Goal: Task Accomplishment & Management: Manage account settings

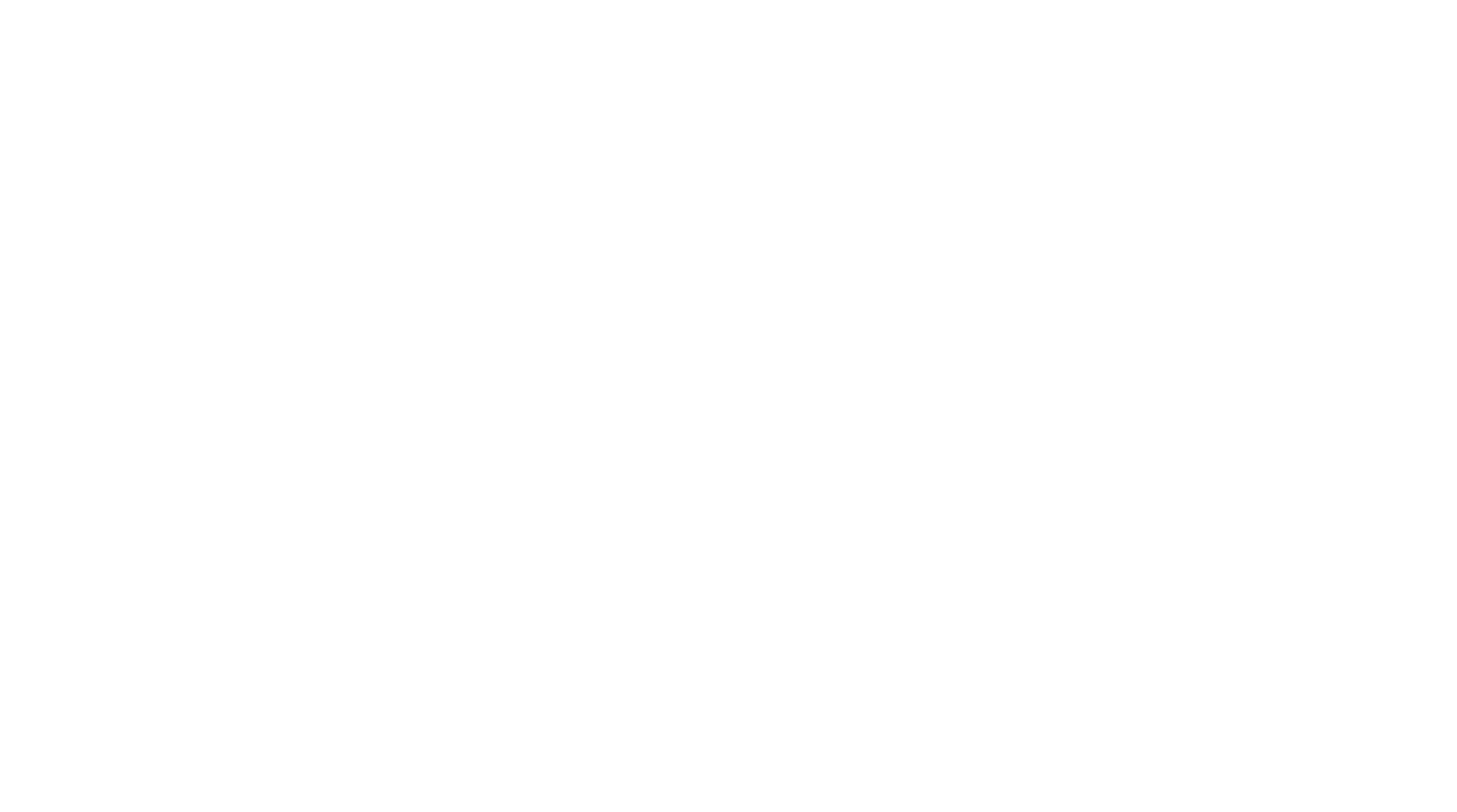
click at [377, 316] on div at bounding box center [728, 406] width 1457 height 812
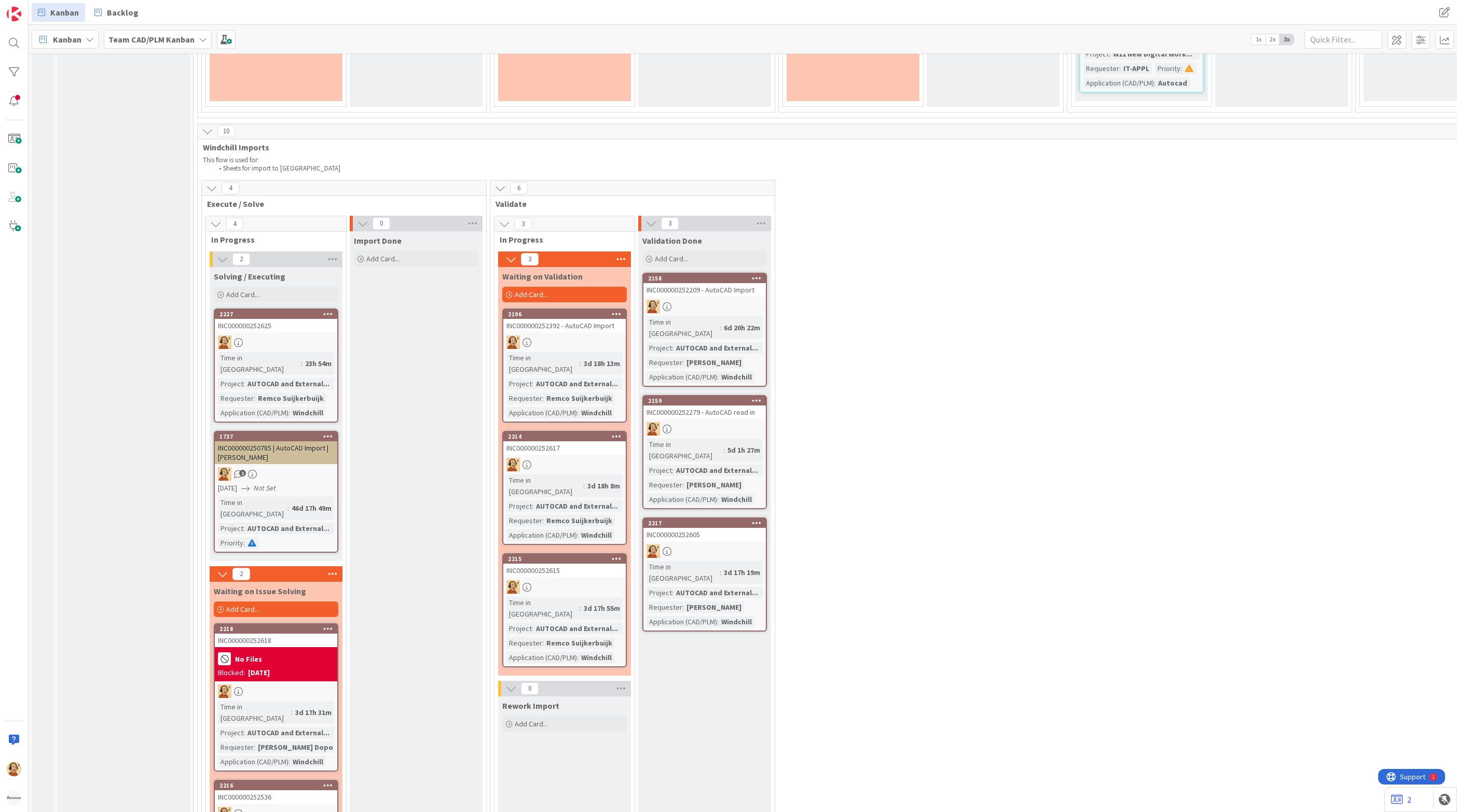
scroll to position [2354, 0]
click at [297, 468] on div "1" at bounding box center [276, 474] width 122 height 14
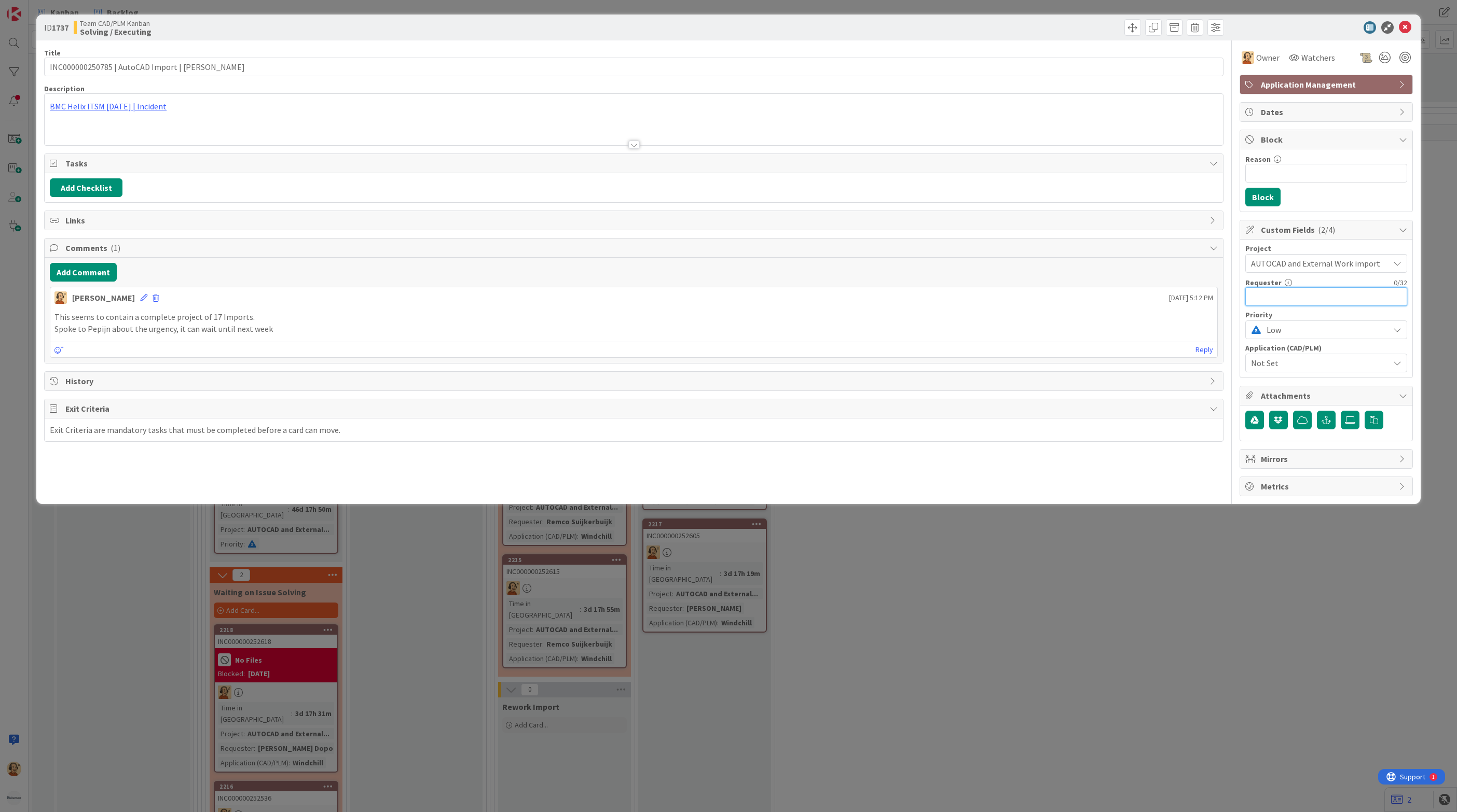
click at [1267, 305] on input "text" at bounding box center [1326, 296] width 162 height 19
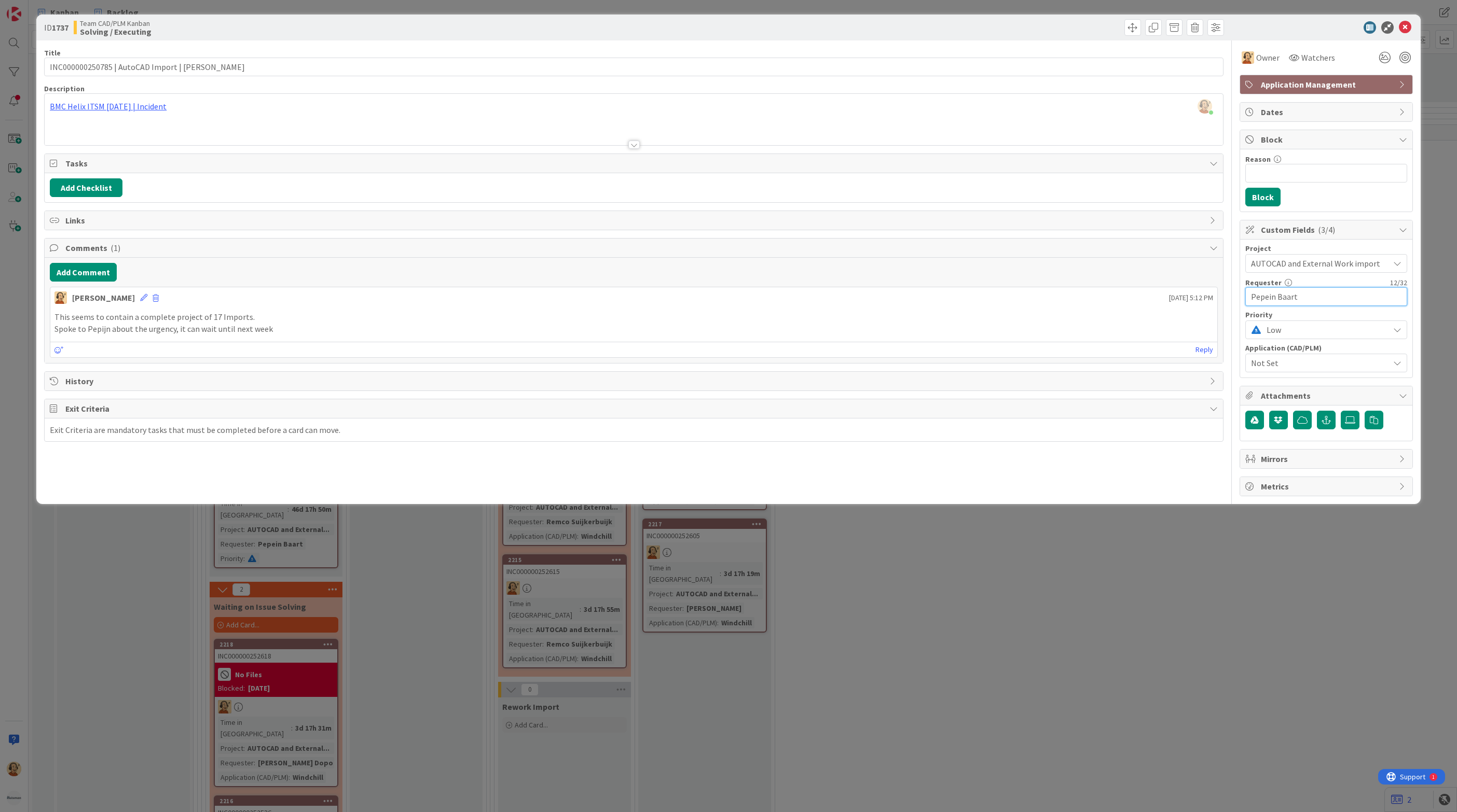
click at [1272, 300] on input "Pepein Baart" at bounding box center [1326, 296] width 162 height 19
click at [1315, 298] on input "[PERSON_NAME]" at bounding box center [1326, 296] width 162 height 19
drag, startPoint x: 1266, startPoint y: 301, endPoint x: 1333, endPoint y: 297, distance: 67.1
click at [1333, 297] on input "[PERSON_NAME]" at bounding box center [1326, 296] width 162 height 19
type input "[PERSON_NAME]"
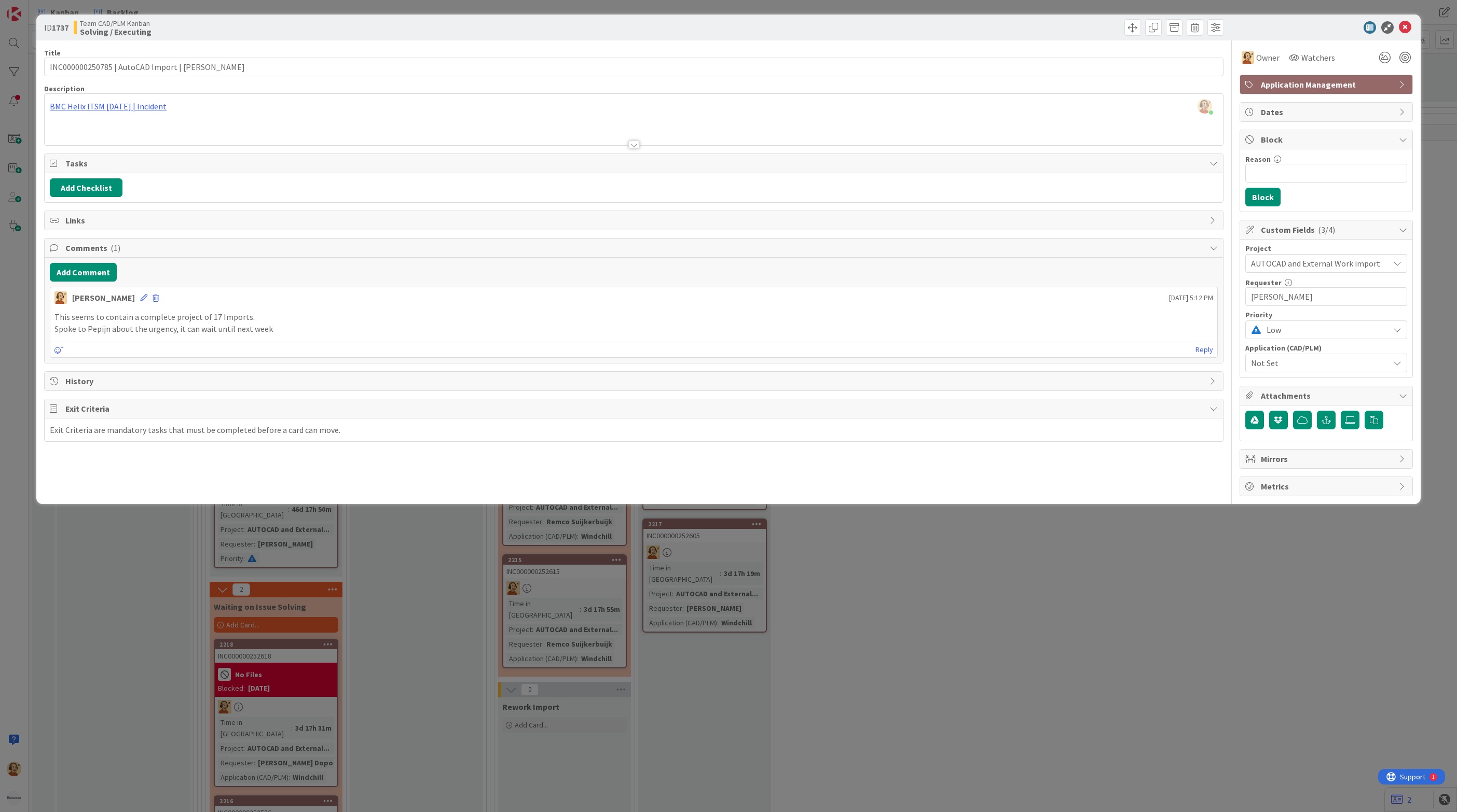
click at [1026, 318] on p "This seems to contain a complete project of 17 Imports." at bounding box center [634, 317] width 1159 height 12
click at [1409, 27] on icon at bounding box center [1404, 27] width 12 height 12
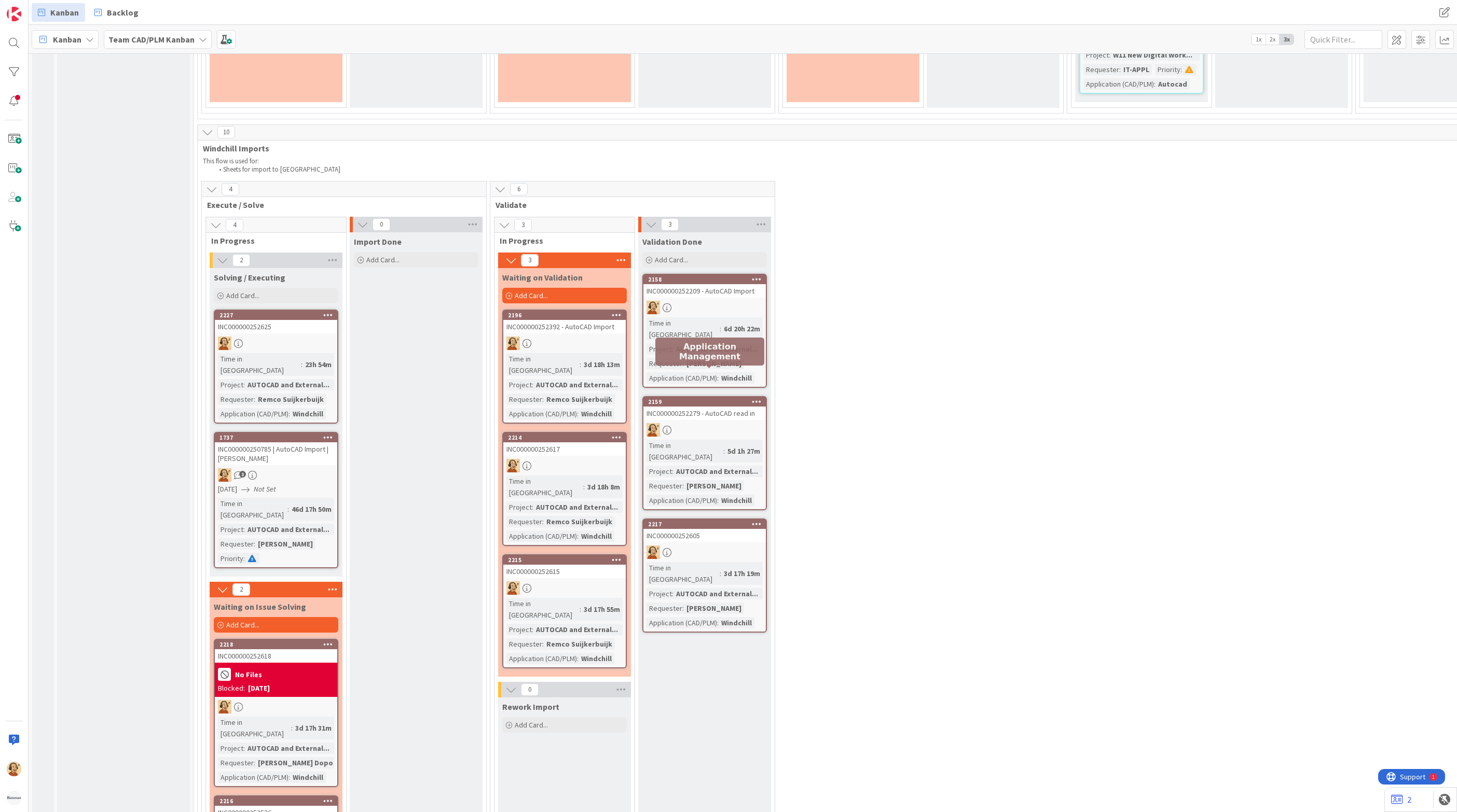
click at [713, 521] on div "2217" at bounding box center [706, 524] width 118 height 7
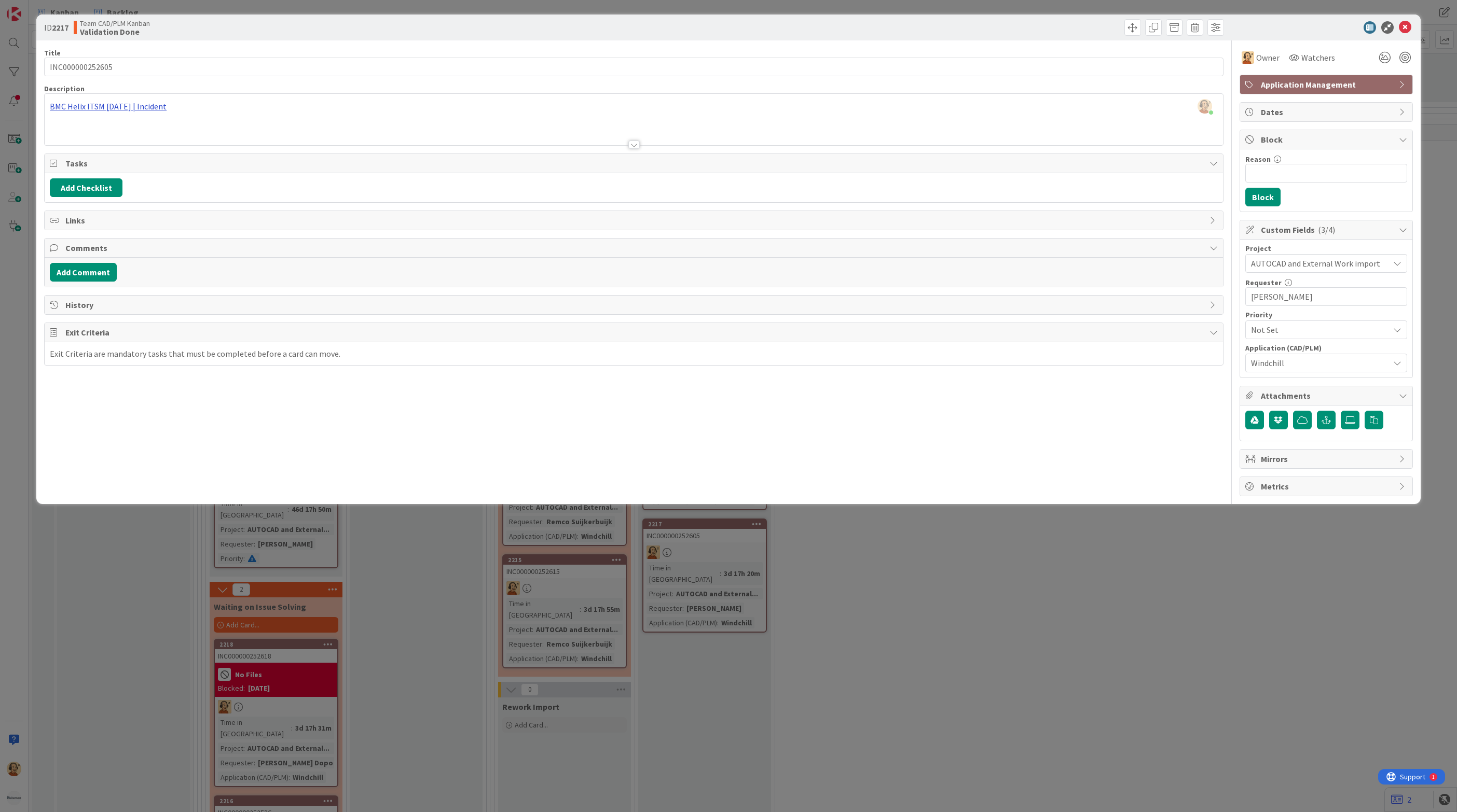
click at [125, 107] on div "[PERSON_NAME] just joined BMC Helix ITSM [DATE] | Incident" at bounding box center [634, 120] width 1178 height 51
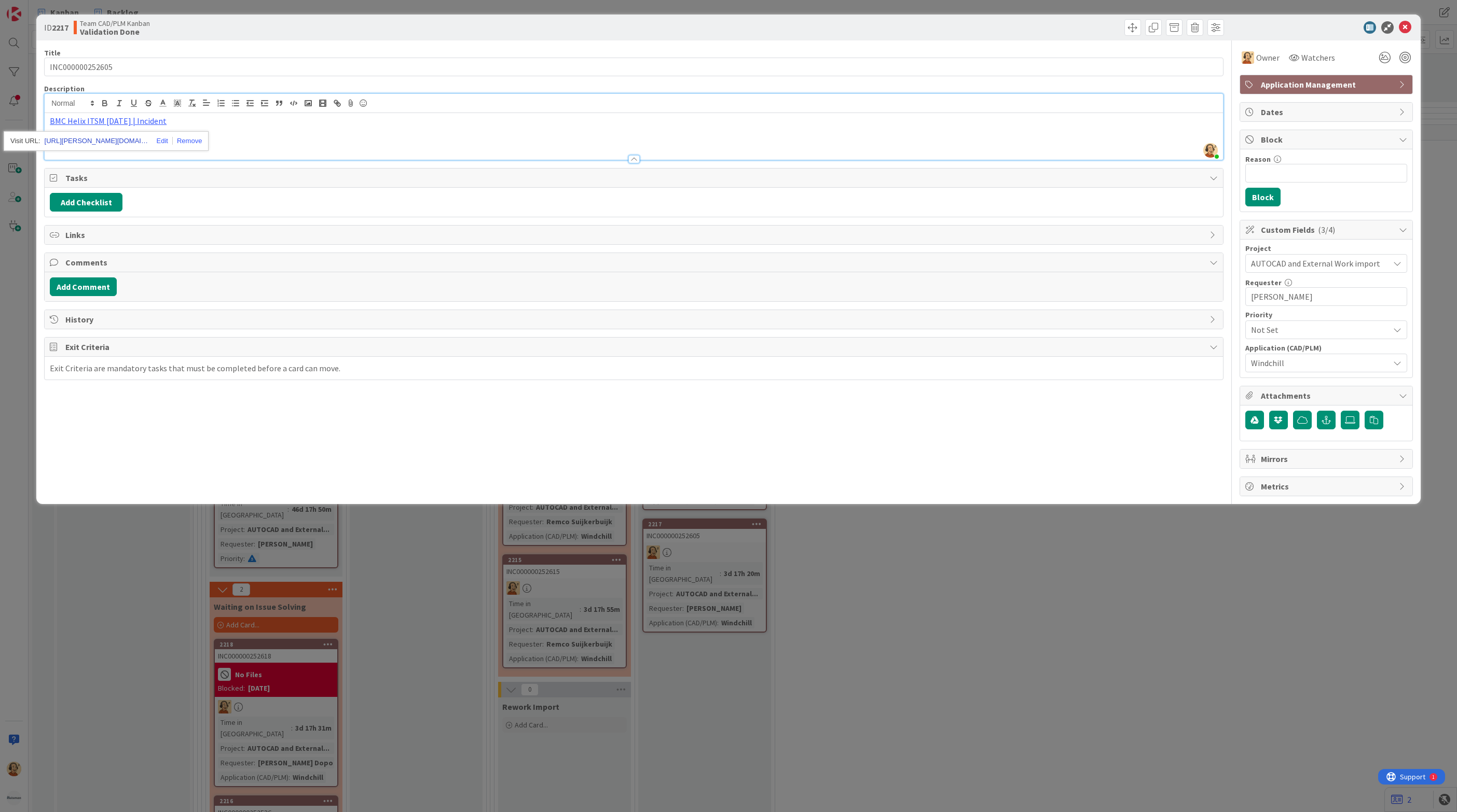
click at [109, 138] on link "[URL][PERSON_NAME][DOMAIN_NAME]" at bounding box center [96, 141] width 104 height 14
click at [1406, 26] on icon at bounding box center [1404, 27] width 12 height 12
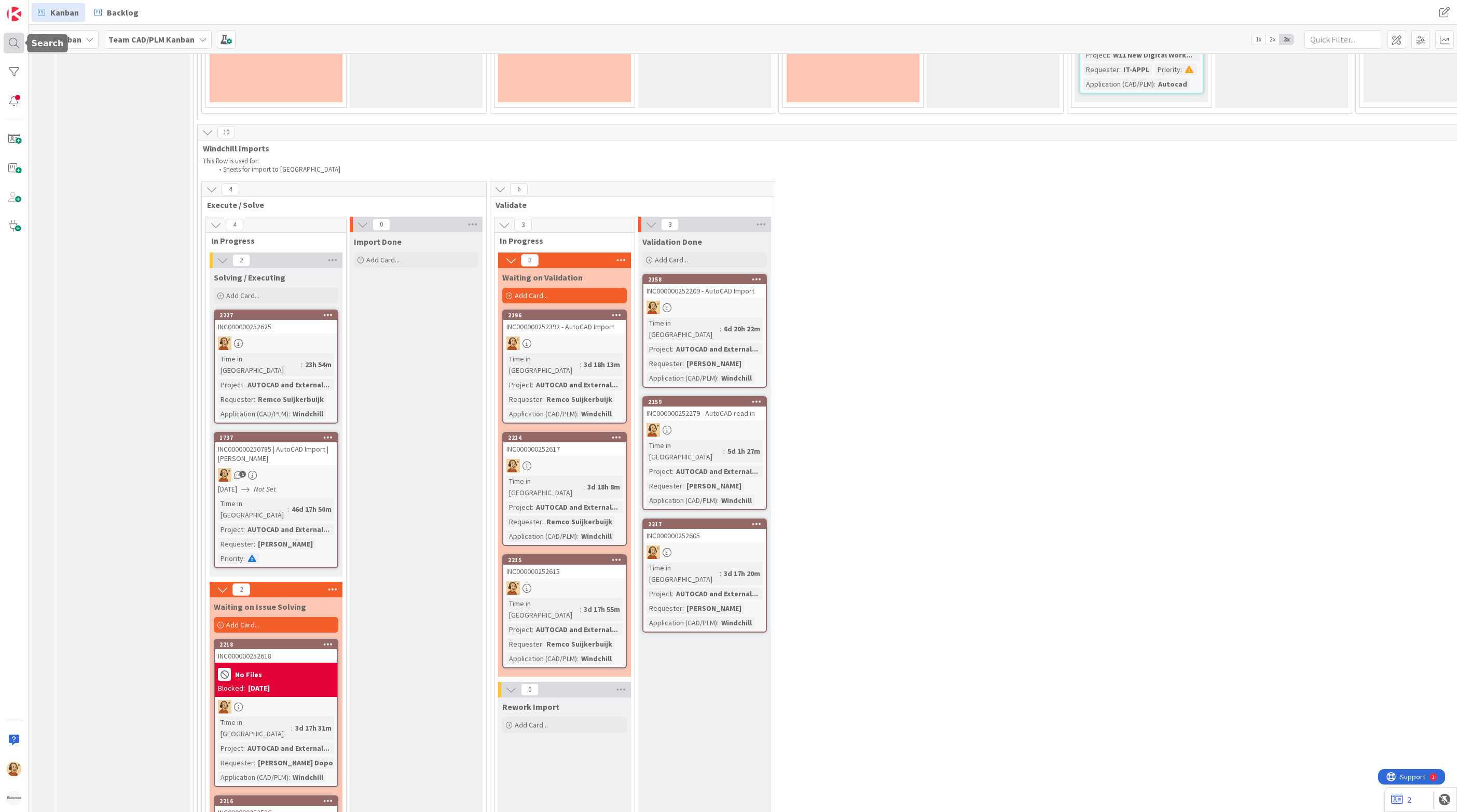
click at [16, 47] on div at bounding box center [14, 43] width 21 height 21
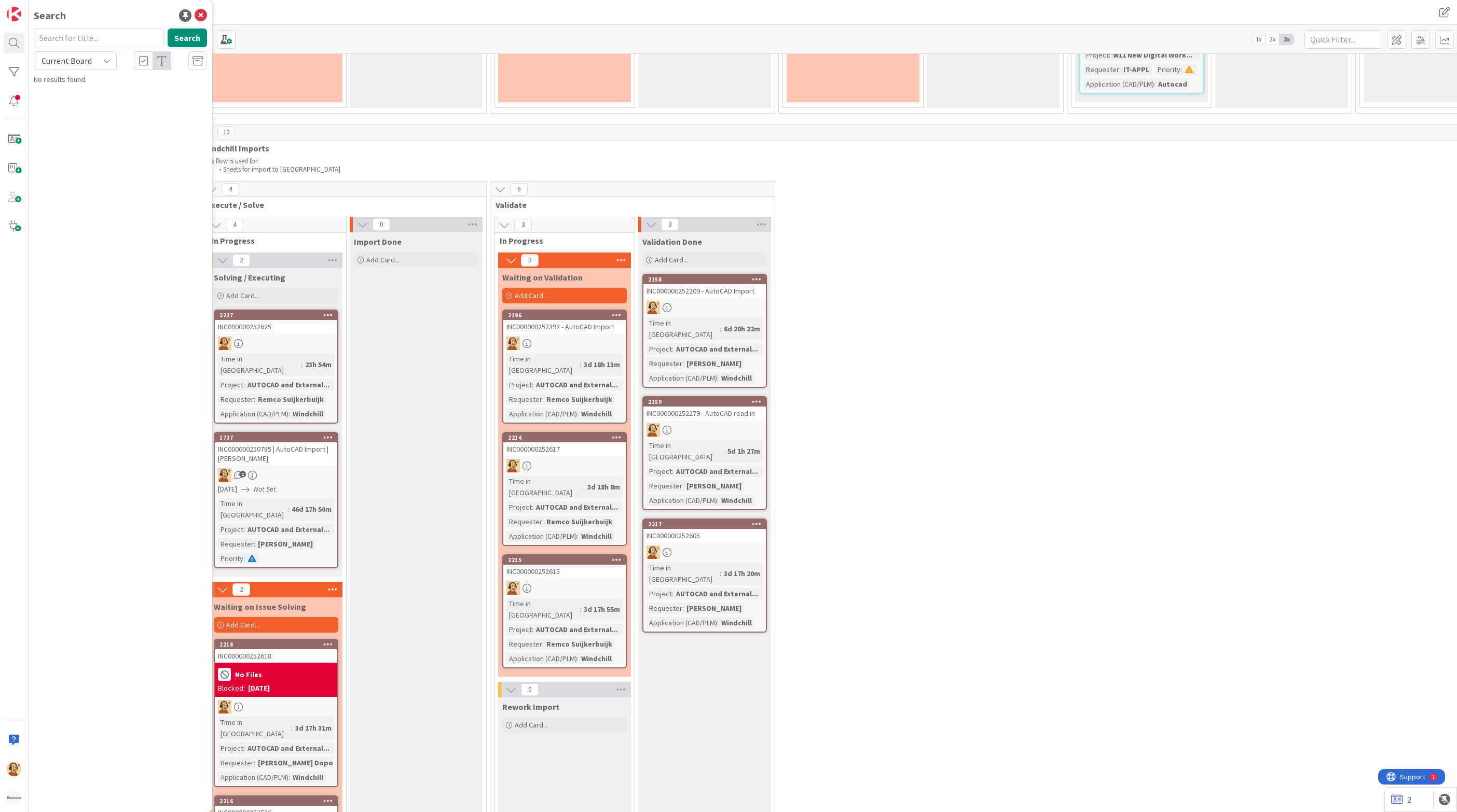
click at [98, 41] on input "text" at bounding box center [98, 37] width 130 height 19
type input "INC000000252515"
click at [179, 34] on button "Search" at bounding box center [187, 37] width 39 height 19
click at [200, 15] on icon at bounding box center [200, 15] width 12 height 12
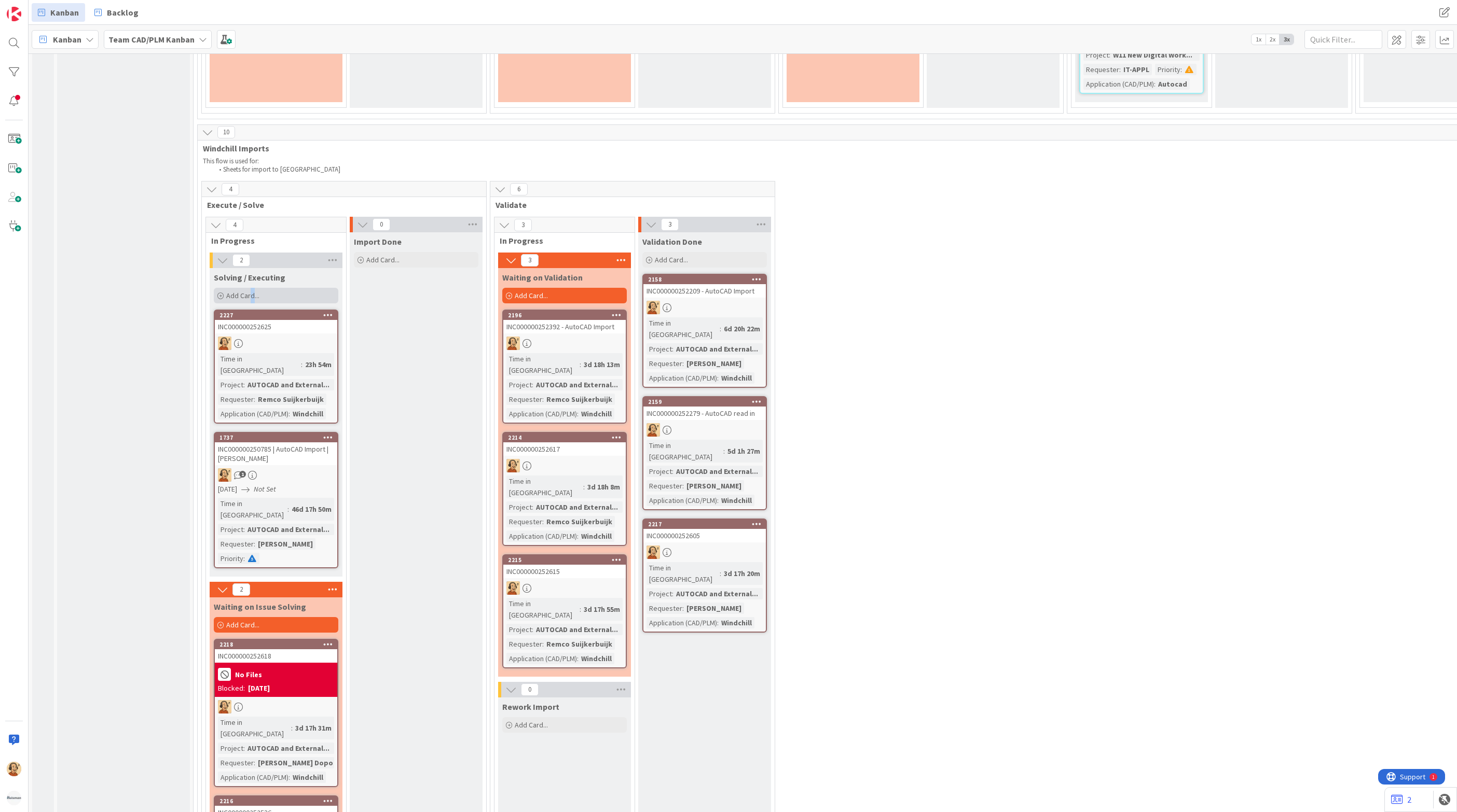
click at [253, 291] on span "Add Card..." at bounding box center [243, 295] width 33 height 10
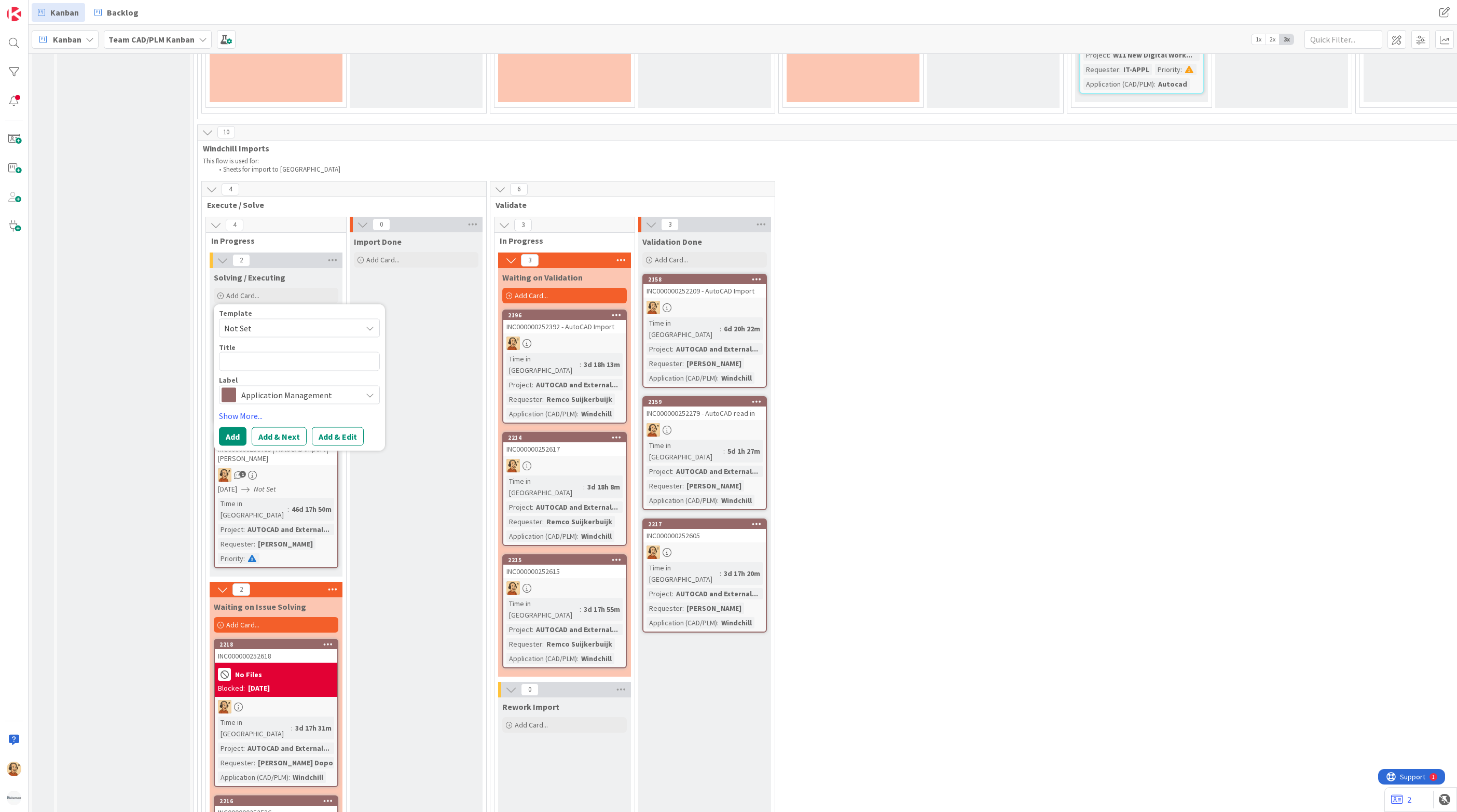
drag, startPoint x: 699, startPoint y: 539, endPoint x: 693, endPoint y: 496, distance: 43.4
click at [699, 537] on div "Validation Done Add Card... 2158 INC000000252209 - AutoCAD Import Time in [GEOG…" at bounding box center [704, 577] width 133 height 691
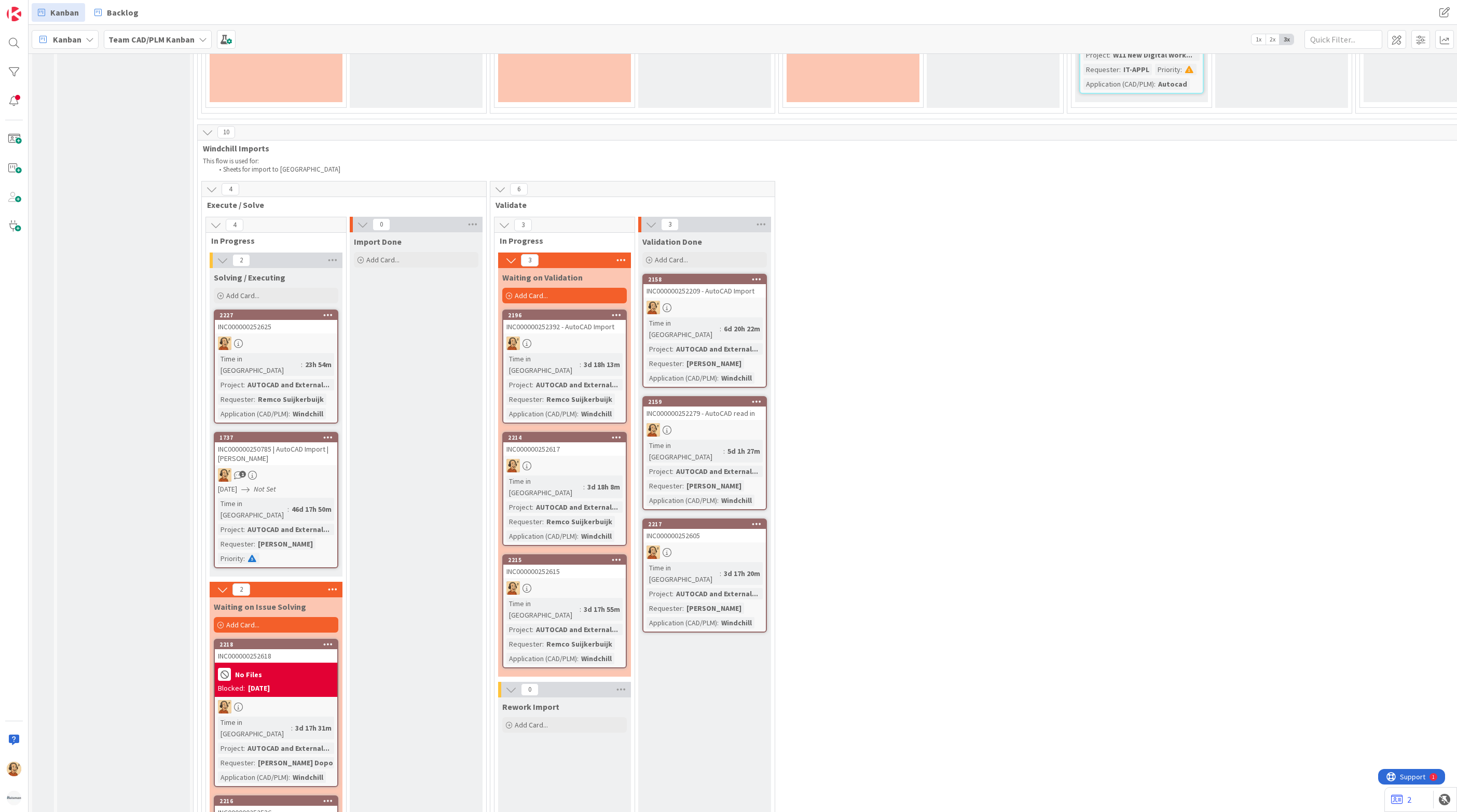
click at [690, 487] on div "Validation Done Add Card... 2158 INC000000252209 - AutoCAD Import Time in [GEOG…" at bounding box center [704, 577] width 133 height 691
click at [688, 255] on span "Add Card..." at bounding box center [672, 260] width 33 height 10
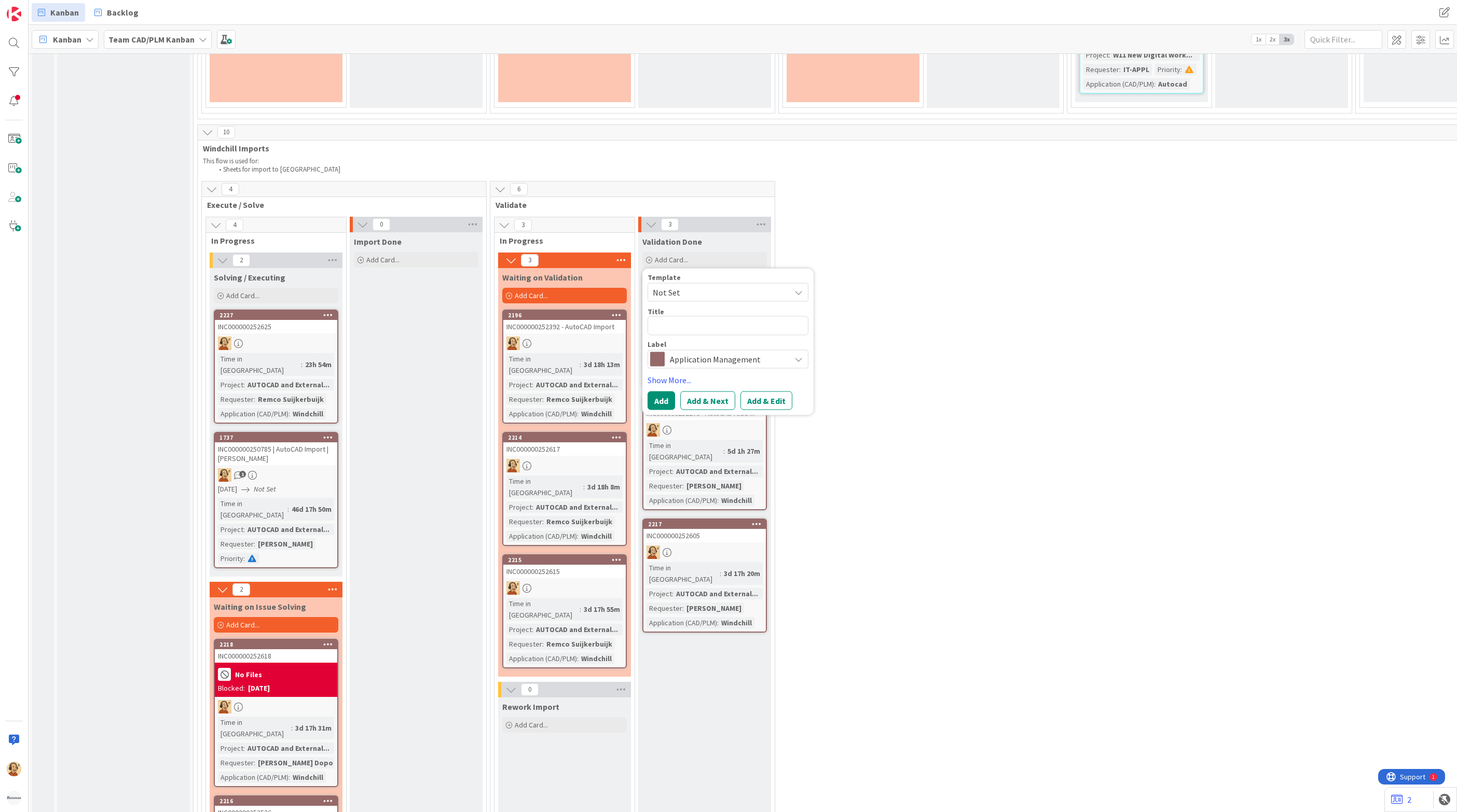
click at [688, 316] on textarea at bounding box center [728, 326] width 161 height 19
type textarea "x"
type textarea "INC000000252515"
click at [761, 392] on button "Add & Edit" at bounding box center [766, 401] width 52 height 19
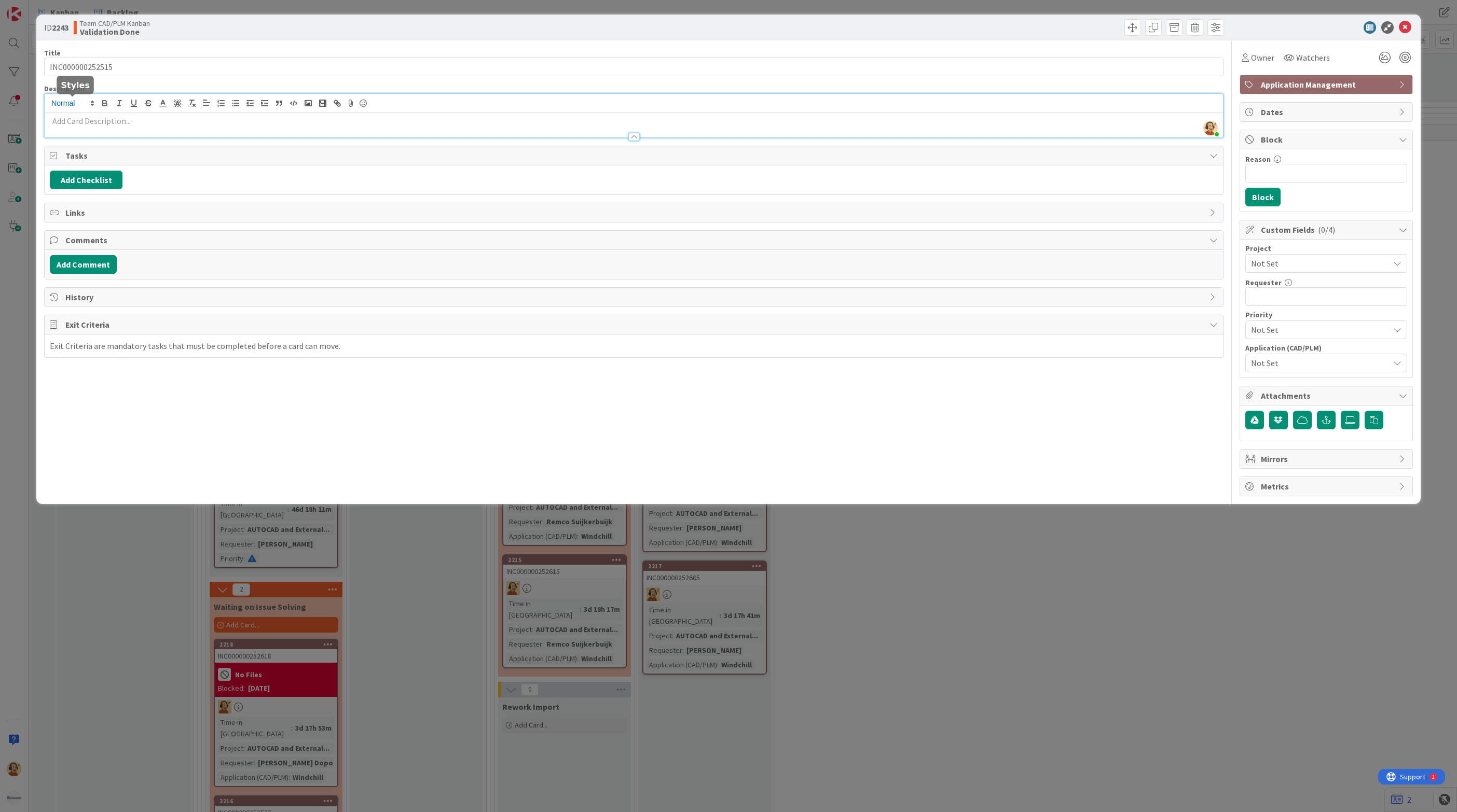
click at [89, 106] on div "[PERSON_NAME] just joined" at bounding box center [634, 116] width 1178 height 44
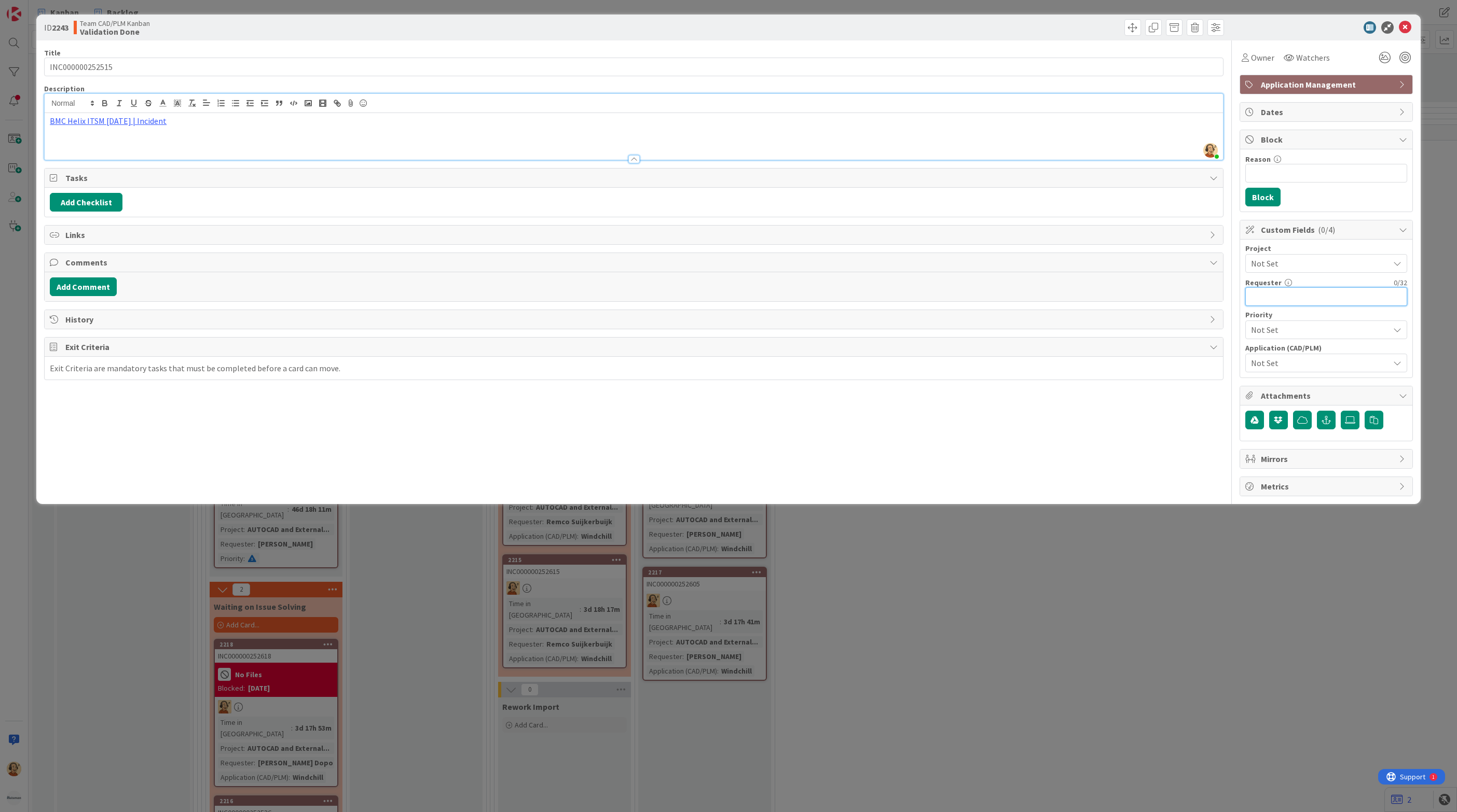
click at [1284, 302] on input "text" at bounding box center [1326, 296] width 162 height 19
paste input "[PERSON_NAME]"
type input "[PERSON_NAME]"
click at [1306, 264] on span "Not Set" at bounding box center [1317, 263] width 133 height 15
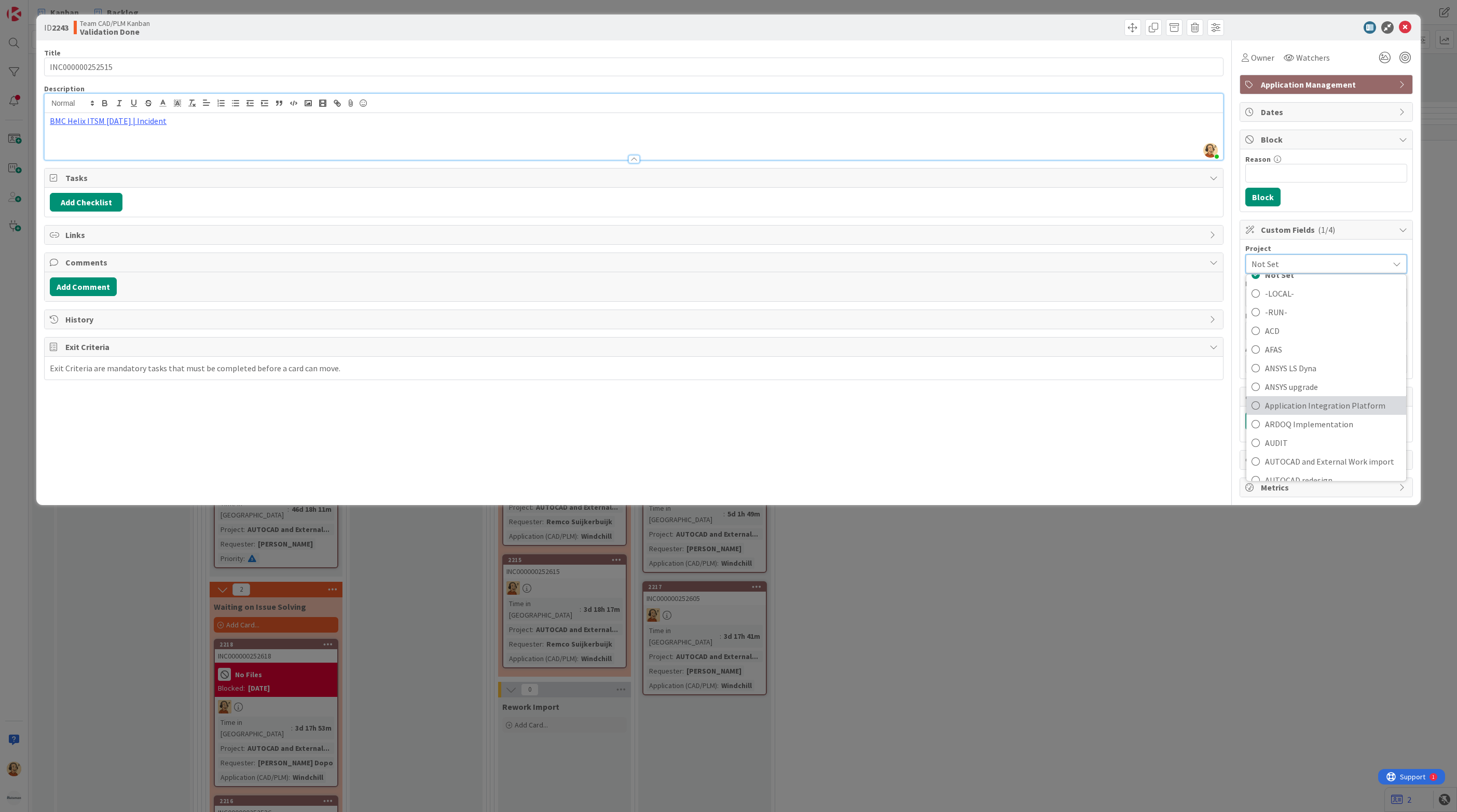
scroll to position [78, 0]
click at [1310, 434] on span "AUTOCAD and External Work import" at bounding box center [1332, 426] width 136 height 15
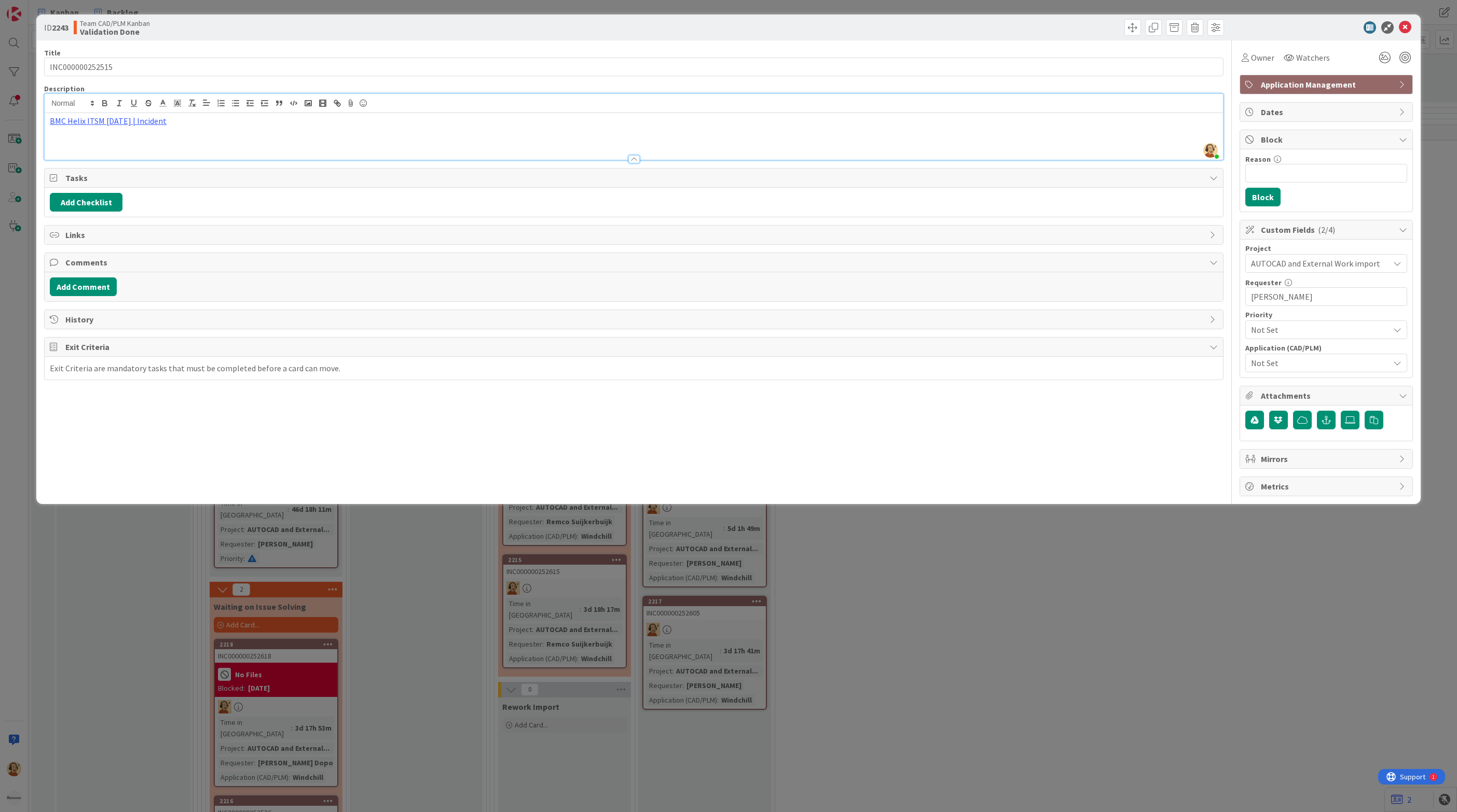
click at [1310, 369] on span "Not Set" at bounding box center [1320, 363] width 138 height 12
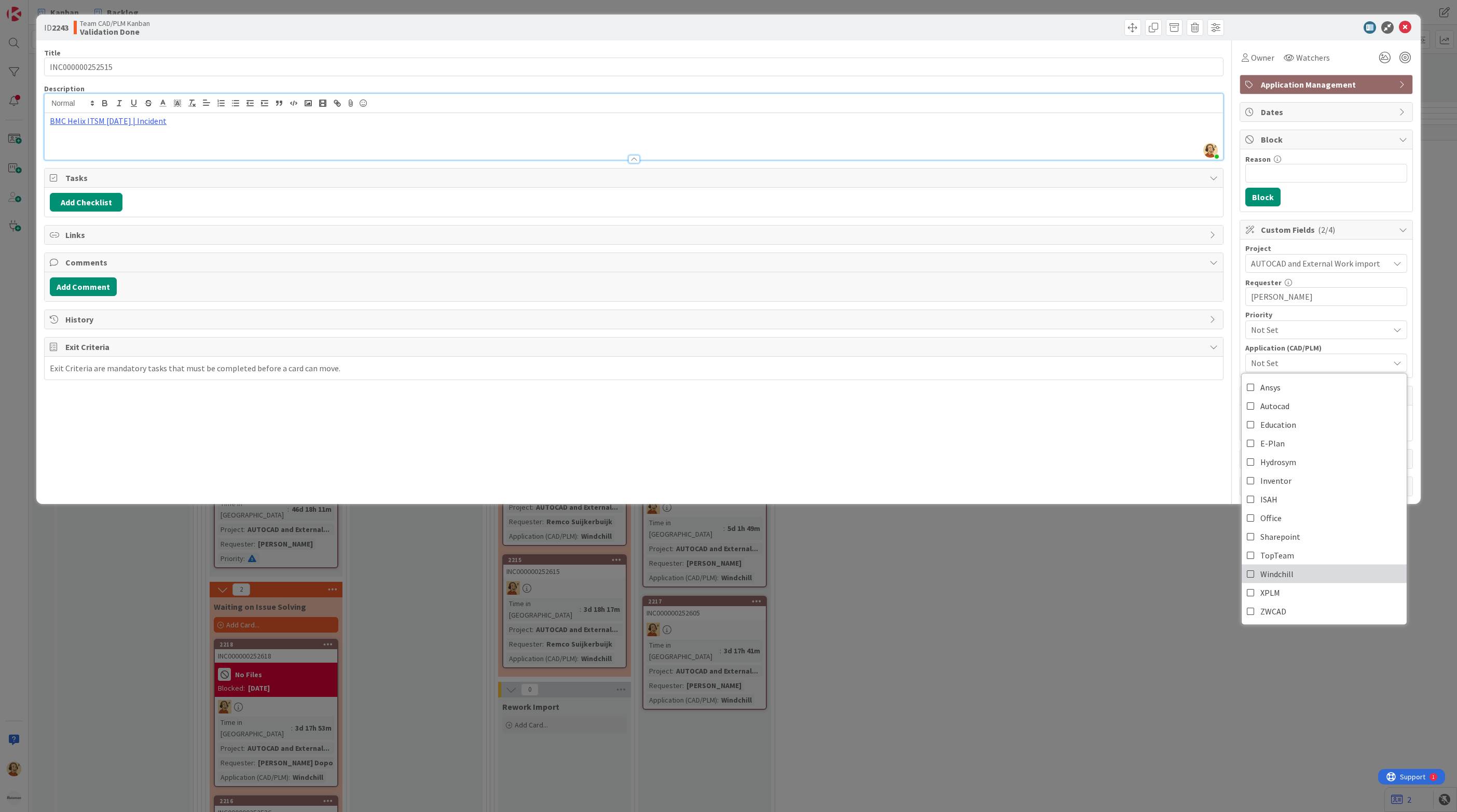
click at [1308, 579] on link "Windchill" at bounding box center [1324, 573] width 165 height 19
click at [447, 436] on div "Title 15 / 128 INC000000252515 Description [PERSON_NAME] just joined BMC Helix …" at bounding box center [634, 268] width 1179 height 456
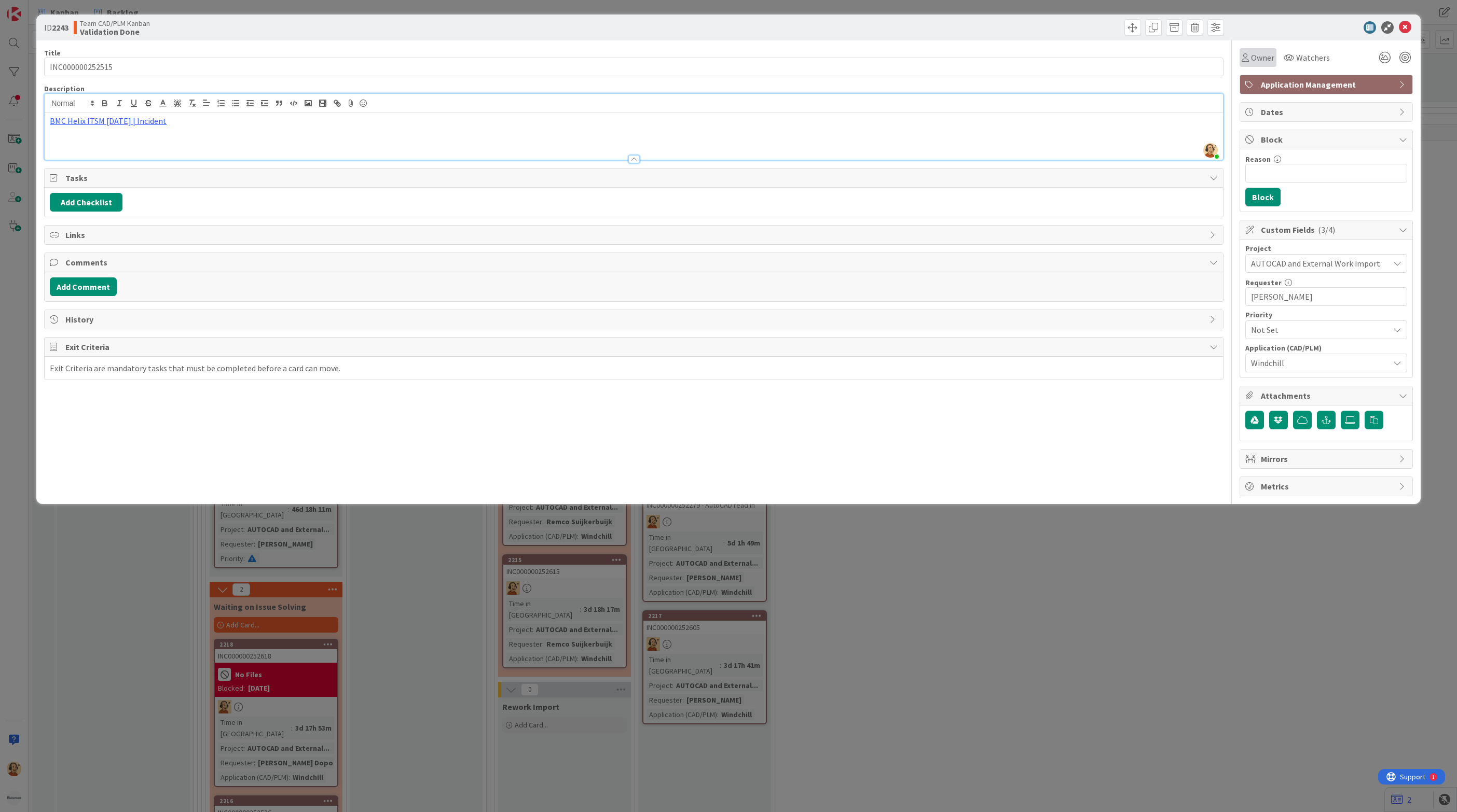
click at [1259, 58] on span "Owner" at bounding box center [1263, 57] width 23 height 12
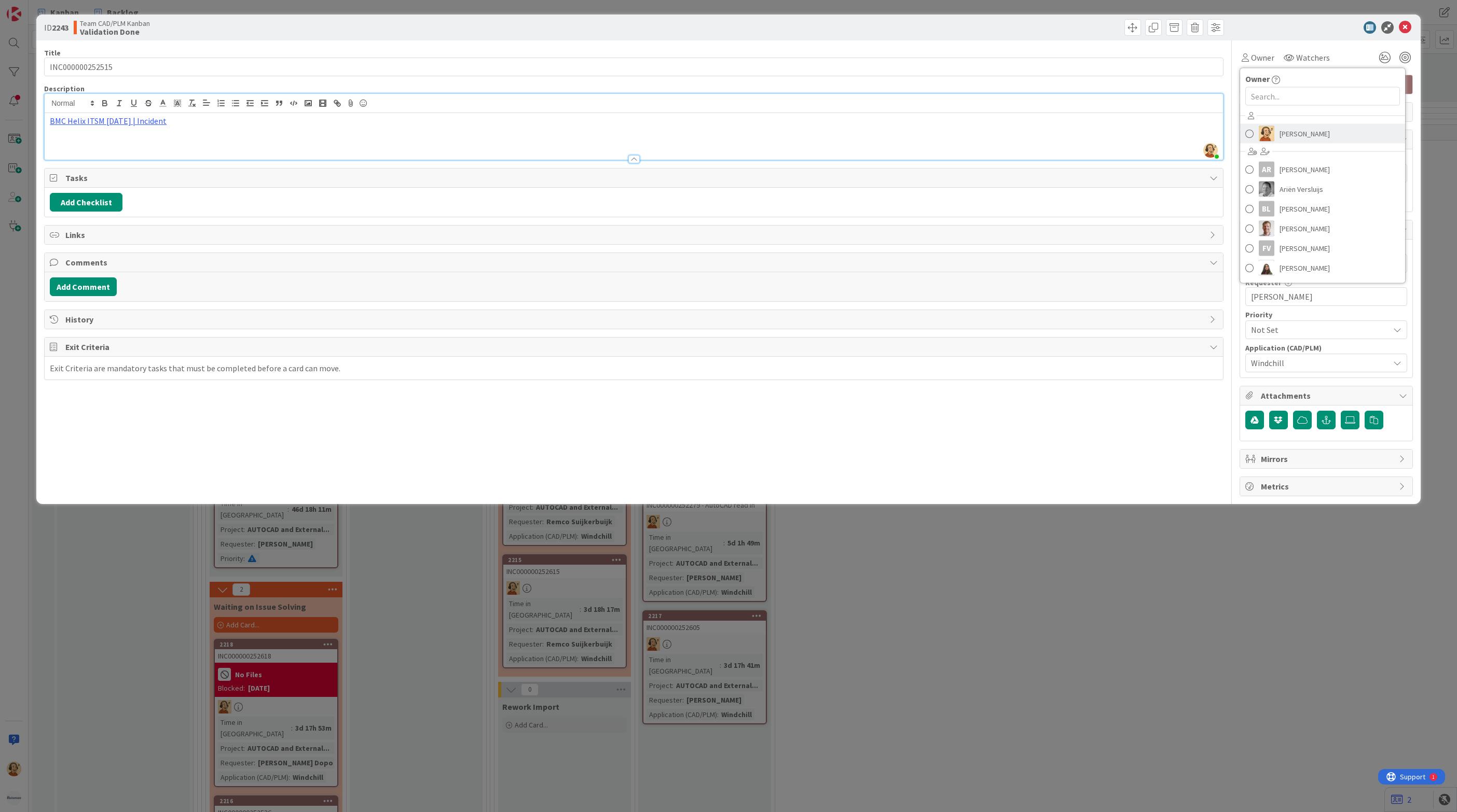
click at [1278, 131] on link "[PERSON_NAME]" at bounding box center [1323, 134] width 165 height 20
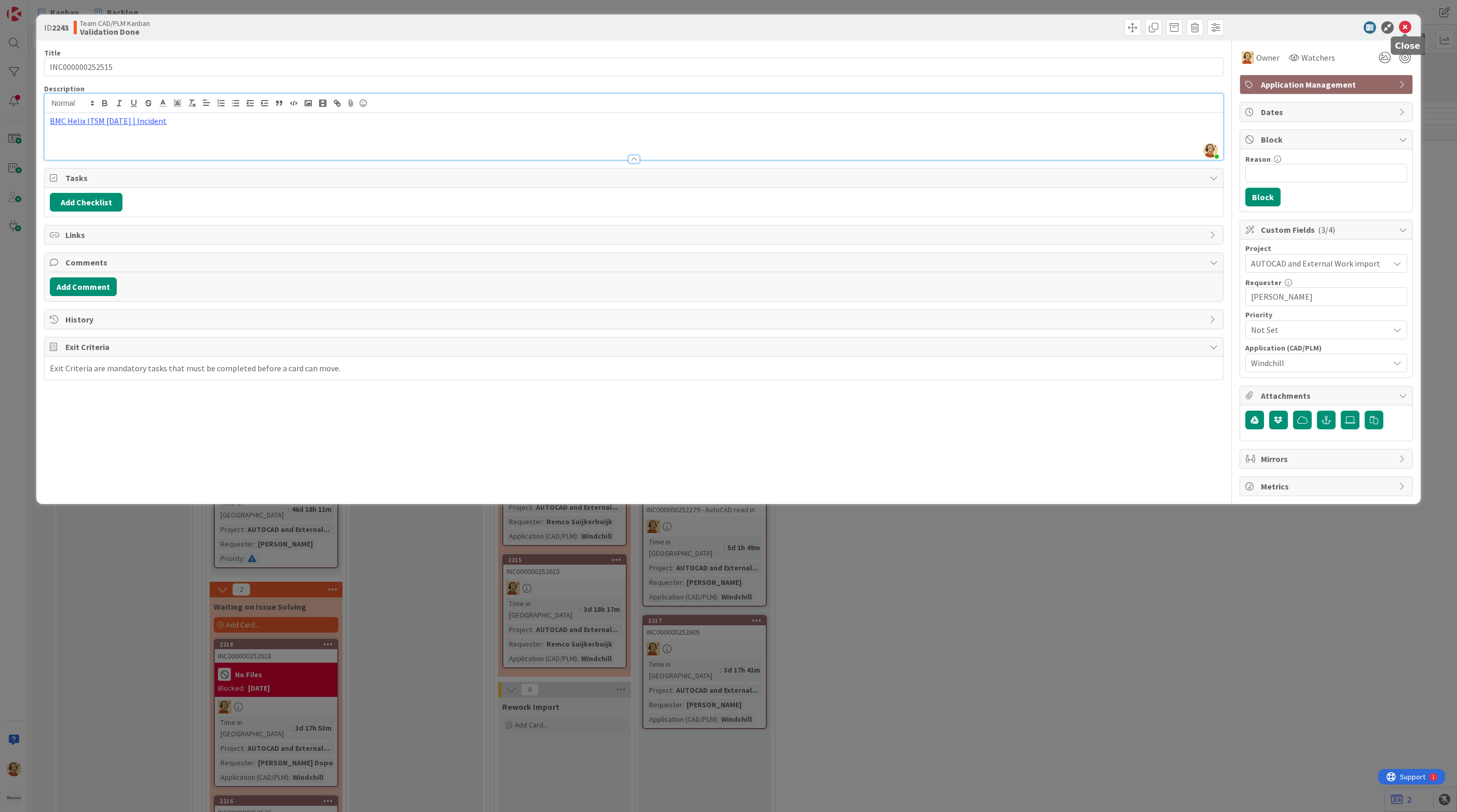
click at [1403, 26] on icon at bounding box center [1404, 27] width 12 height 12
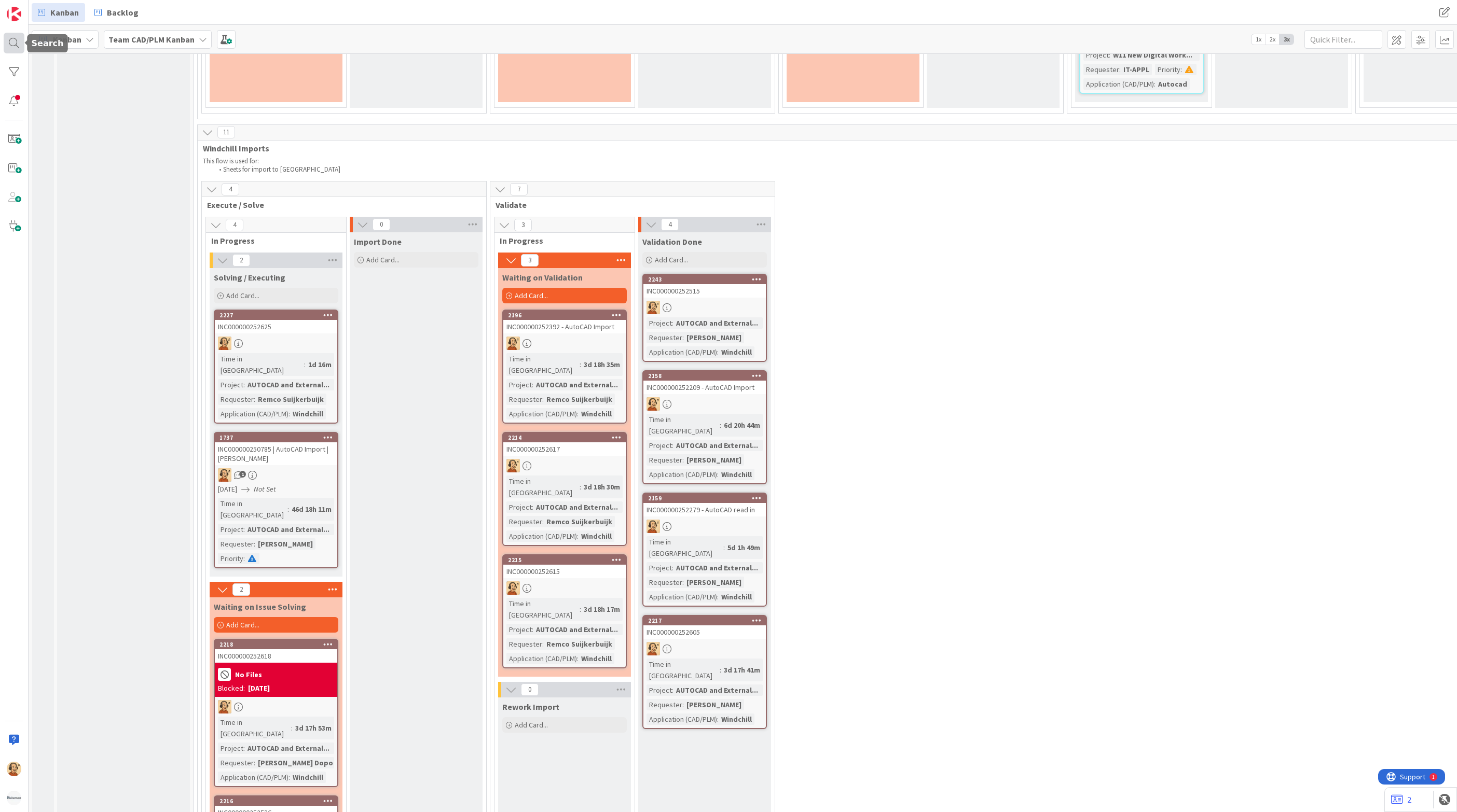
click at [11, 41] on div at bounding box center [14, 43] width 21 height 21
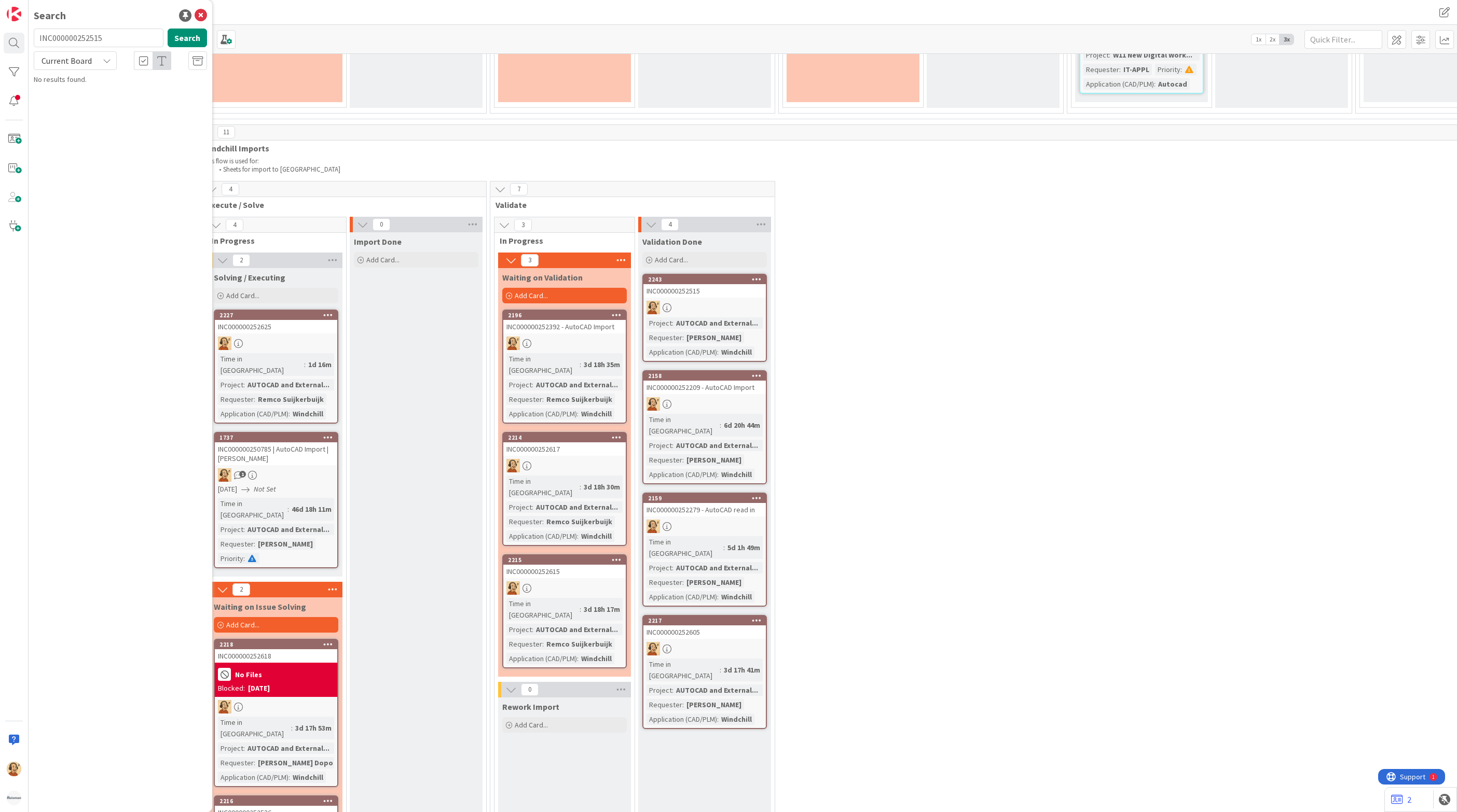
click at [84, 42] on input "INC000000252515" at bounding box center [98, 37] width 130 height 19
type input "INC000000252516"
click at [187, 35] on button "Search" at bounding box center [187, 37] width 39 height 19
click at [664, 255] on span "Add Card..." at bounding box center [672, 260] width 33 height 10
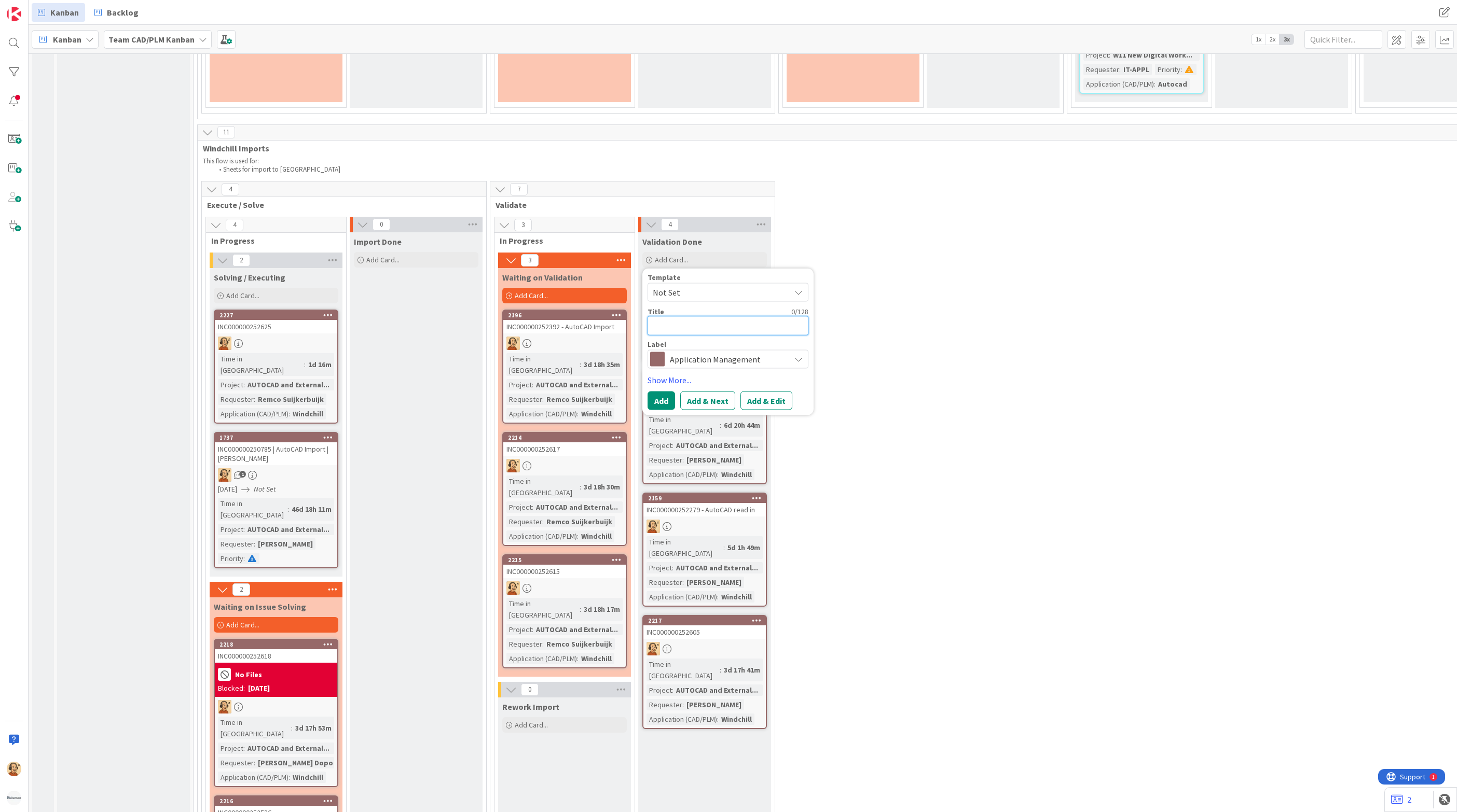
click at [683, 316] on textarea at bounding box center [728, 326] width 161 height 19
paste textarea "INC000000252516"
type textarea "x"
type textarea "INC000000252516"
click at [768, 392] on button "Add & Edit" at bounding box center [766, 401] width 52 height 19
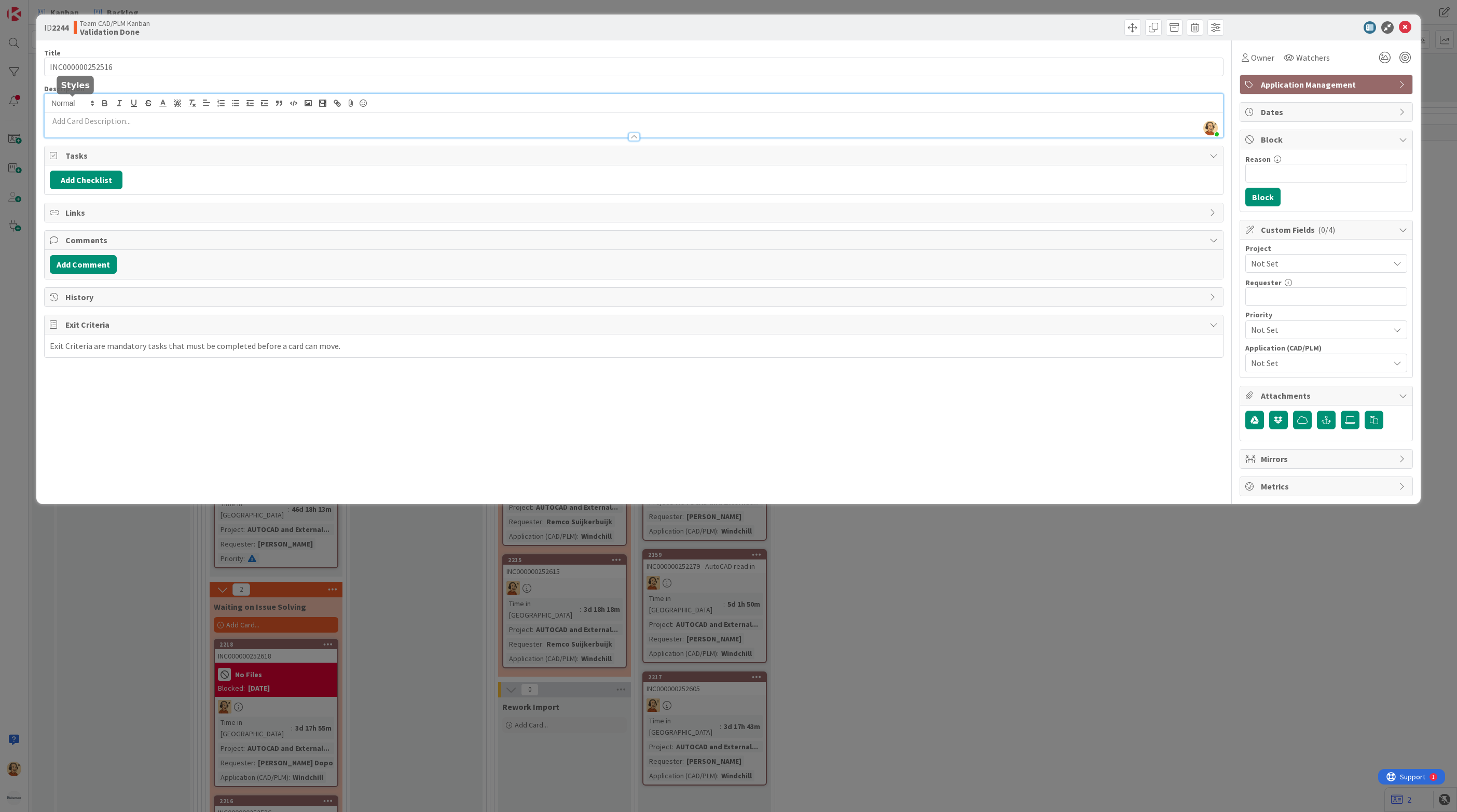
click at [93, 108] on div "[PERSON_NAME] just joined" at bounding box center [634, 116] width 1178 height 44
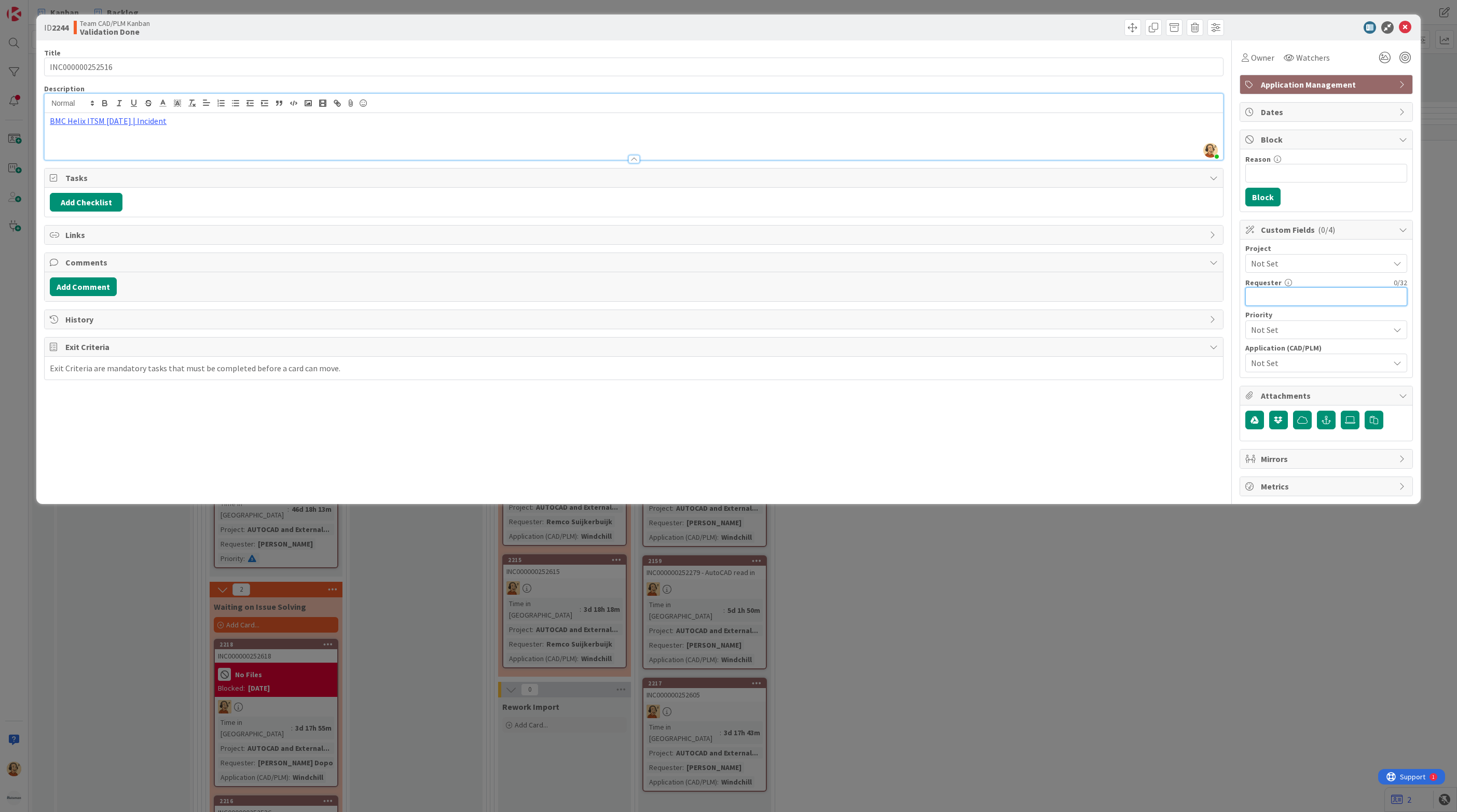
click at [1276, 303] on input "text" at bounding box center [1326, 296] width 162 height 19
paste input "[PERSON_NAME]"
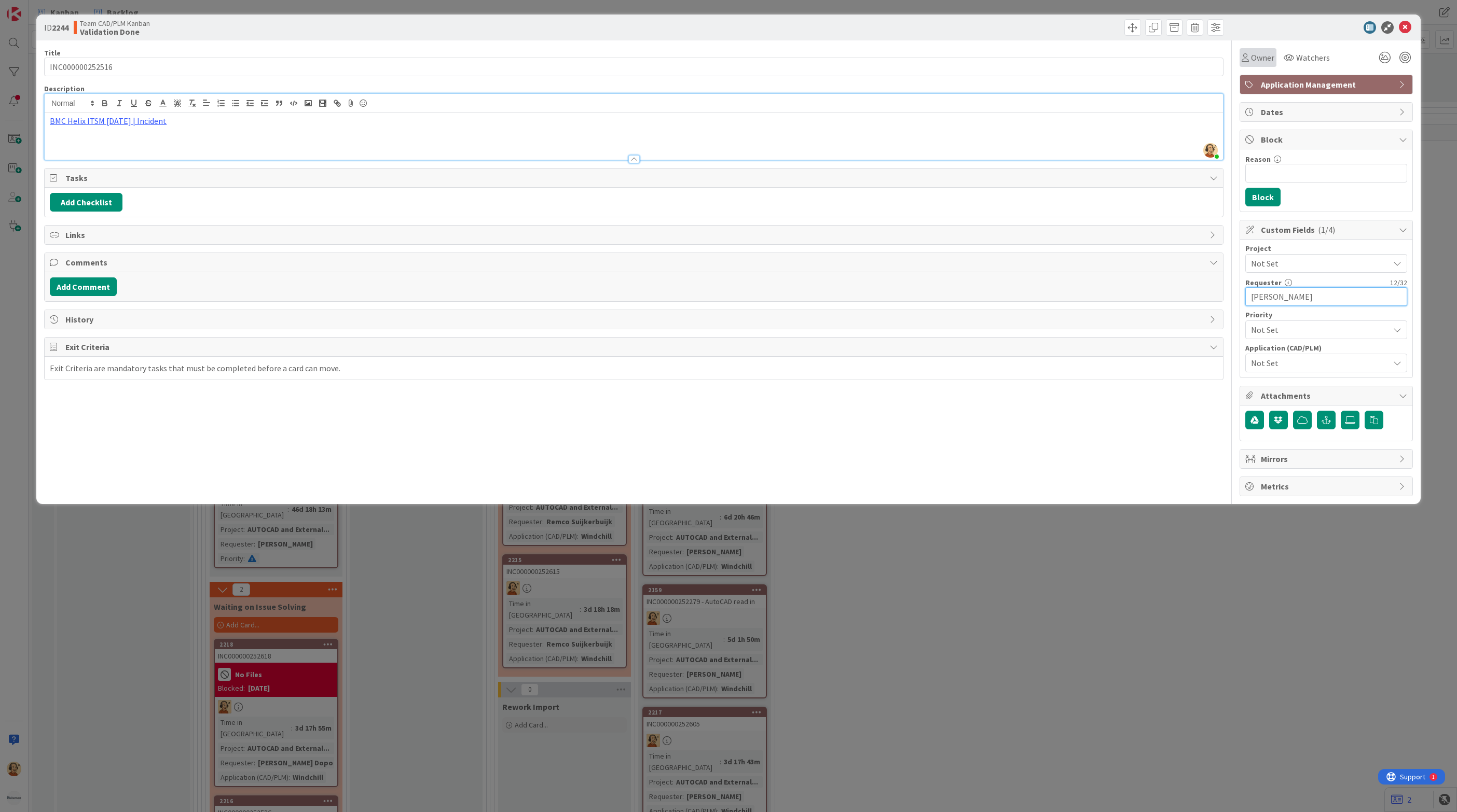
type input "[PERSON_NAME]"
click at [1260, 58] on span "Owner" at bounding box center [1263, 57] width 23 height 12
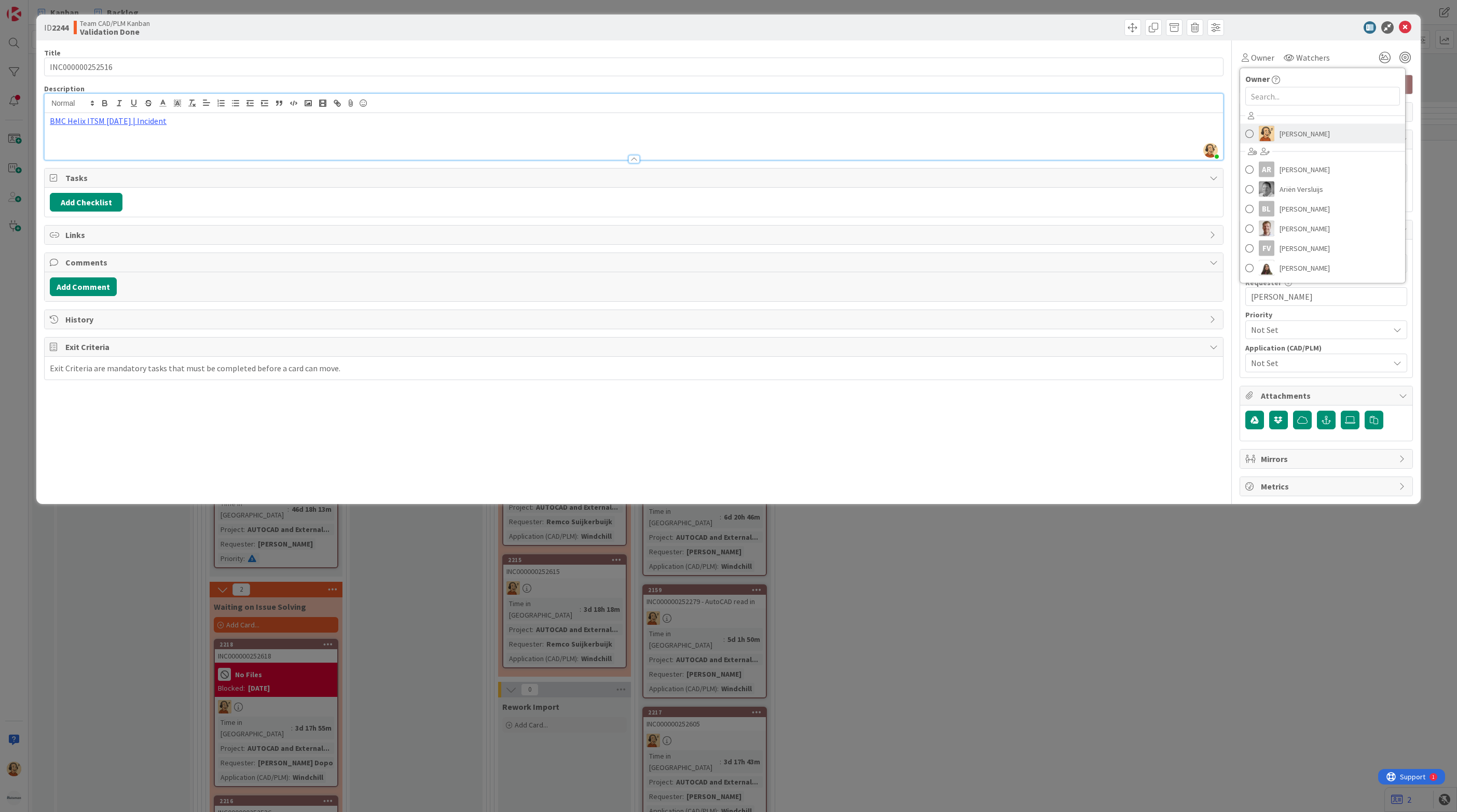
click at [1280, 136] on span "[PERSON_NAME]" at bounding box center [1305, 134] width 50 height 15
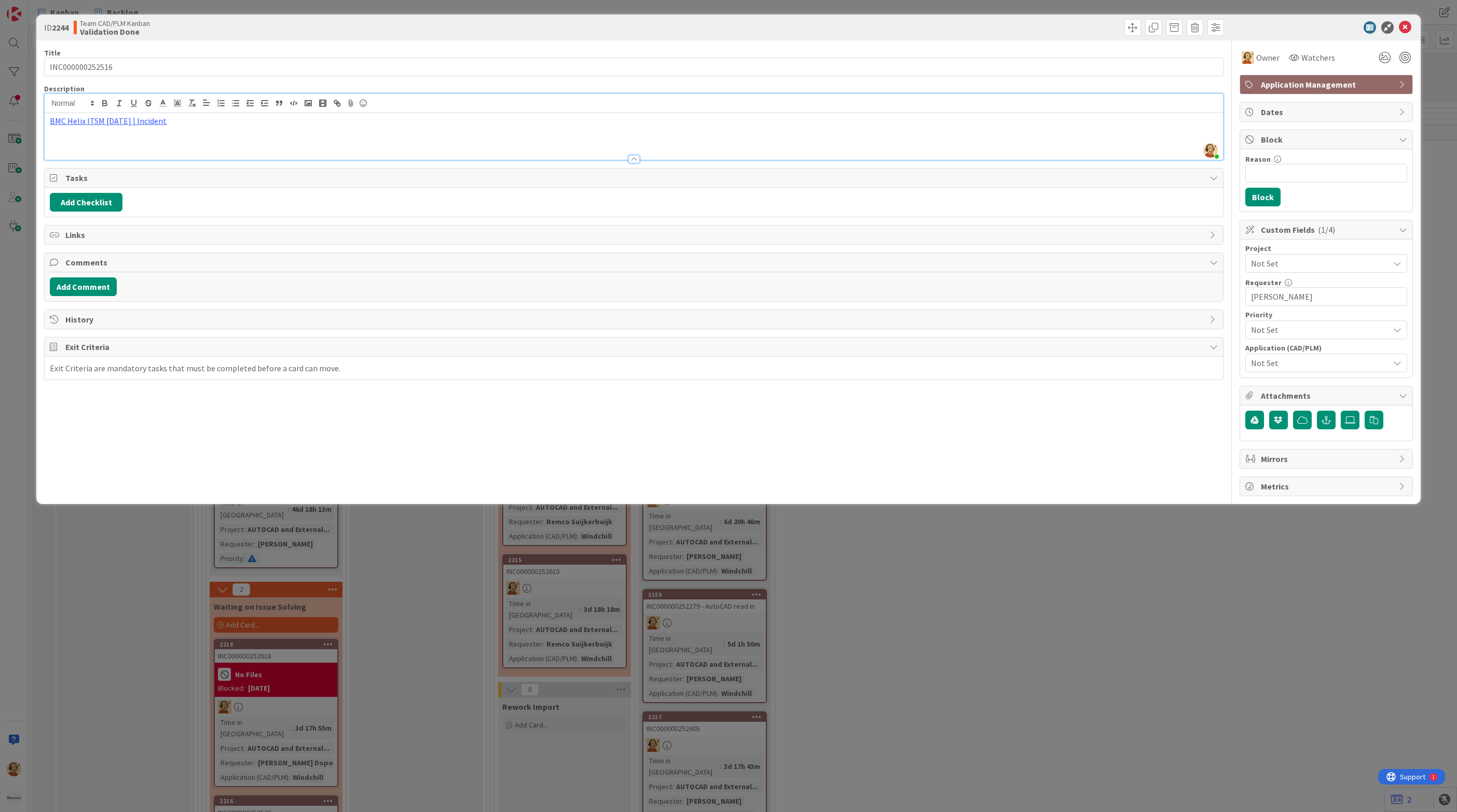
click at [1312, 265] on span "Not Set" at bounding box center [1317, 263] width 133 height 15
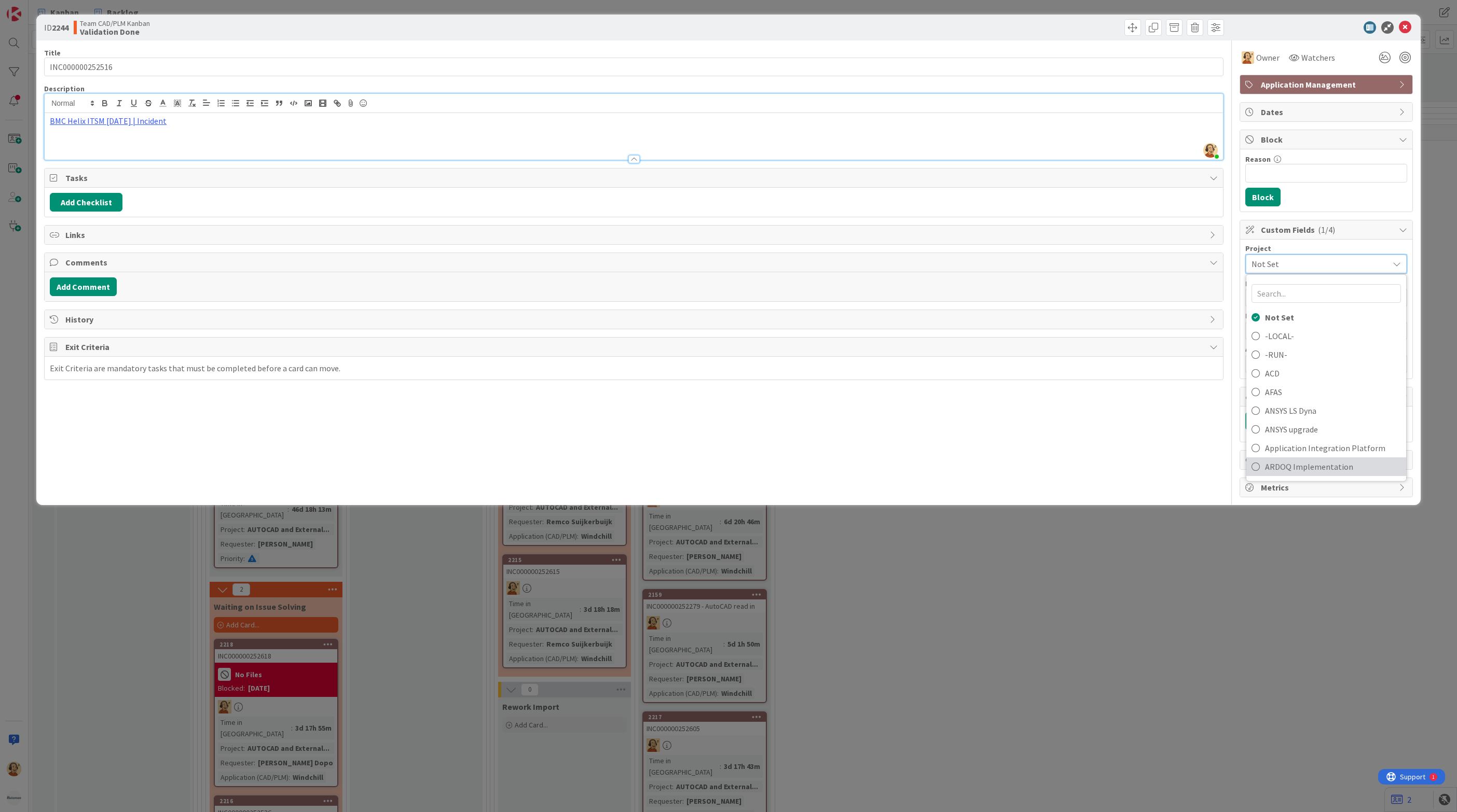
scroll to position [78, 0]
click at [1319, 433] on span "AUTOCAD and External Work import" at bounding box center [1332, 426] width 136 height 15
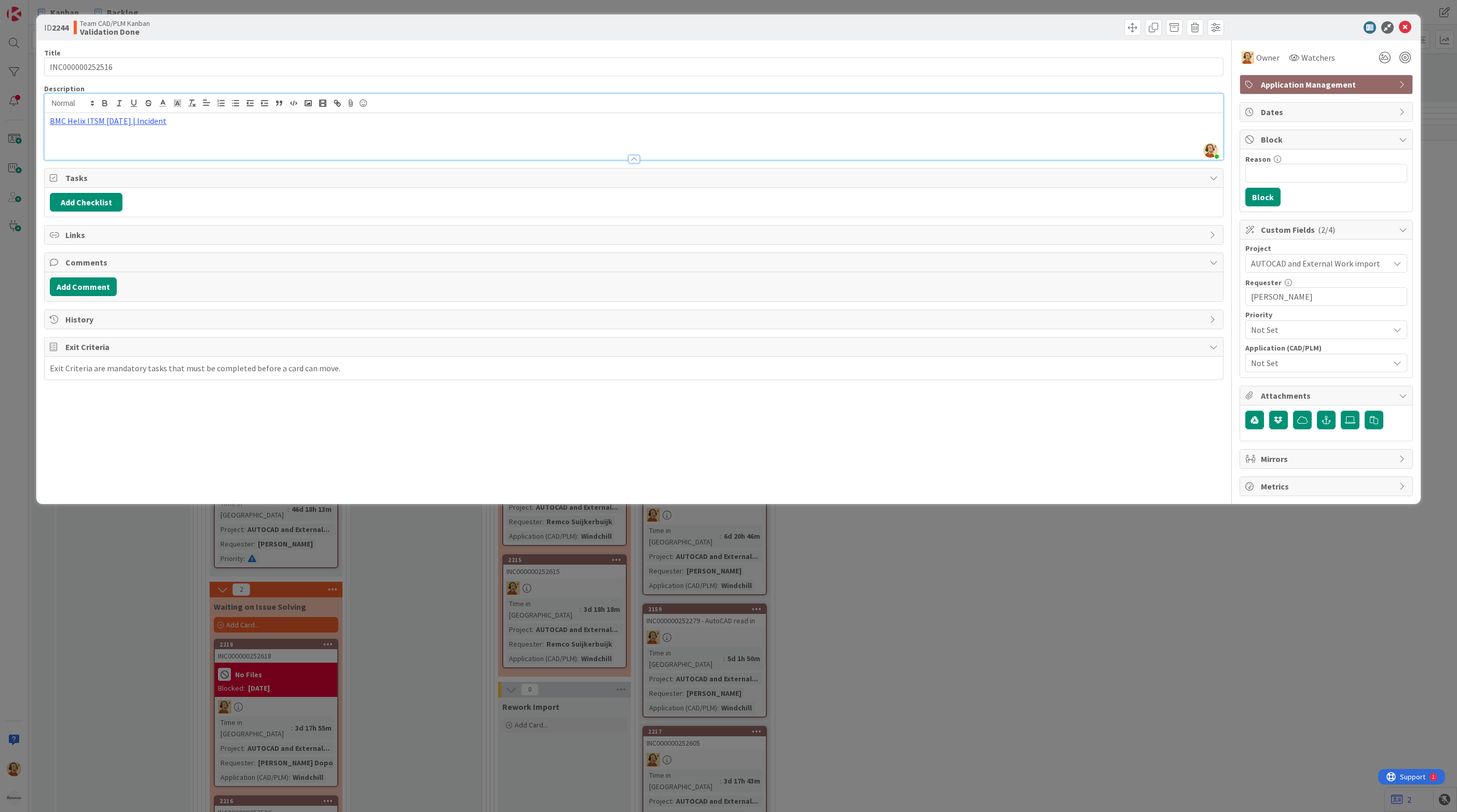
click at [1323, 367] on span "Not Set" at bounding box center [1320, 363] width 138 height 12
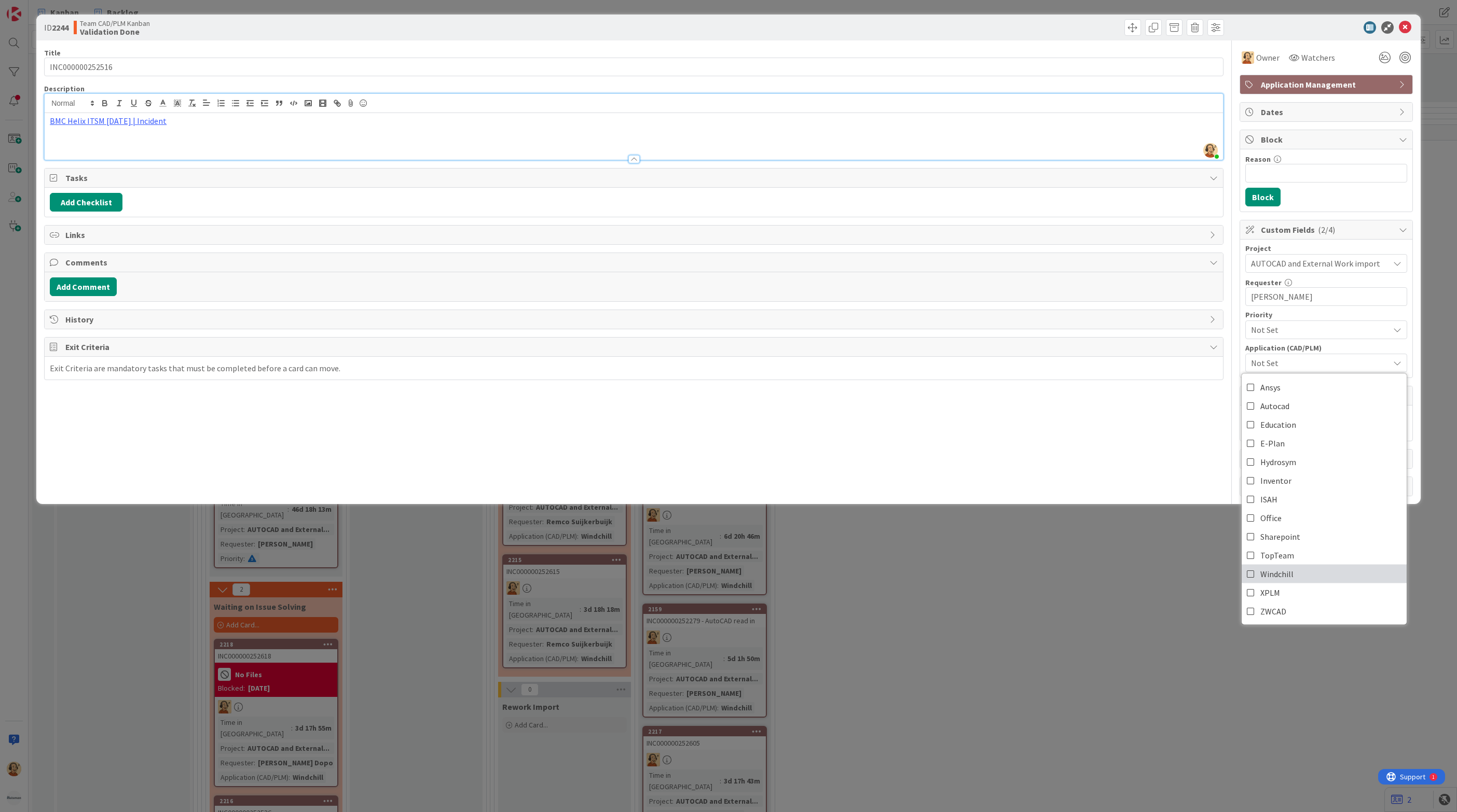
click at [1315, 577] on link "Windchill" at bounding box center [1324, 573] width 165 height 19
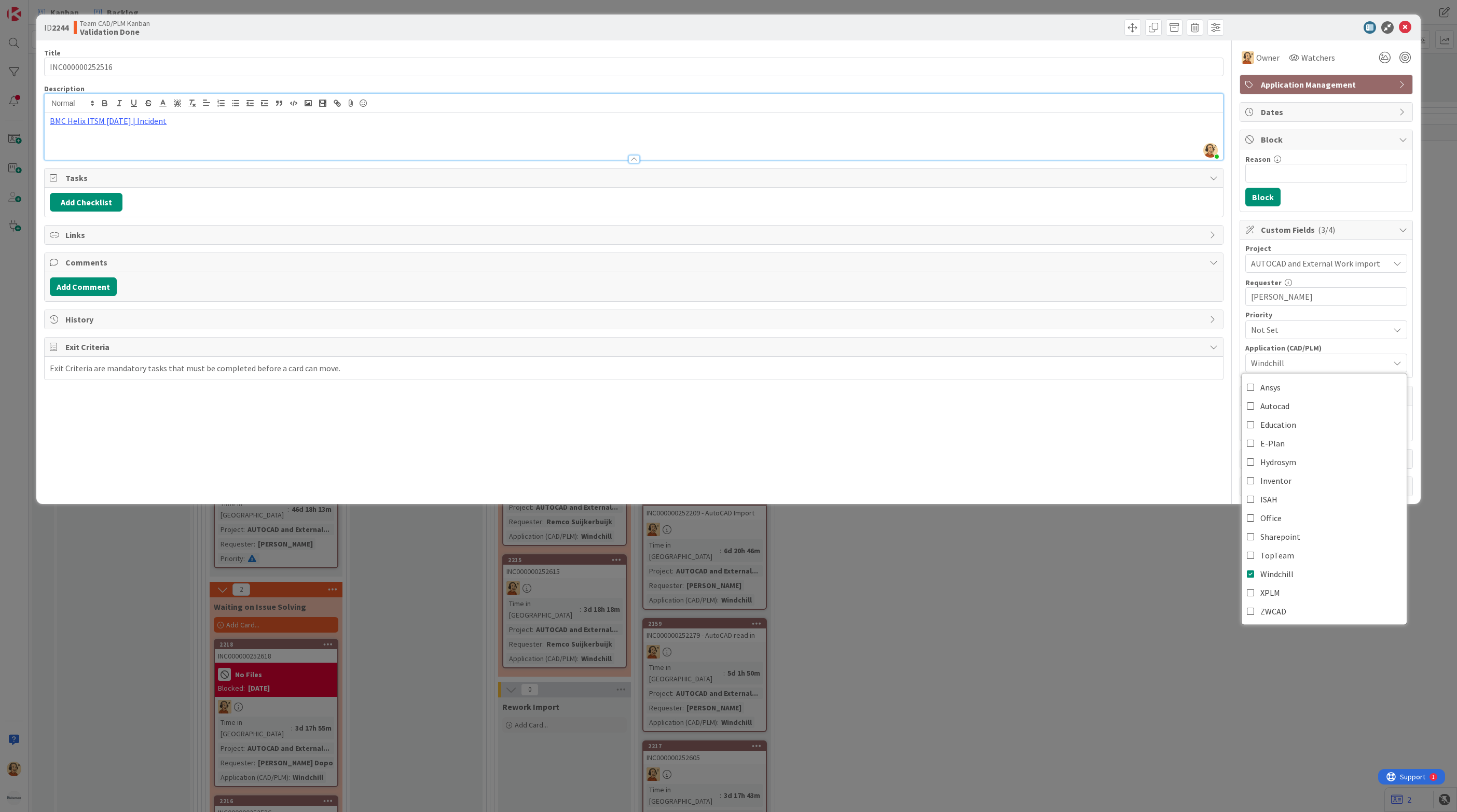
click at [1116, 410] on div "Title 15 / 128 INC000000252516 Description [PERSON_NAME] joined 11 m ago BMC He…" at bounding box center [634, 268] width 1179 height 456
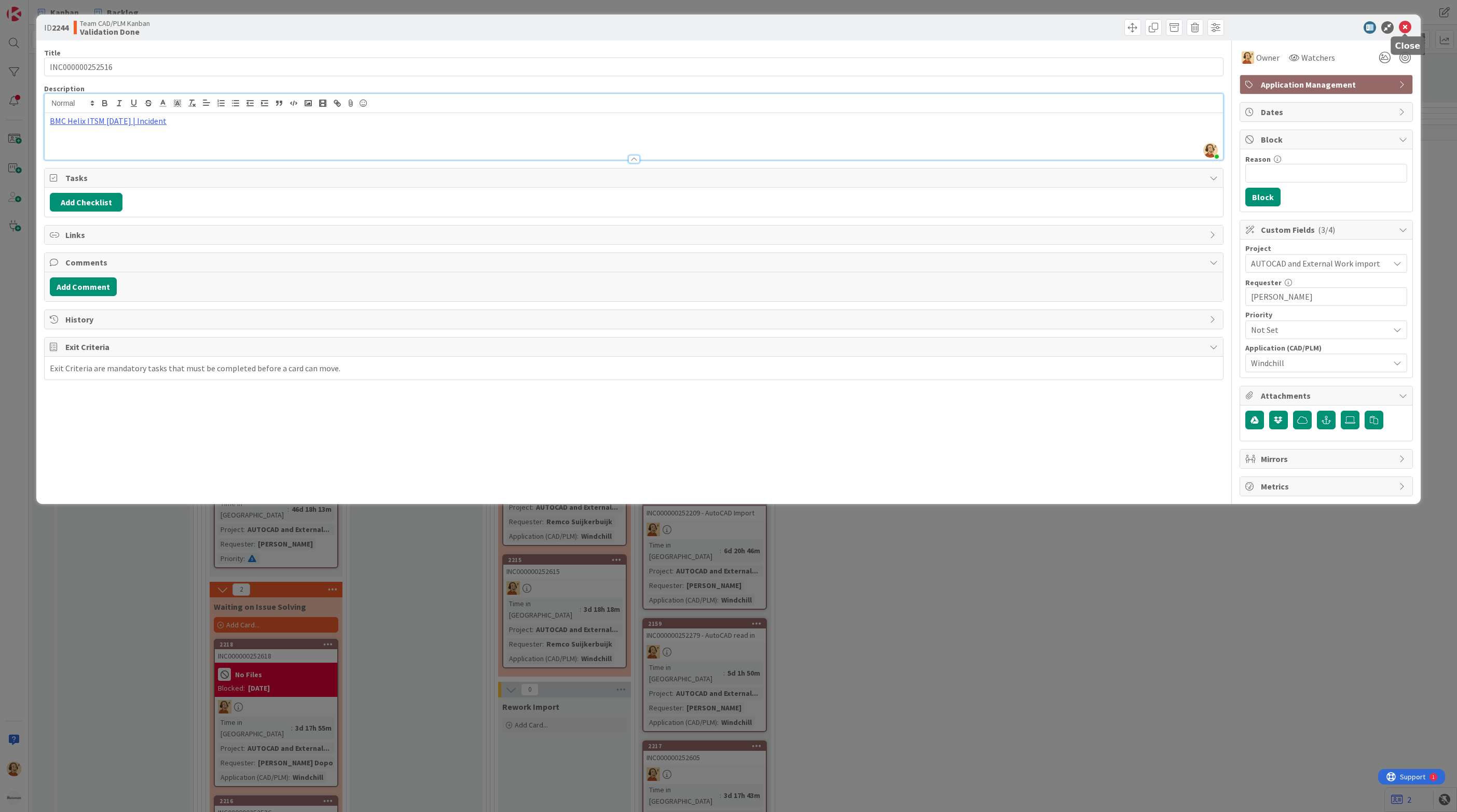
click at [1407, 28] on icon at bounding box center [1404, 27] width 12 height 12
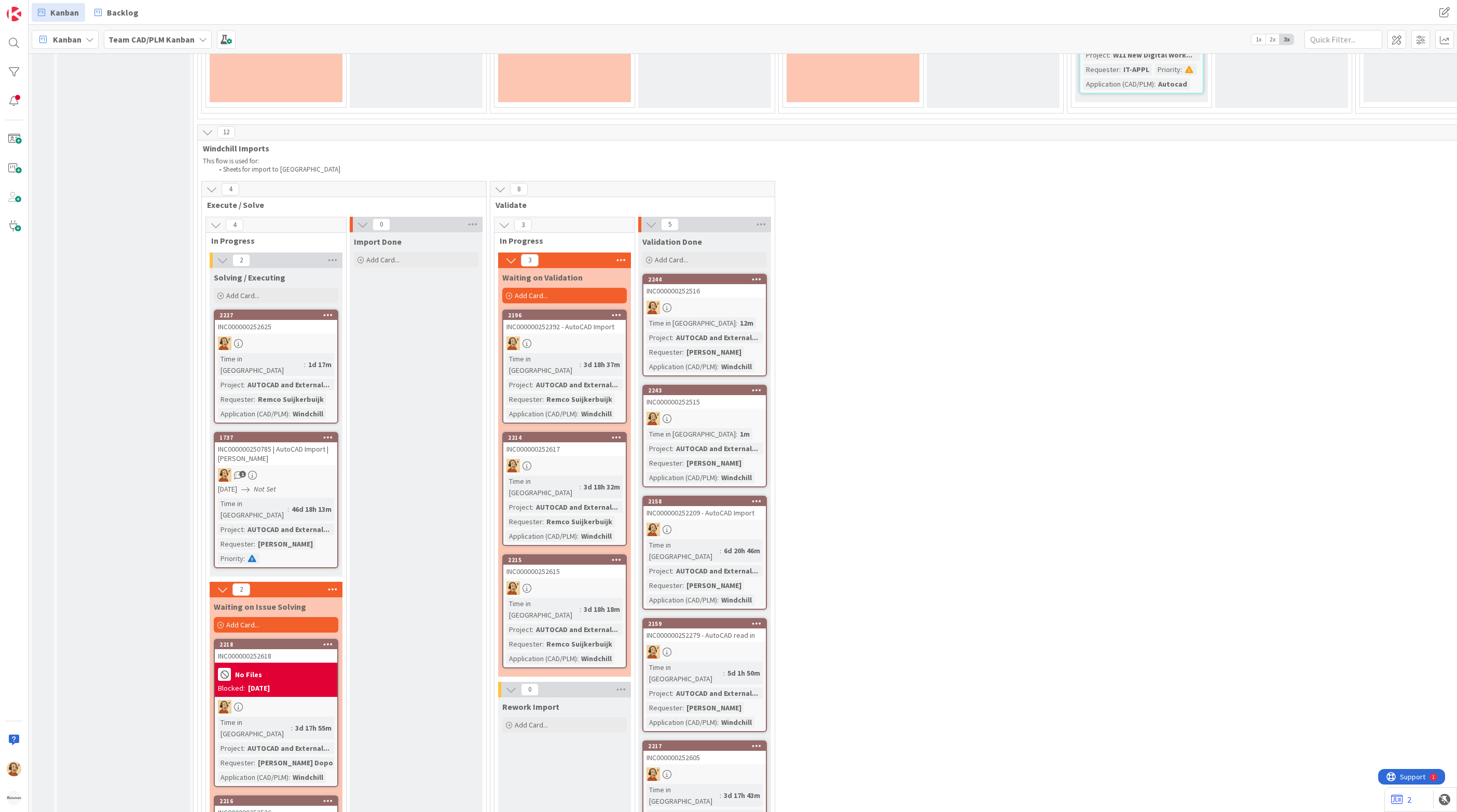
click at [1180, 363] on div "4 Execute / Solve 4 In Progress 2 Solving / Executing Add Card... Template Not …" at bounding box center [1065, 557] width 1731 height 753
click at [277, 312] on div "2227" at bounding box center [278, 315] width 118 height 7
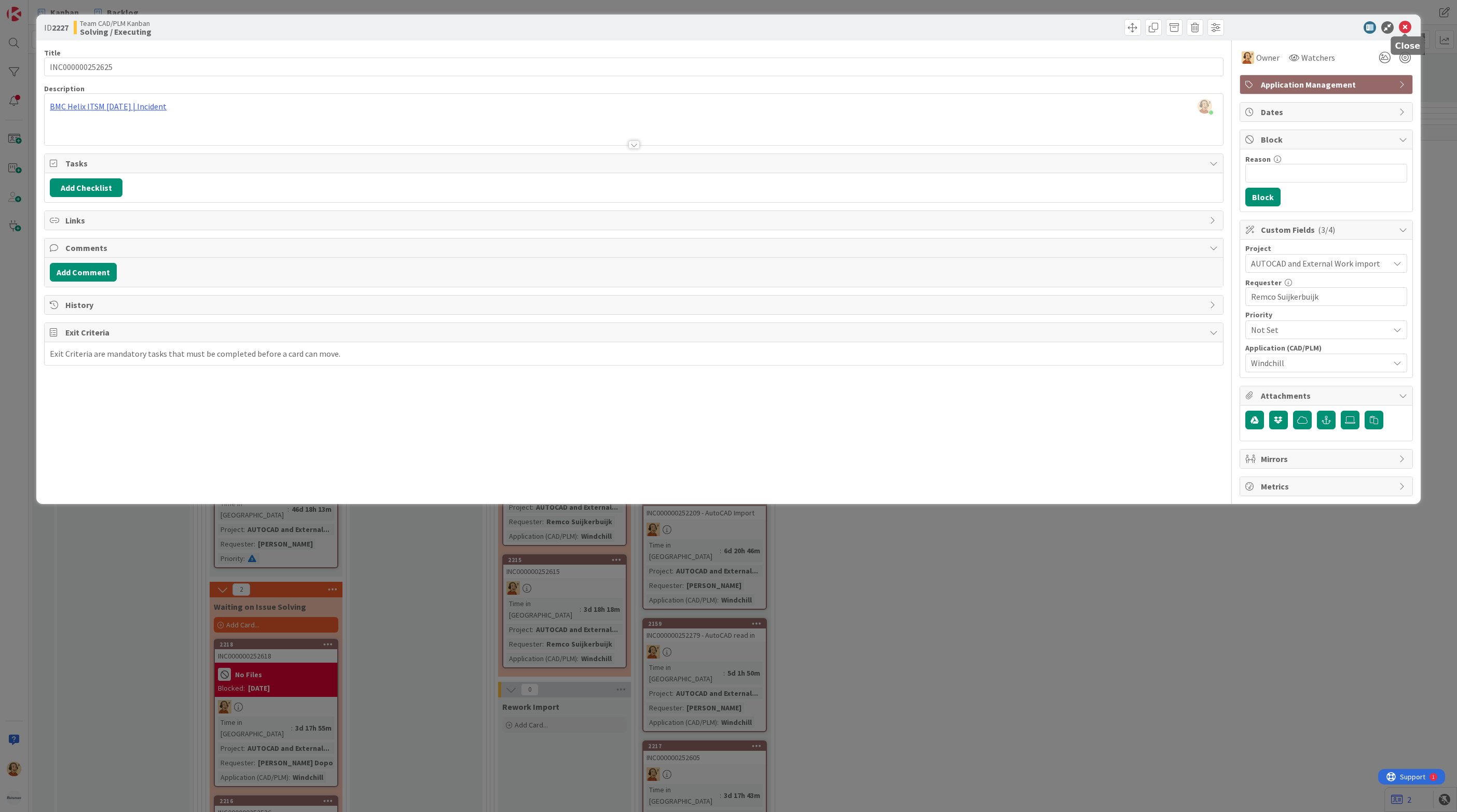
click at [1410, 25] on icon at bounding box center [1404, 27] width 12 height 12
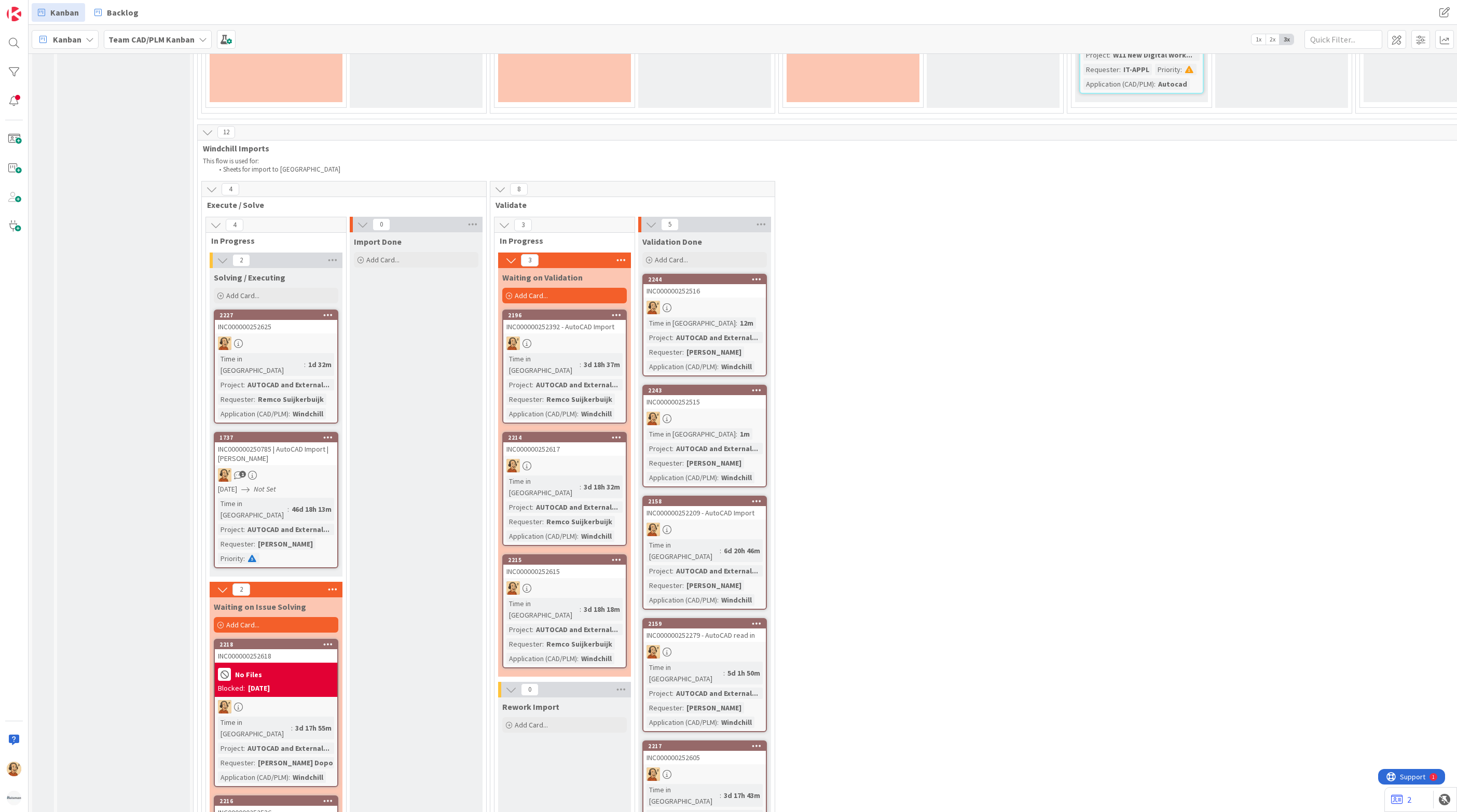
click at [316, 666] on div "No Files" at bounding box center [276, 674] width 116 height 17
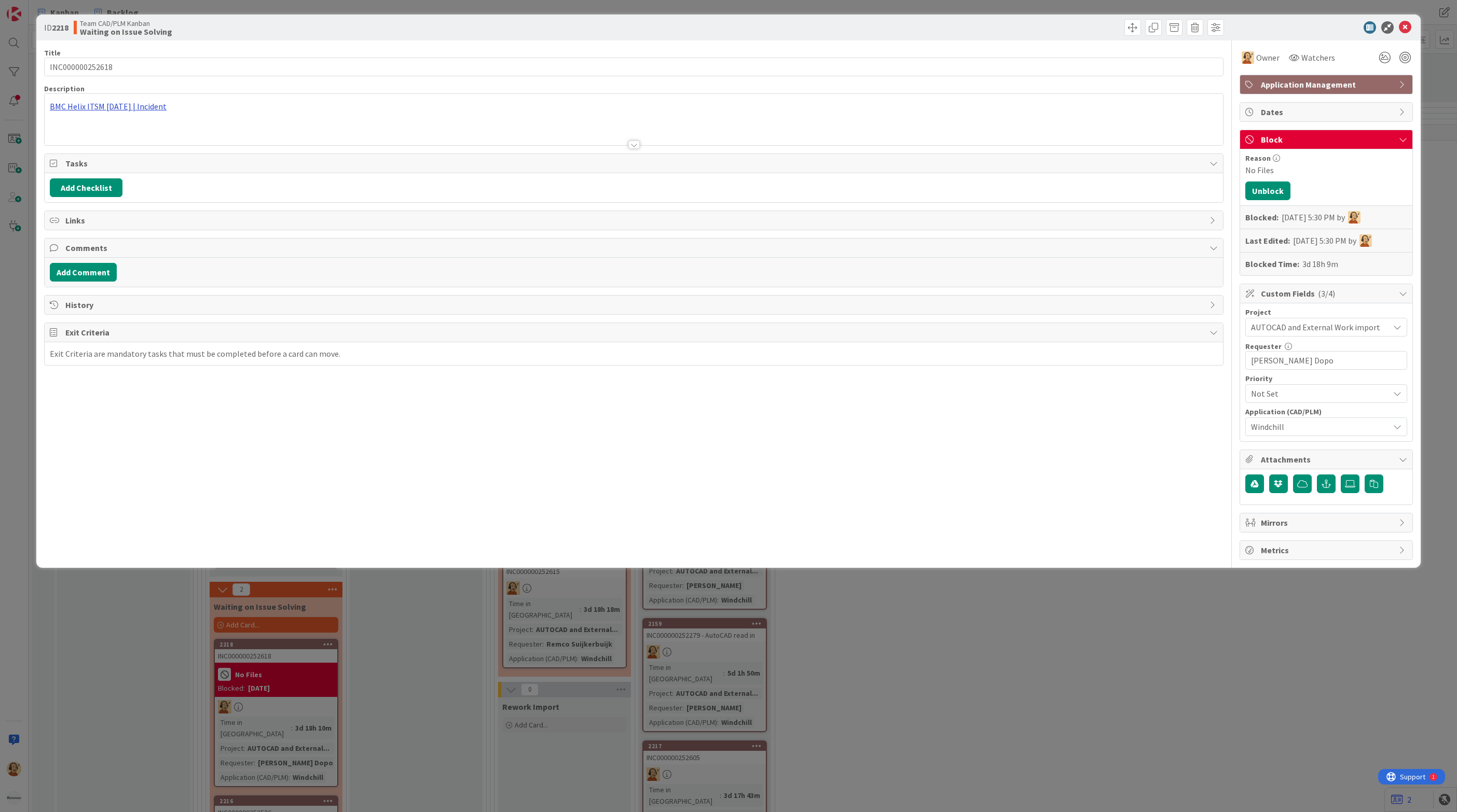
click at [148, 109] on div "BMC Helix ITSM [DATE] | Incident" at bounding box center [634, 120] width 1178 height 51
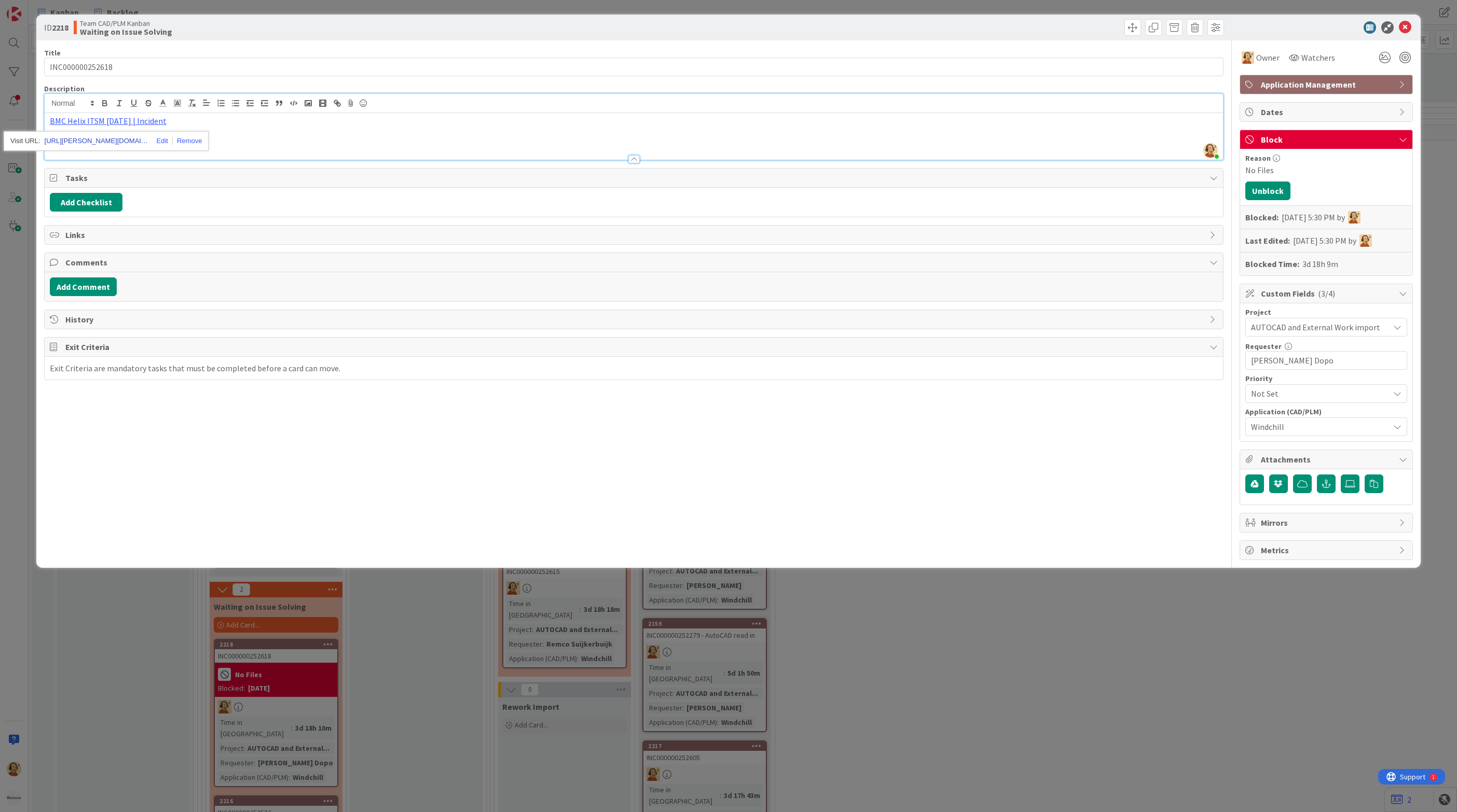
click at [90, 143] on link "[URL][PERSON_NAME][DOMAIN_NAME]" at bounding box center [96, 141] width 104 height 14
click at [1404, 26] on icon at bounding box center [1404, 27] width 12 height 12
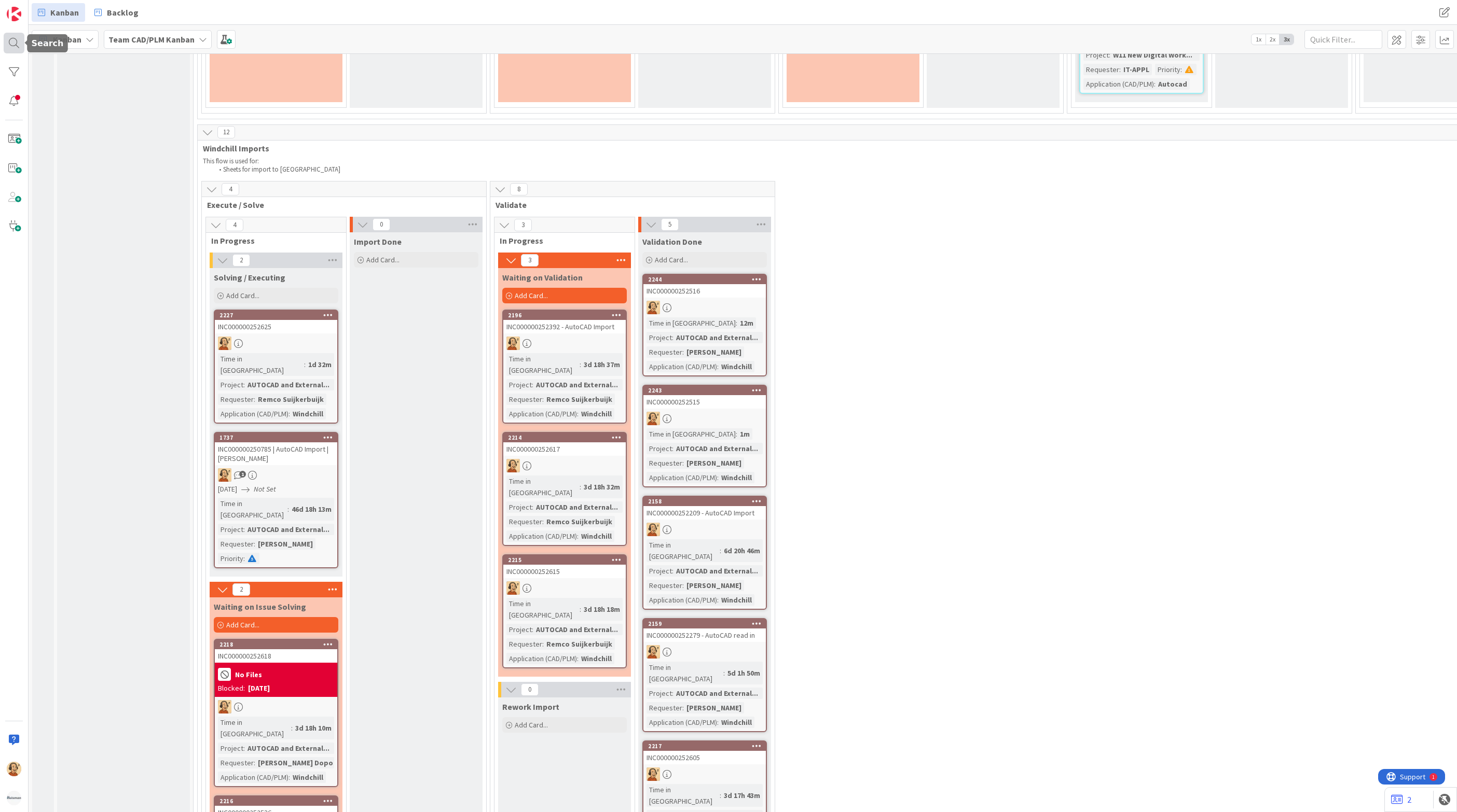
click at [17, 41] on div at bounding box center [14, 43] width 21 height 21
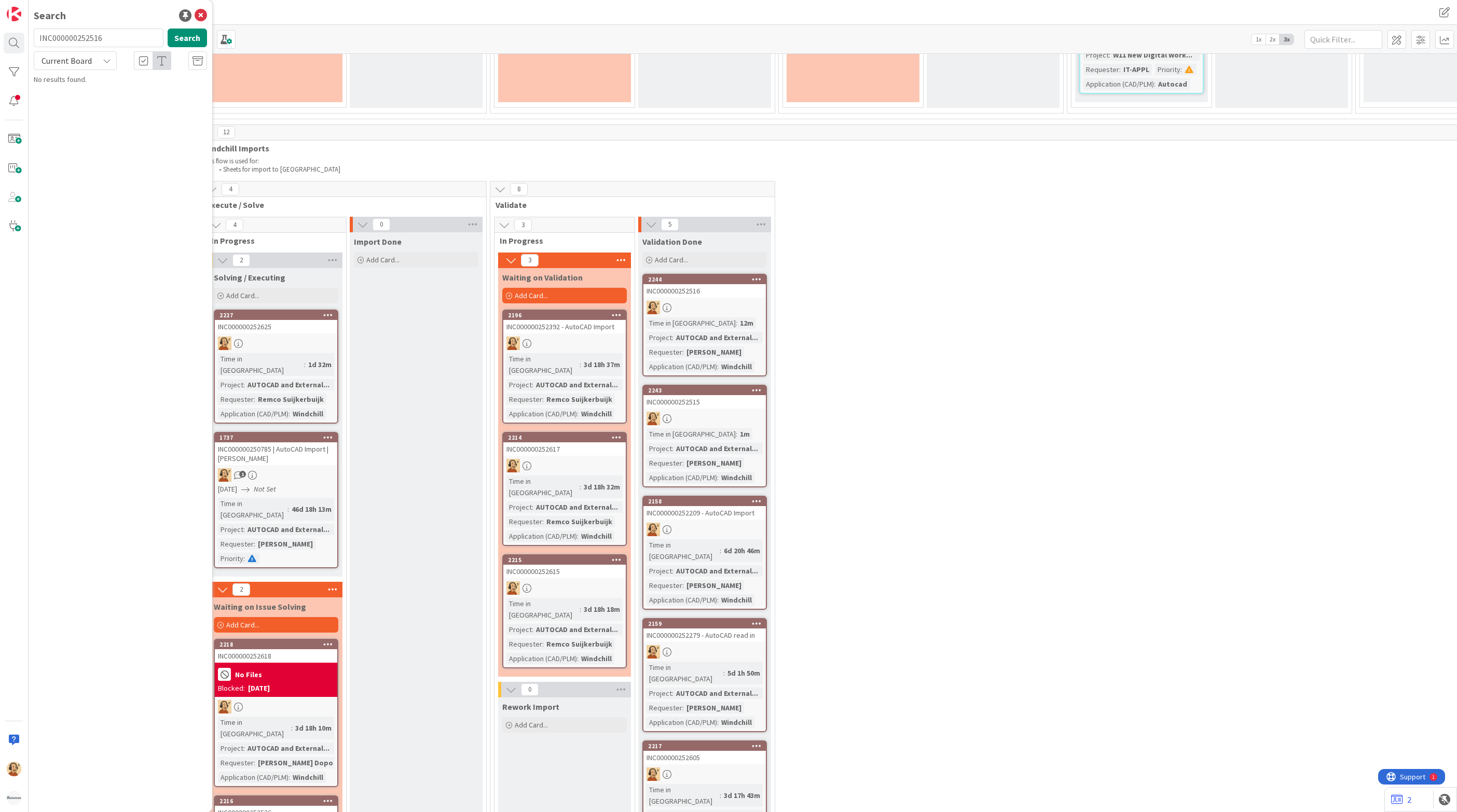
click at [142, 39] on input "INC000000252516" at bounding box center [98, 37] width 130 height 19
type input "INC000000252545"
click at [173, 42] on button "Search" at bounding box center [187, 37] width 39 height 19
click at [203, 16] on icon at bounding box center [200, 15] width 12 height 12
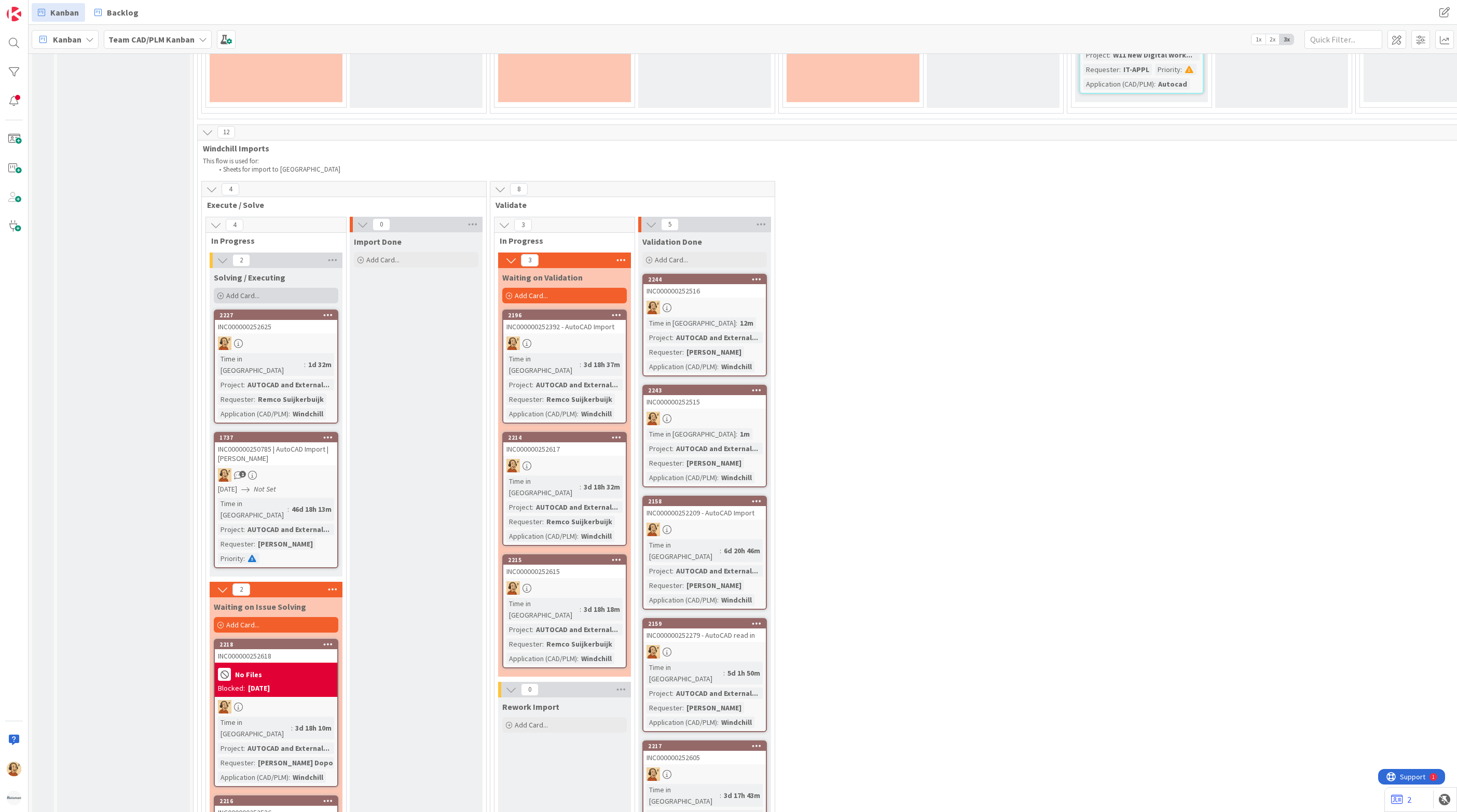
click at [256, 291] on span "Add Card..." at bounding box center [243, 295] width 33 height 10
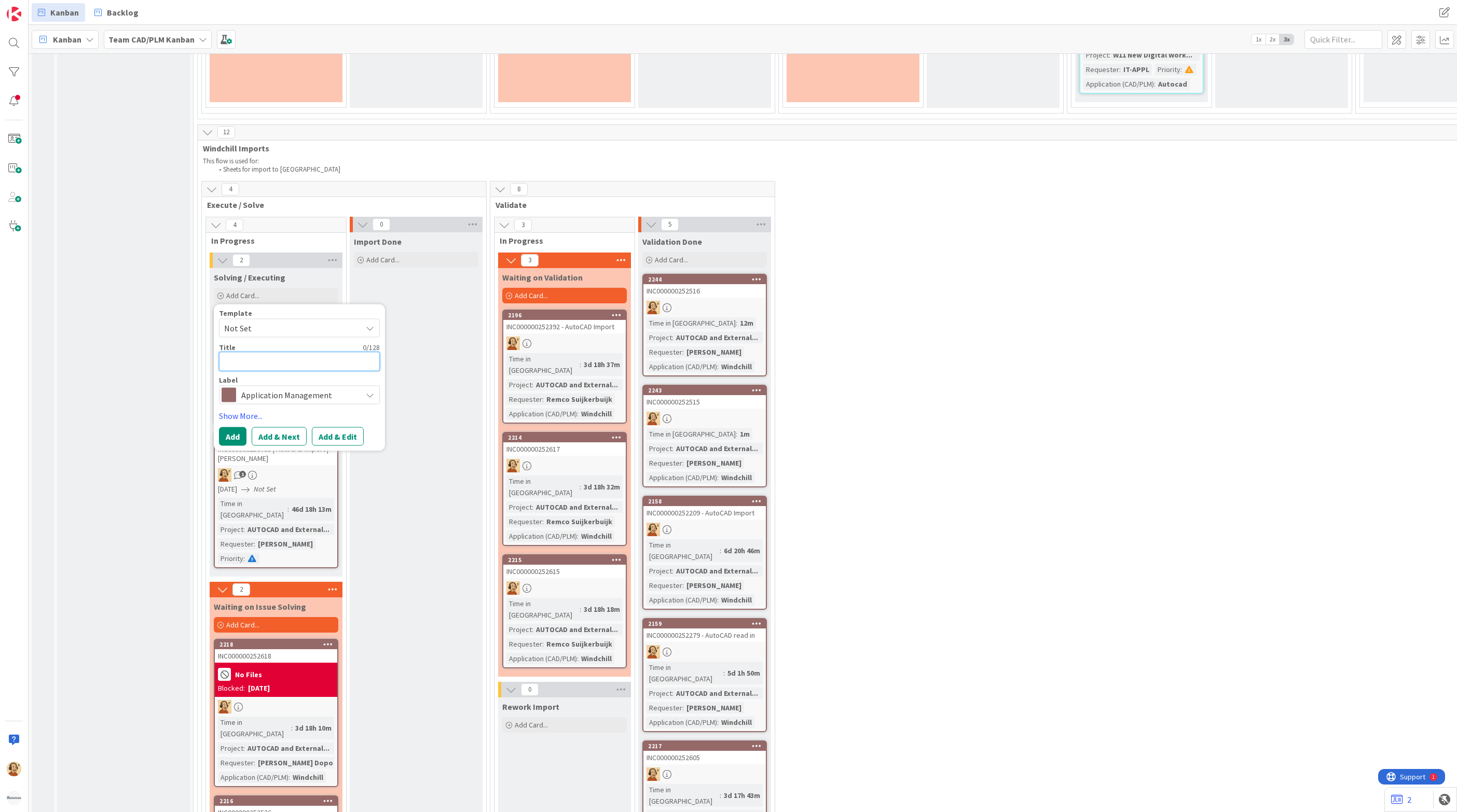
click at [253, 352] on textarea at bounding box center [299, 362] width 161 height 19
paste textarea "INC000000252545"
type textarea "x"
type textarea "INC000000252545"
click at [330, 428] on button "Add & Edit" at bounding box center [338, 437] width 52 height 19
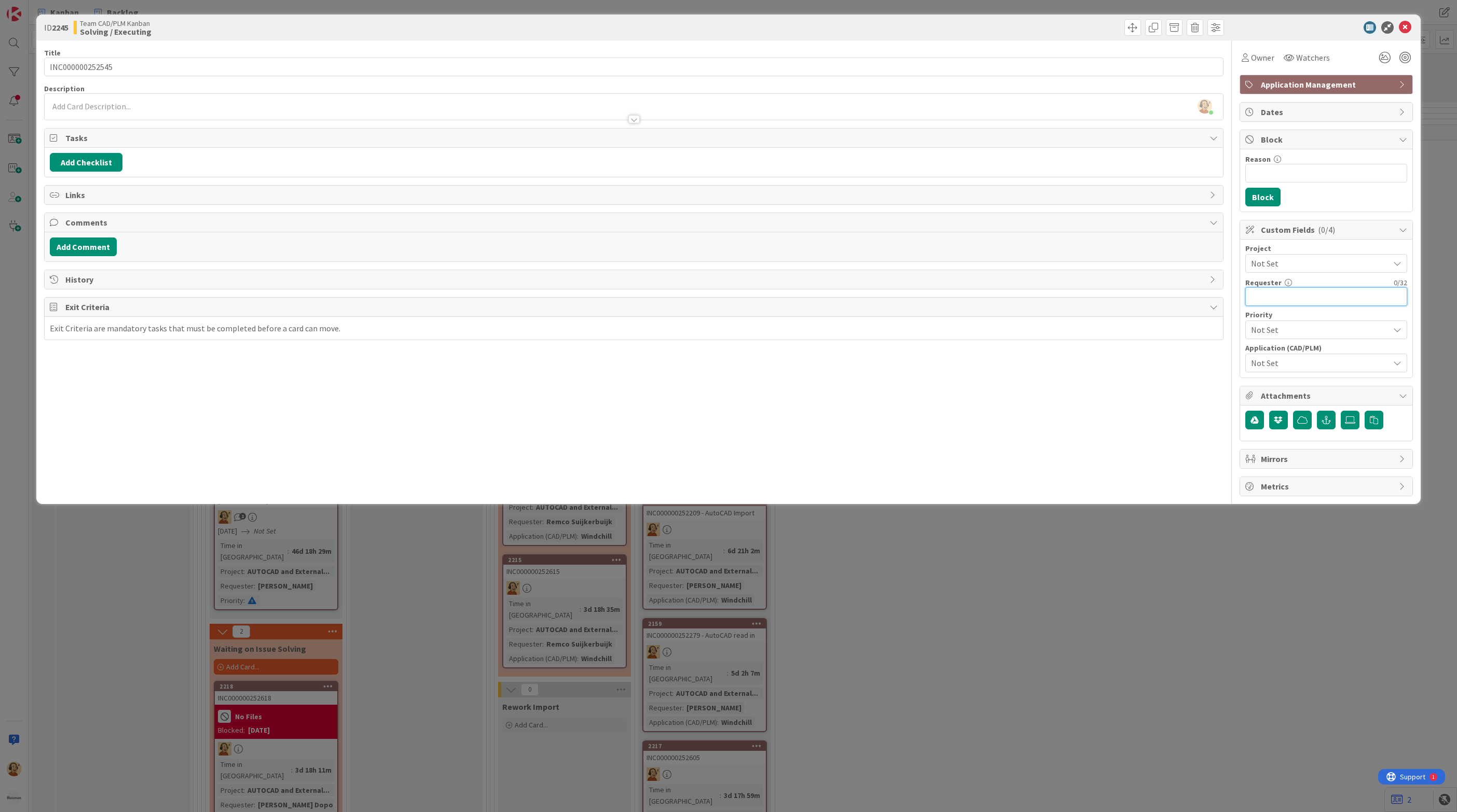
click at [1306, 305] on input "text" at bounding box center [1326, 296] width 162 height 19
paste input "[PERSON_NAME]"
type input "[PERSON_NAME]"
click at [1272, 112] on span "Dates" at bounding box center [1327, 112] width 133 height 12
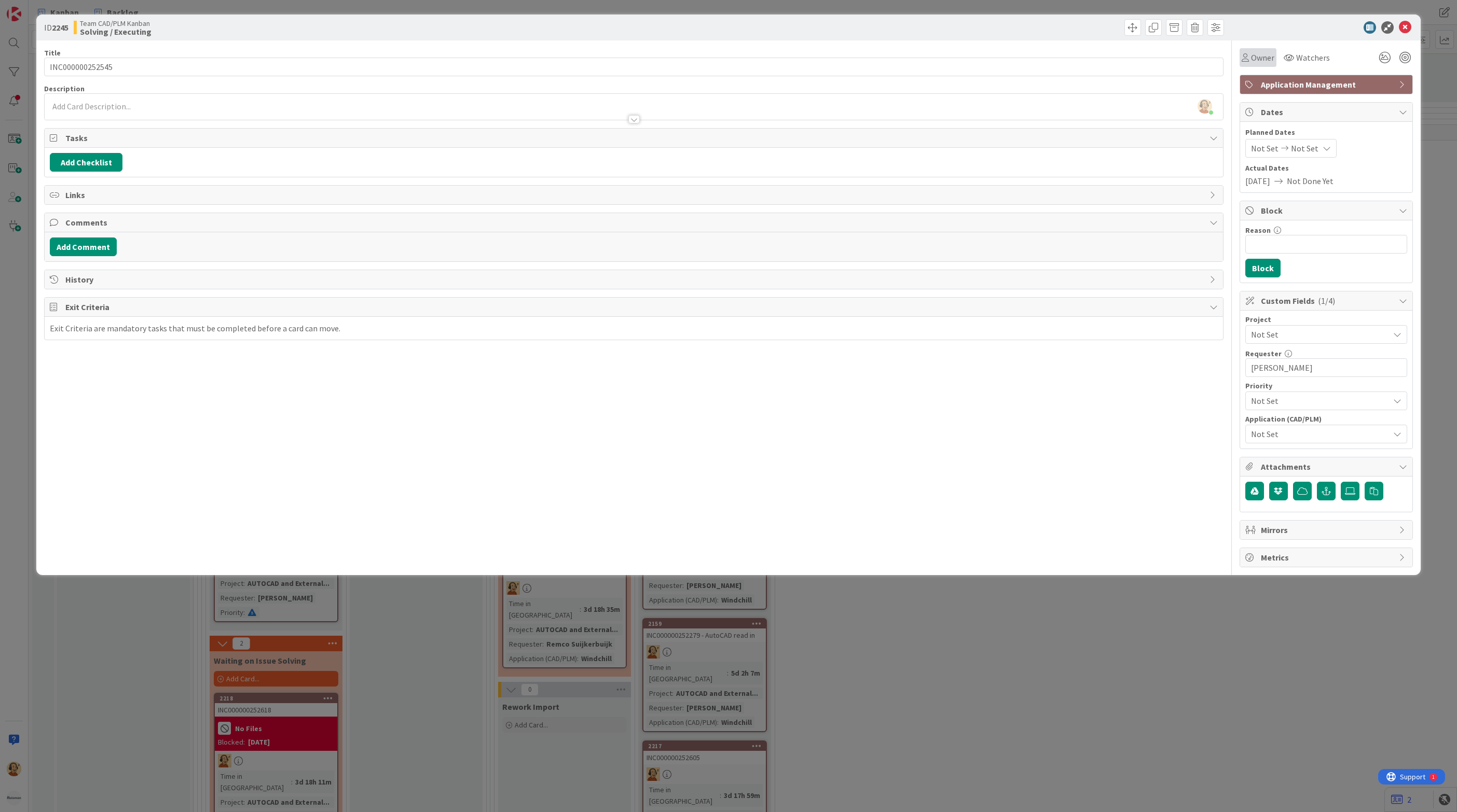
click at [1265, 55] on span "Owner" at bounding box center [1263, 57] width 23 height 12
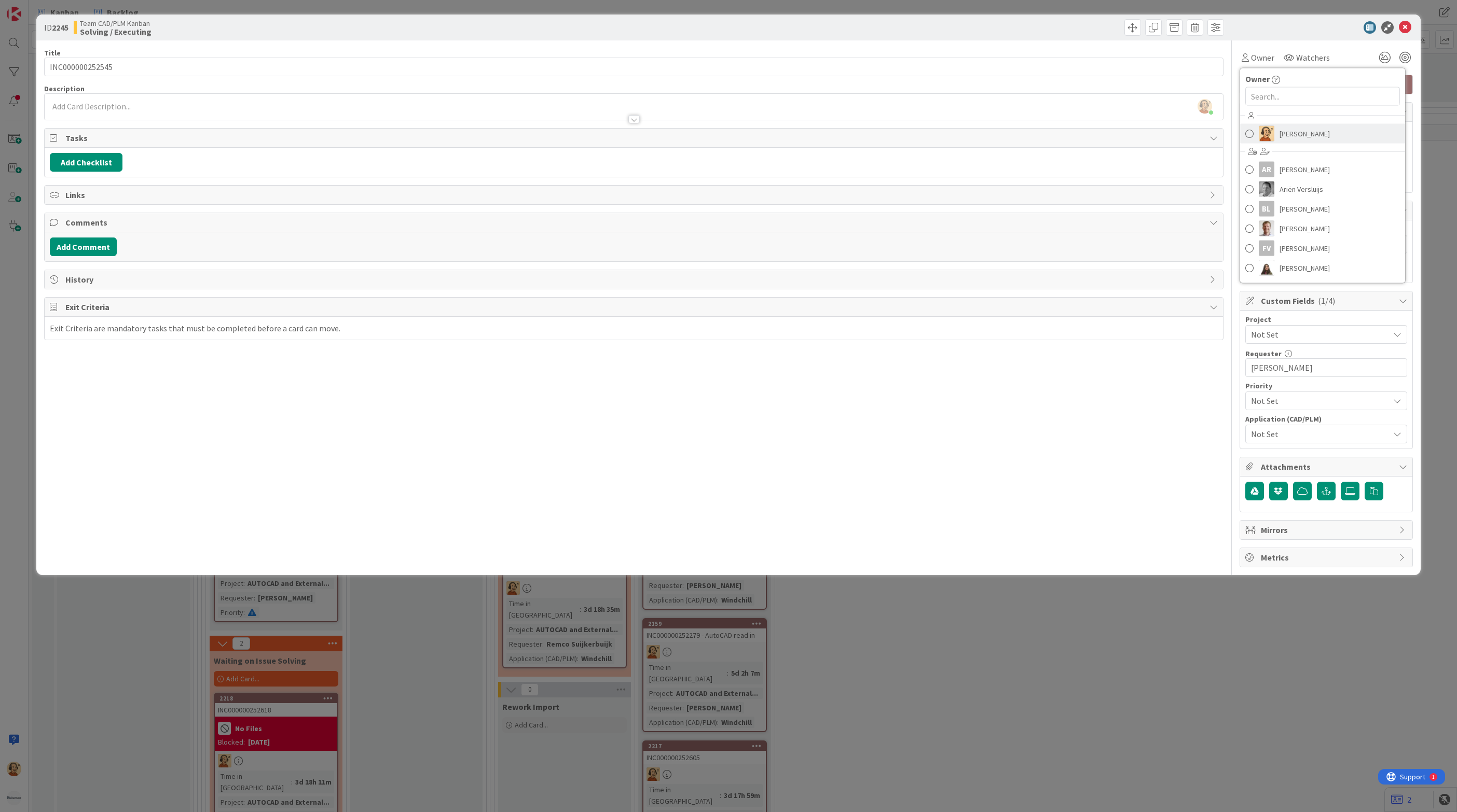
click at [1272, 132] on img at bounding box center [1267, 134] width 15 height 15
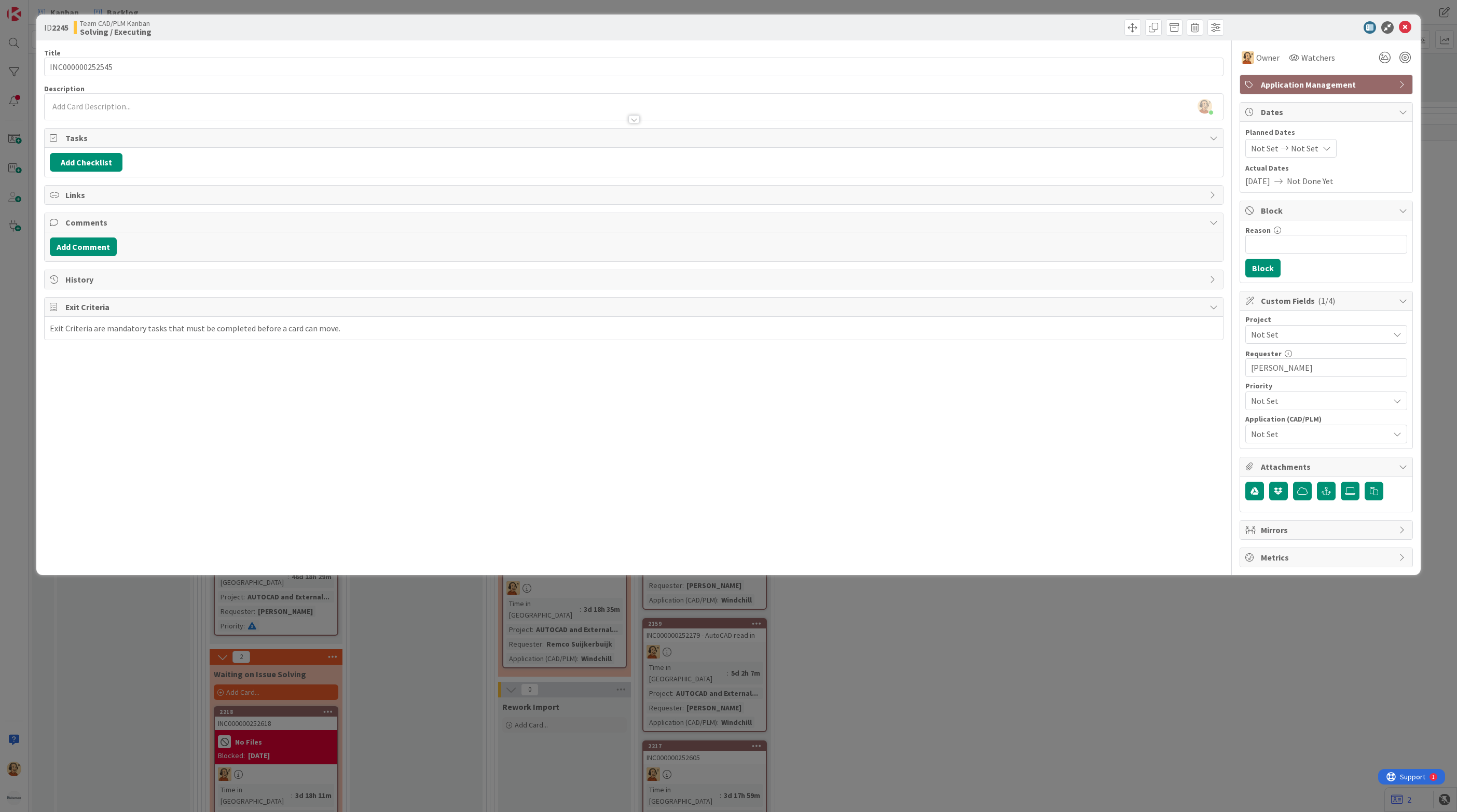
click at [1326, 338] on span "Not Set" at bounding box center [1317, 334] width 133 height 15
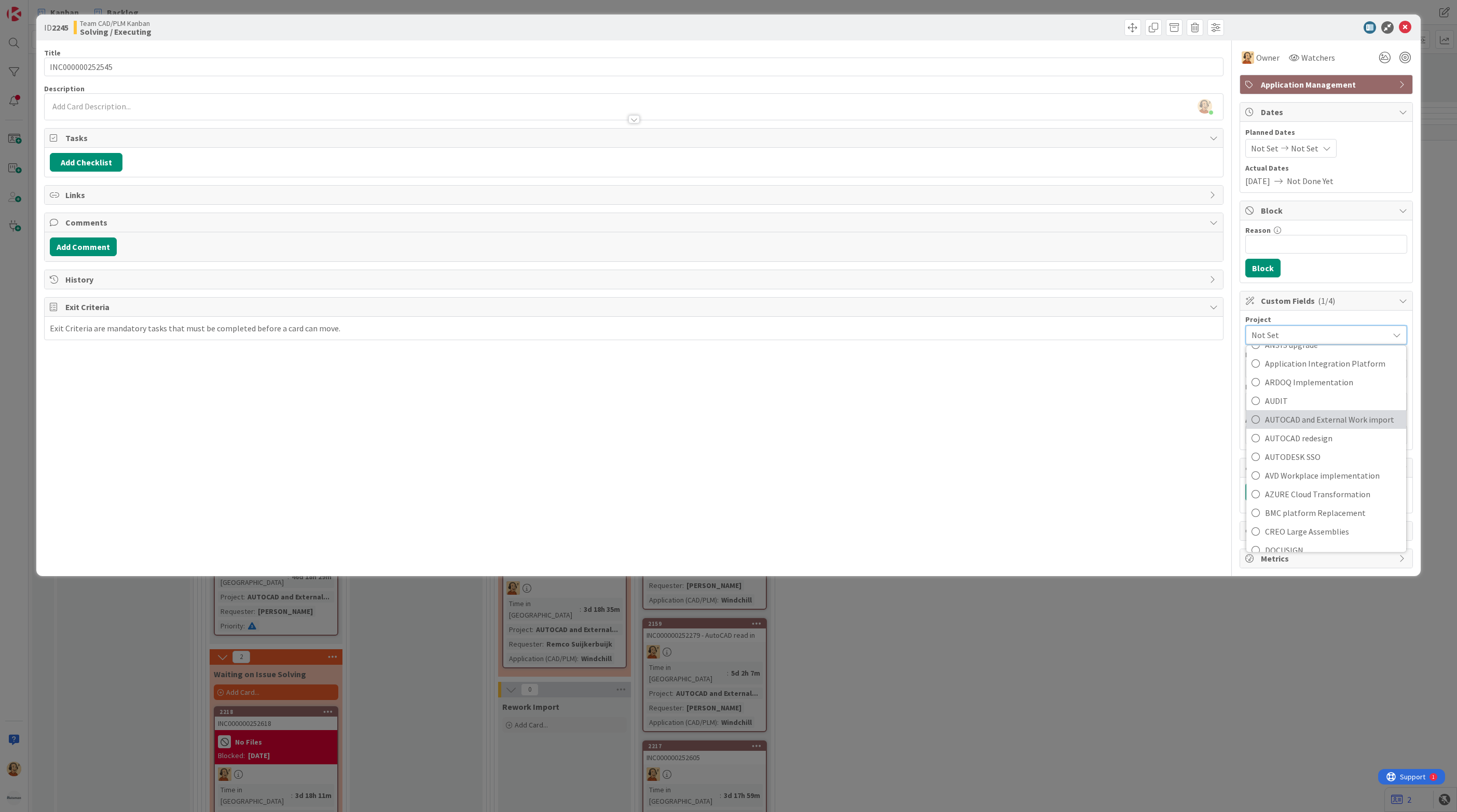
click at [1350, 417] on span "AUTOCAD and External Work import" at bounding box center [1332, 419] width 136 height 15
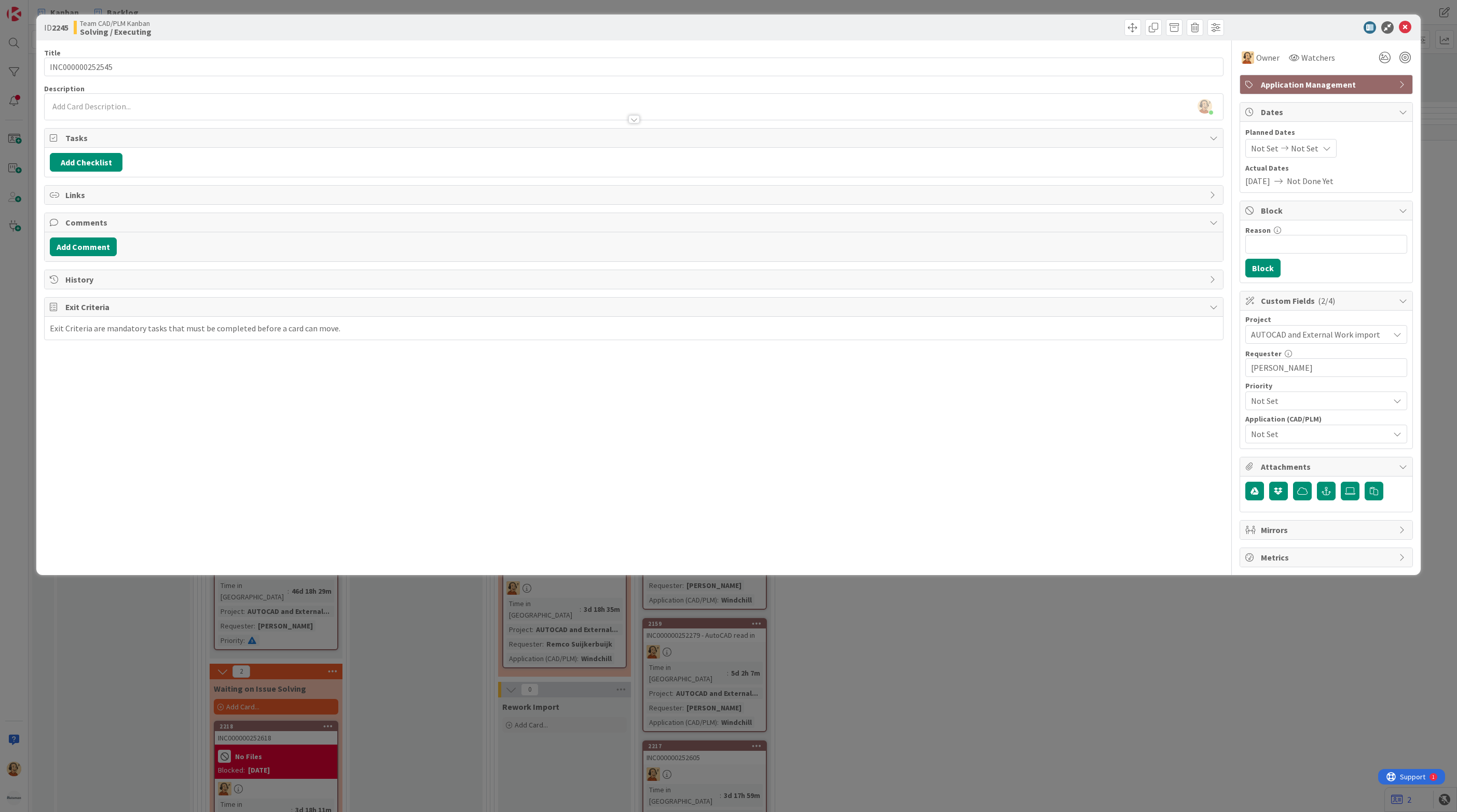
click at [1326, 438] on span "Not Set" at bounding box center [1320, 433] width 138 height 12
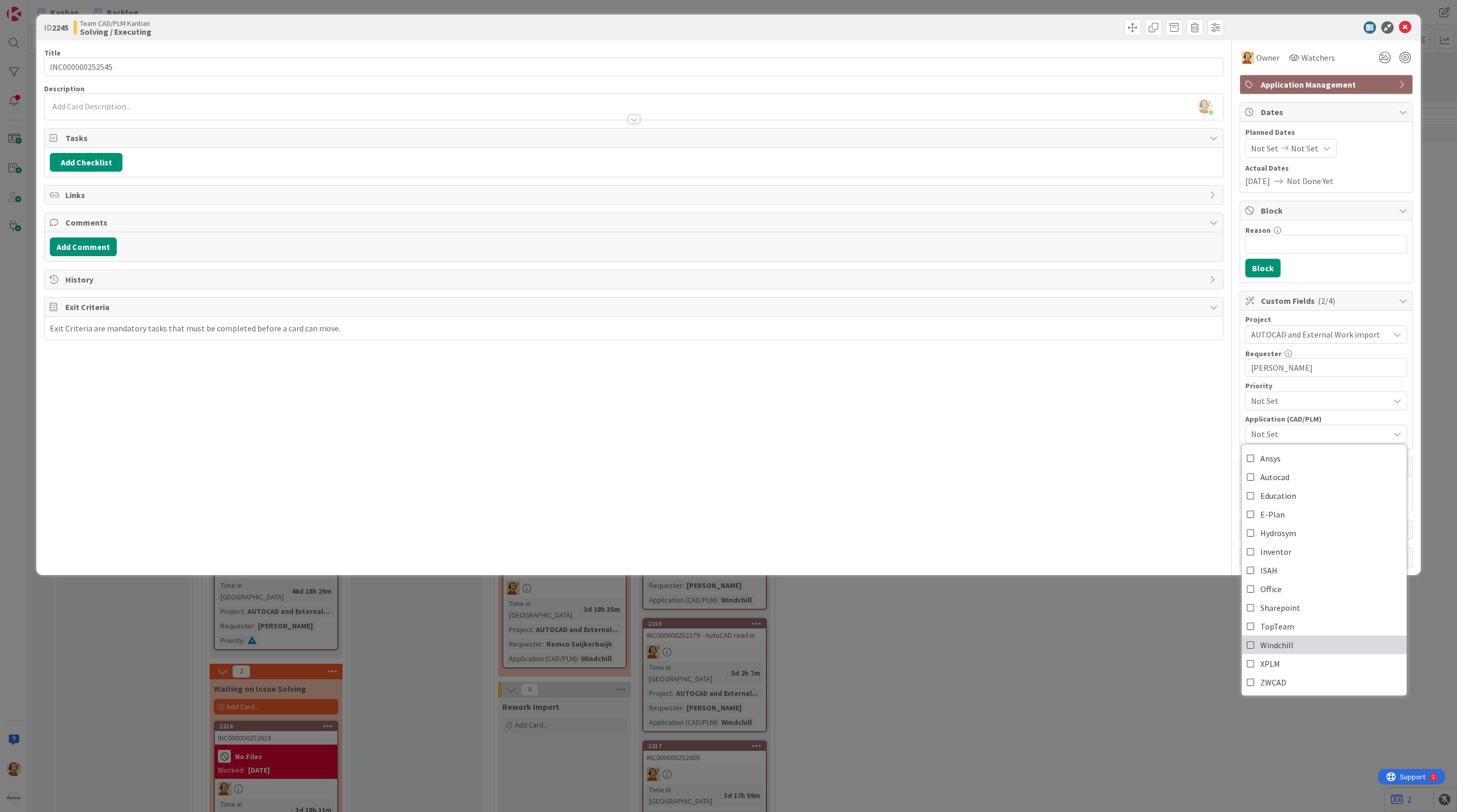
click at [1317, 647] on link "Windchill" at bounding box center [1324, 645] width 165 height 19
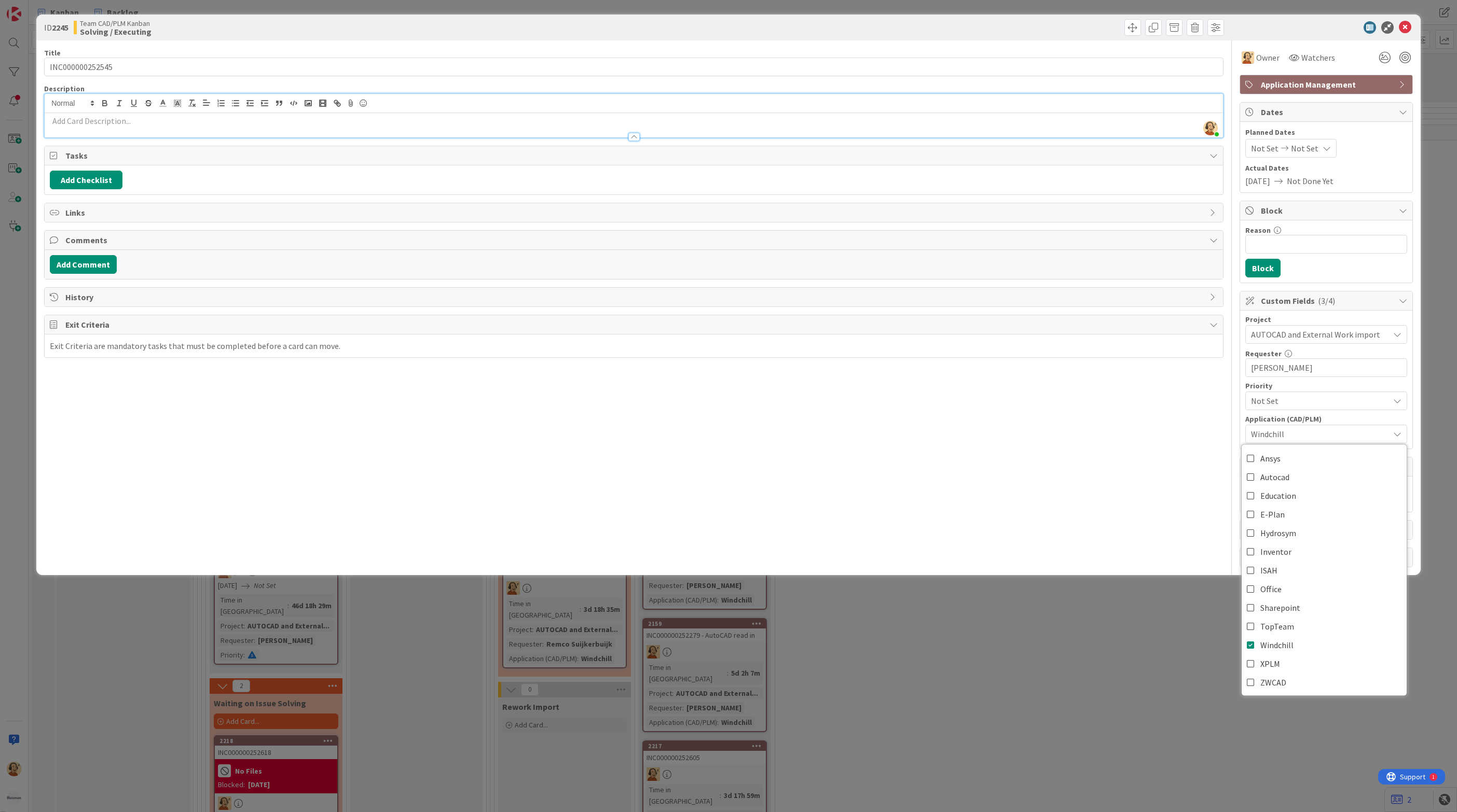
click at [238, 107] on div "[PERSON_NAME] just joined" at bounding box center [634, 116] width 1178 height 44
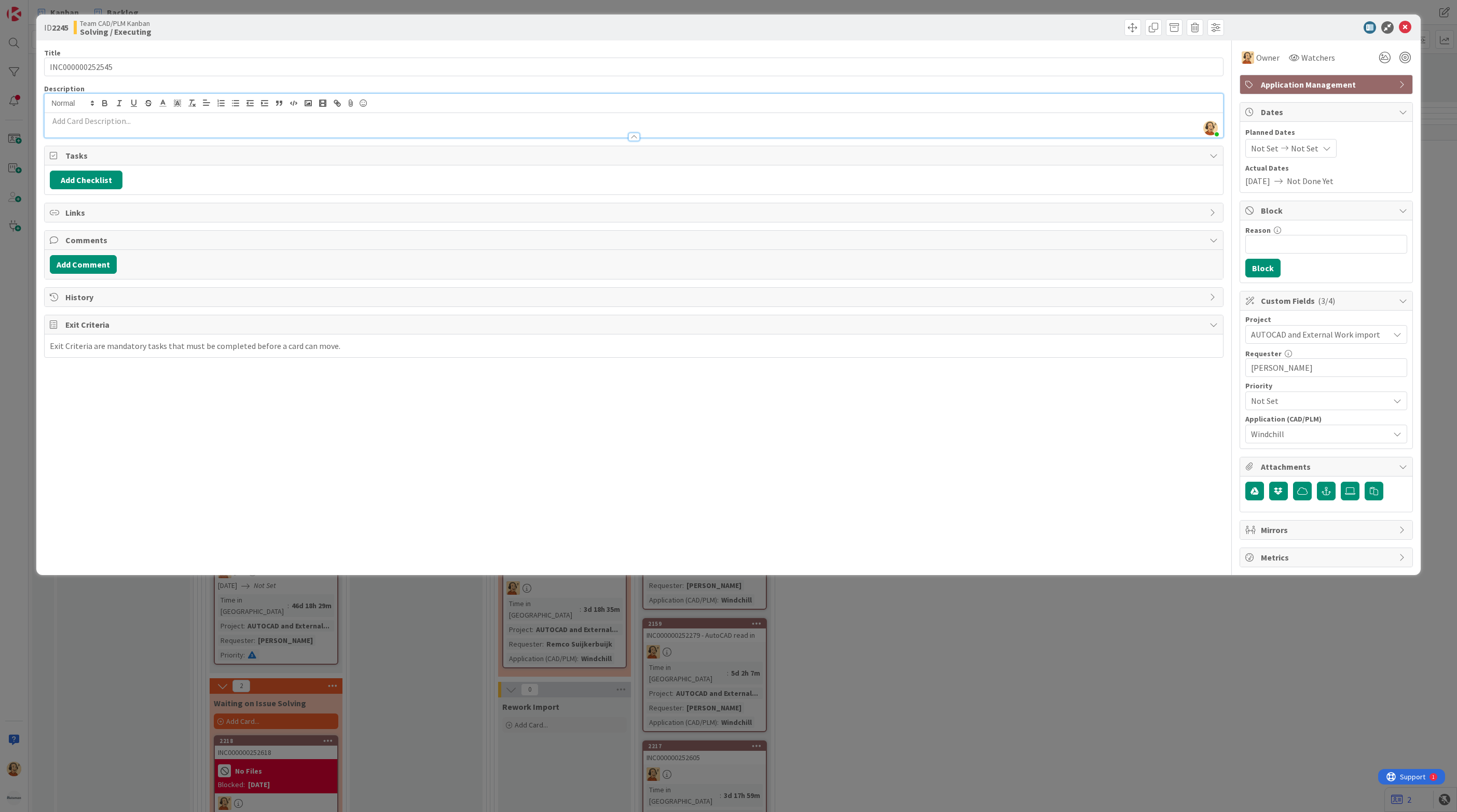
click at [217, 125] on p at bounding box center [634, 121] width 1168 height 12
click at [219, 127] on div at bounding box center [634, 132] width 1178 height 11
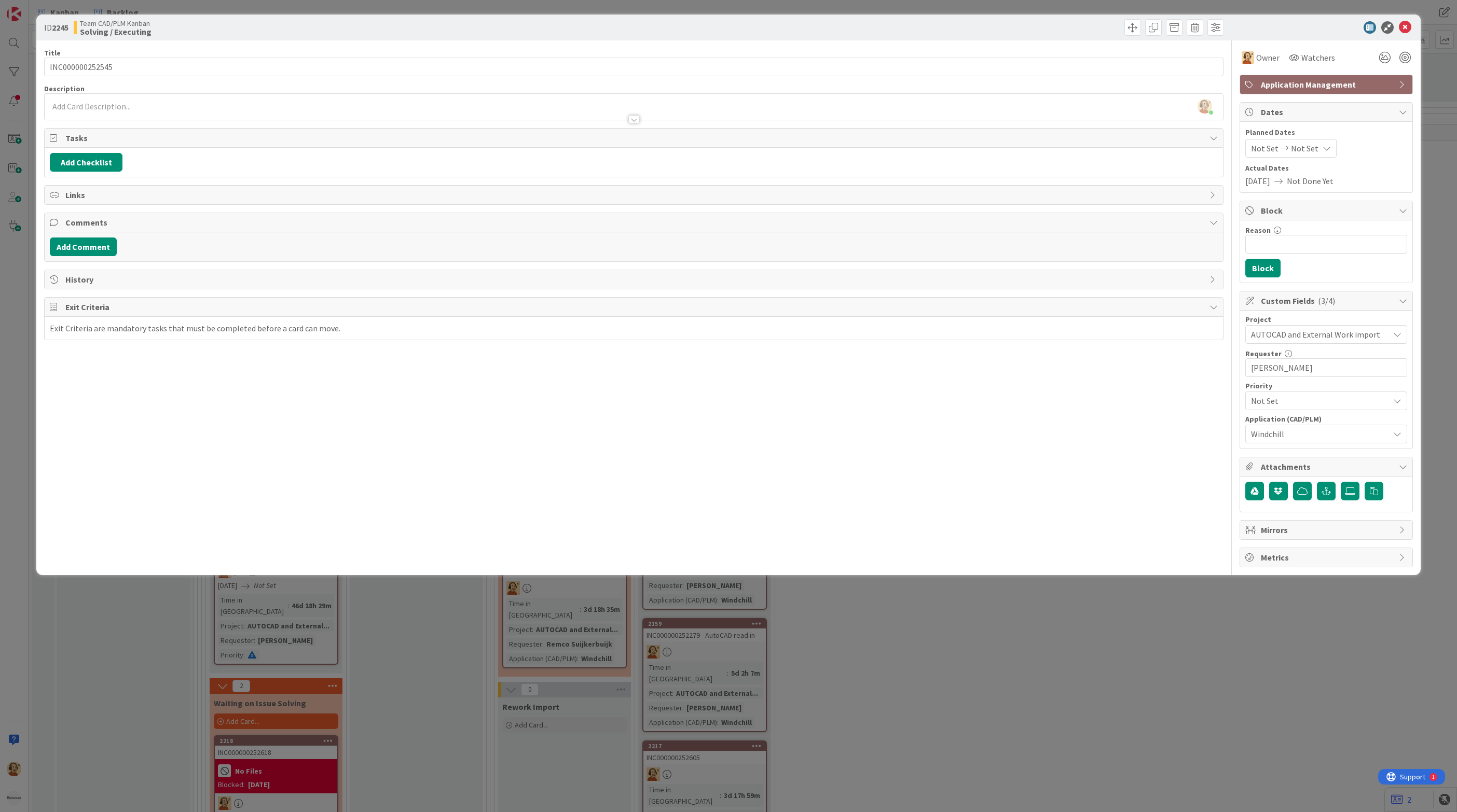
click at [84, 109] on p at bounding box center [634, 106] width 1168 height 12
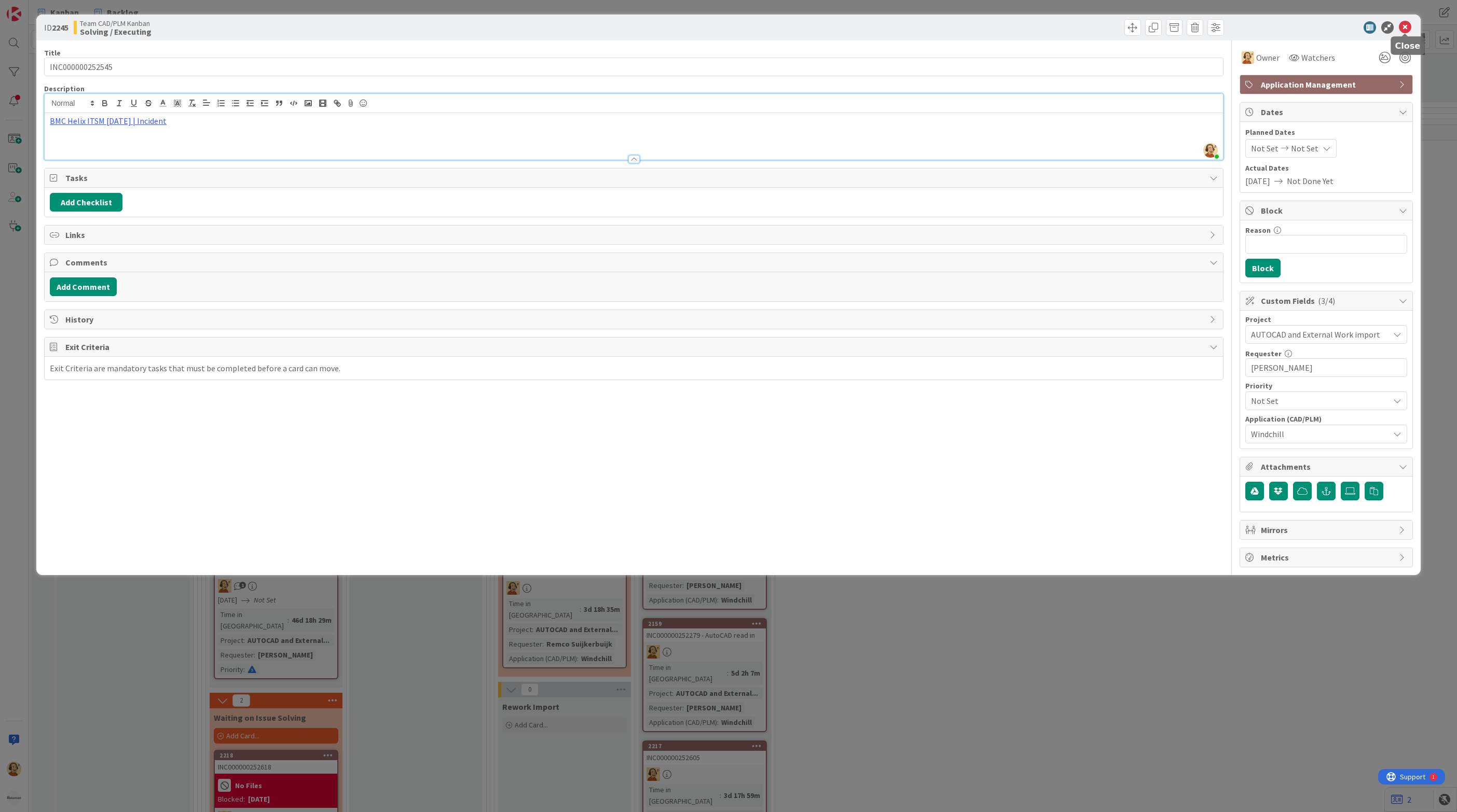
click at [1403, 26] on icon at bounding box center [1404, 27] width 12 height 12
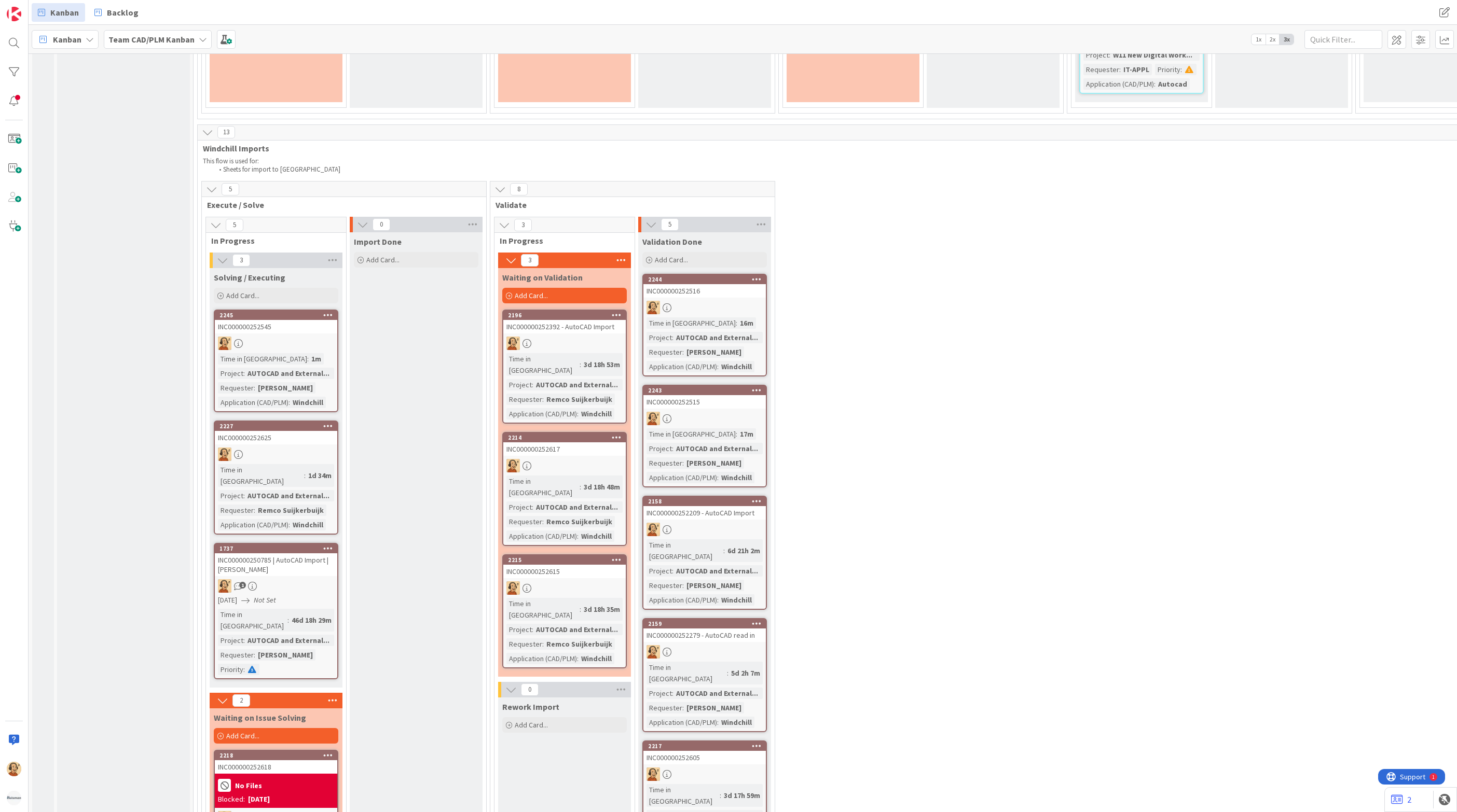
click at [72, 134] on div "Input Buffer During the Replenishment Meeting the team & Team Manager will sele…" at bounding box center [124, 287] width 133 height 5138
click at [12, 45] on div at bounding box center [14, 43] width 21 height 21
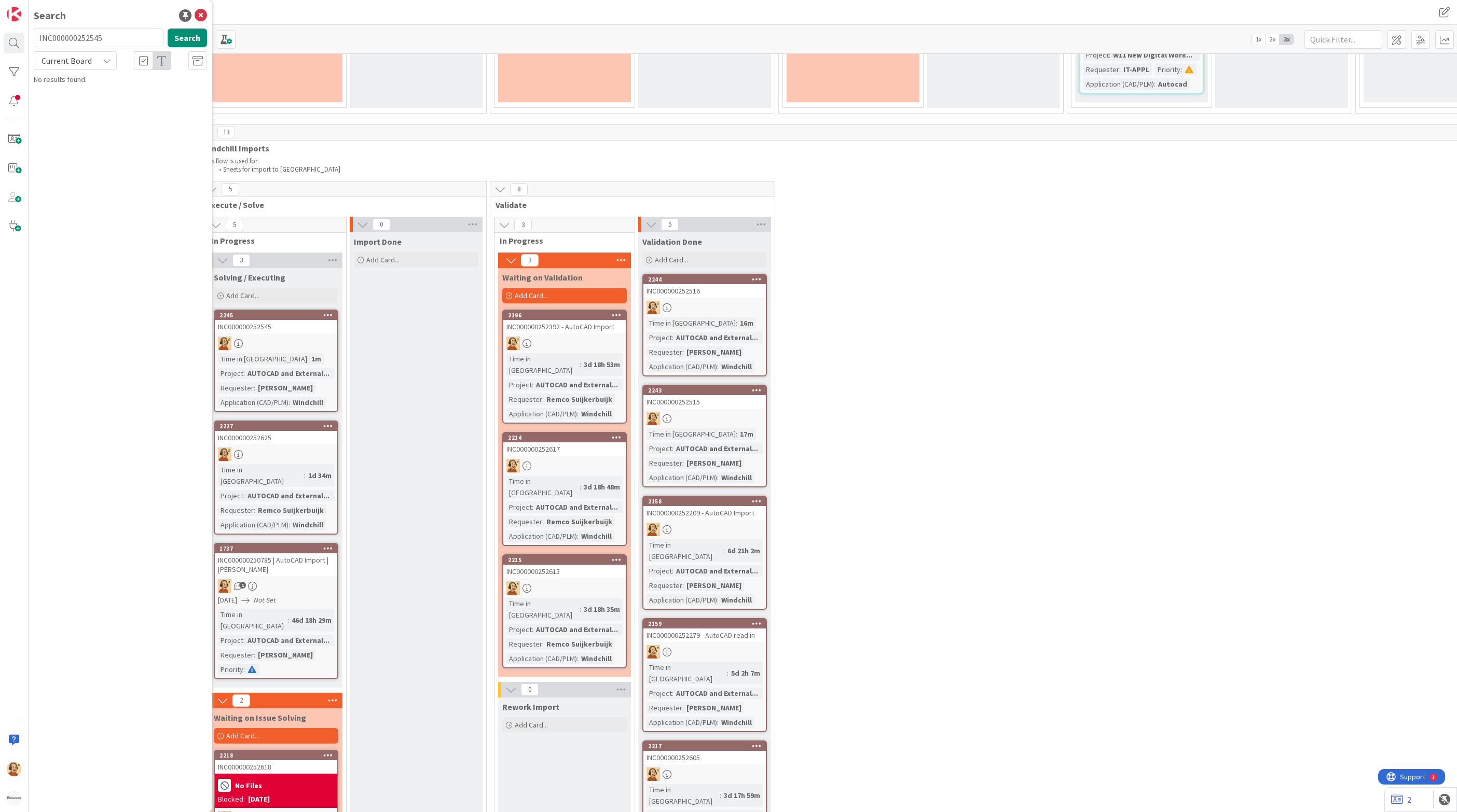
click at [116, 36] on input "INC000000252545" at bounding box center [98, 37] width 130 height 19
type input "INC000000252642"
click at [187, 36] on button "Search" at bounding box center [187, 37] width 39 height 19
click at [197, 12] on icon at bounding box center [200, 15] width 12 height 12
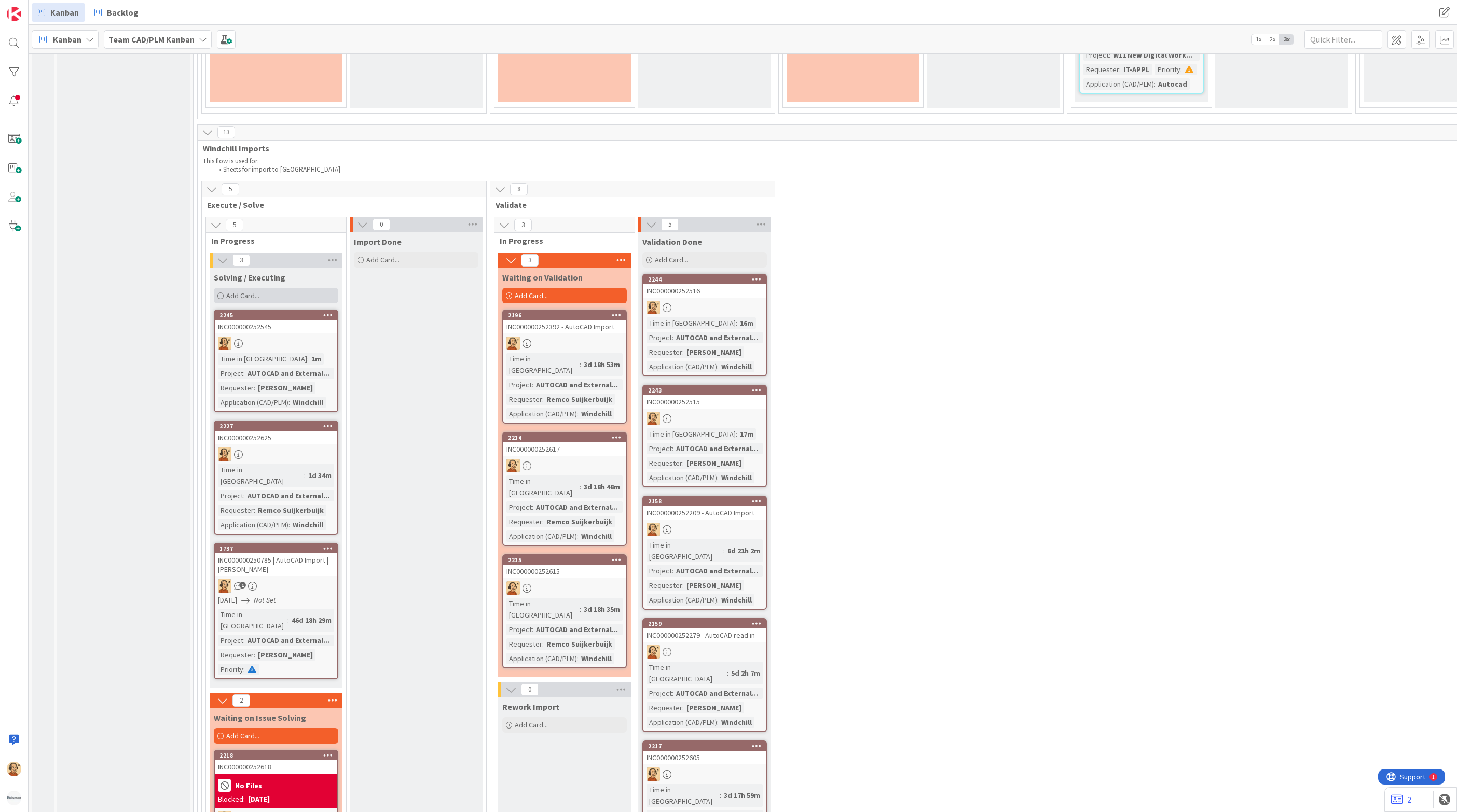
click at [271, 288] on div "Add Card..." at bounding box center [276, 296] width 125 height 15
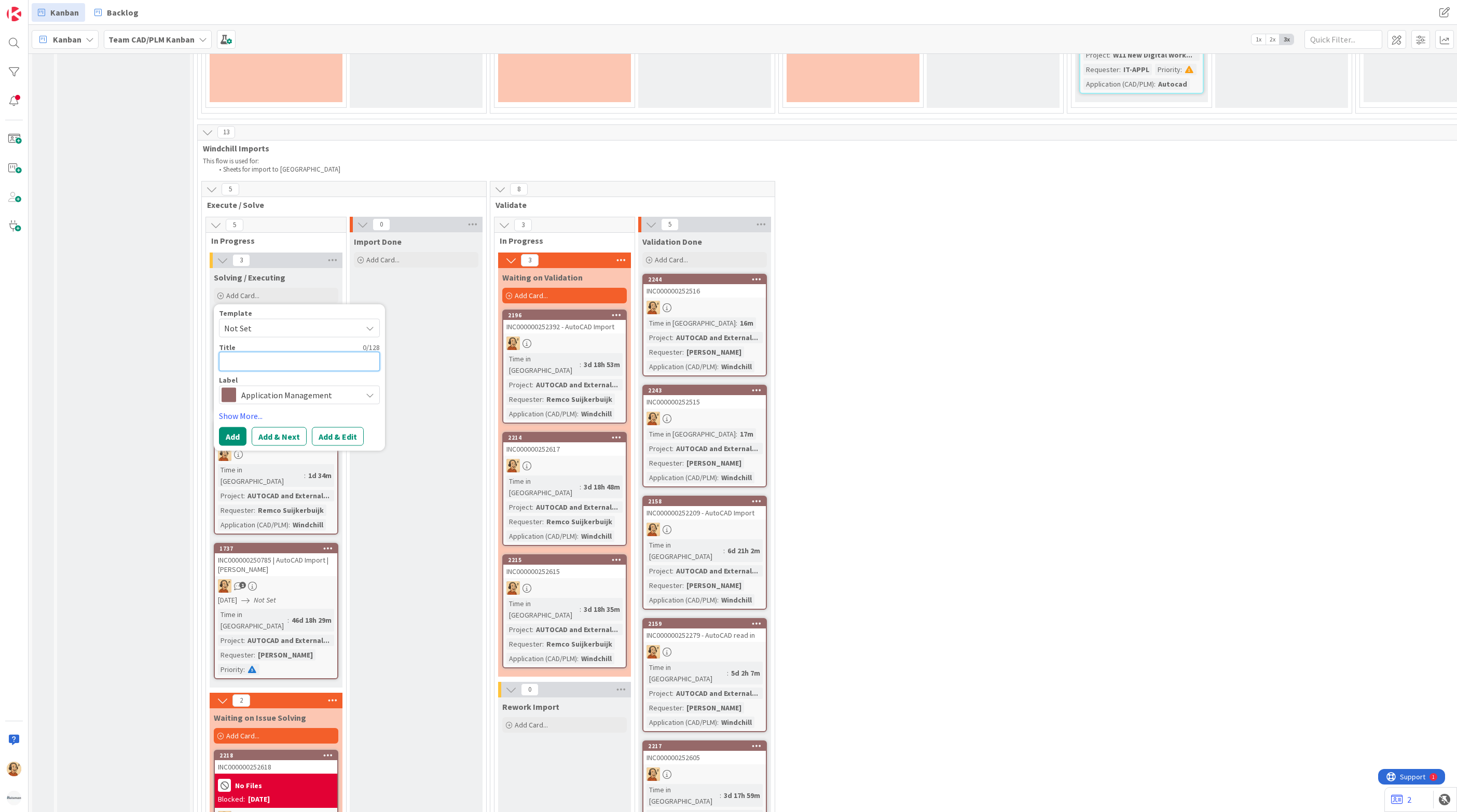
click at [279, 352] on textarea at bounding box center [299, 362] width 161 height 19
paste textarea "INC000000252642"
type textarea "x"
type textarea "INC000000252642"
click at [339, 428] on button "Add & Edit" at bounding box center [338, 437] width 52 height 19
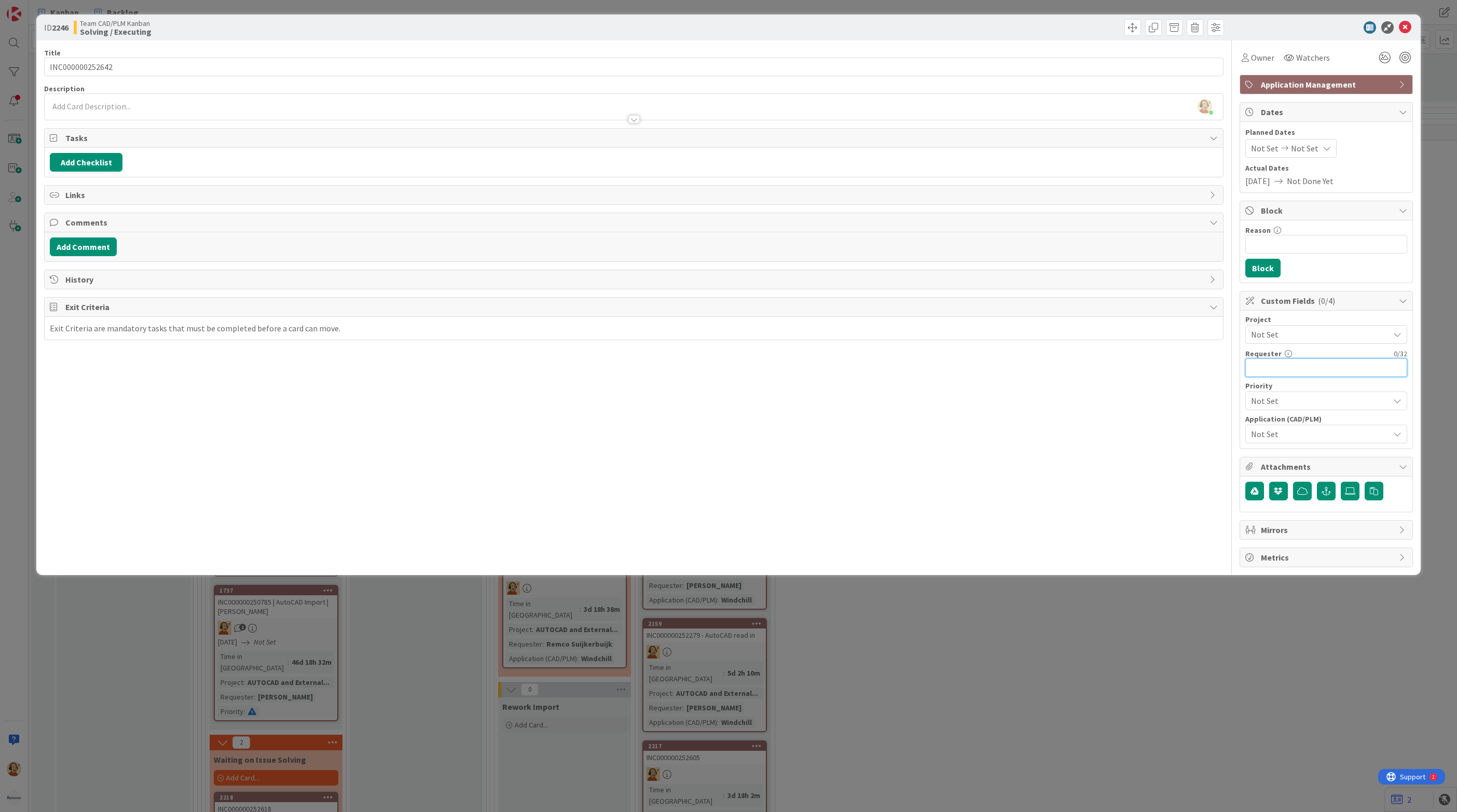
click at [1272, 374] on input "text" at bounding box center [1326, 367] width 162 height 19
paste input "Remco Suijkerbuijk"
type input "Remco Suijkerbuijk"
click at [1288, 434] on span "Not Set" at bounding box center [1320, 433] width 138 height 12
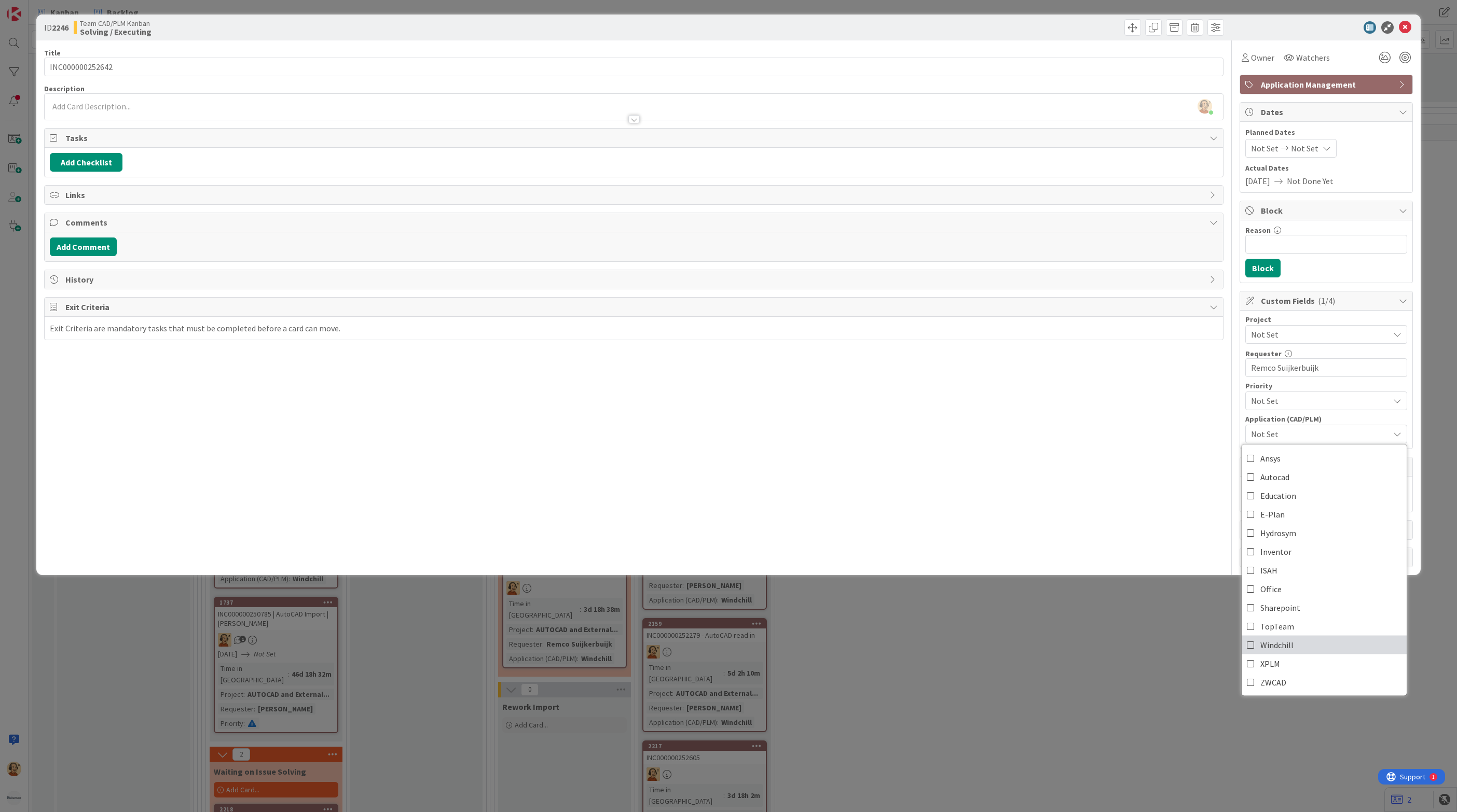
click at [1296, 647] on link "Windchill" at bounding box center [1324, 645] width 165 height 19
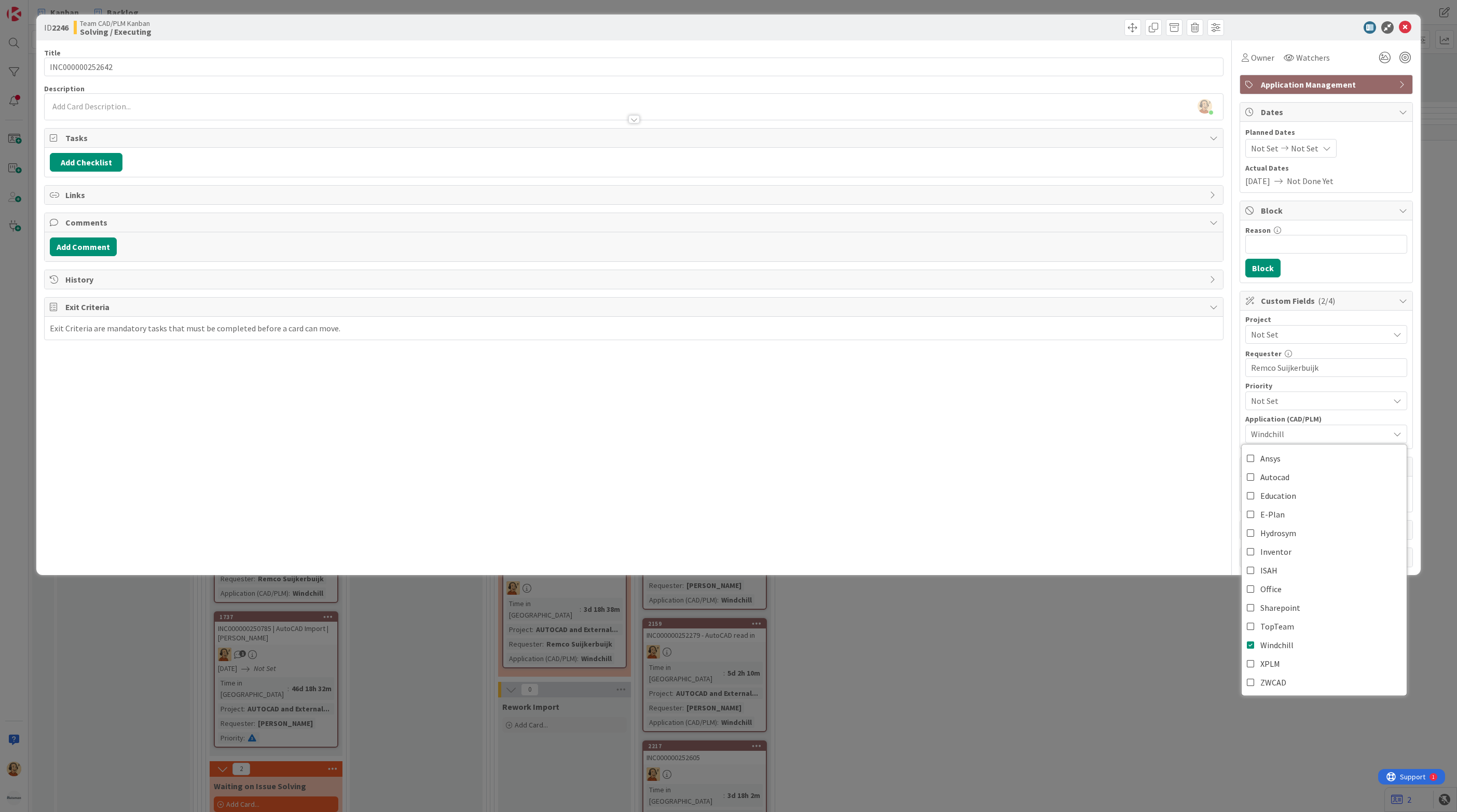
click at [1310, 339] on span "Not Set" at bounding box center [1317, 334] width 133 height 15
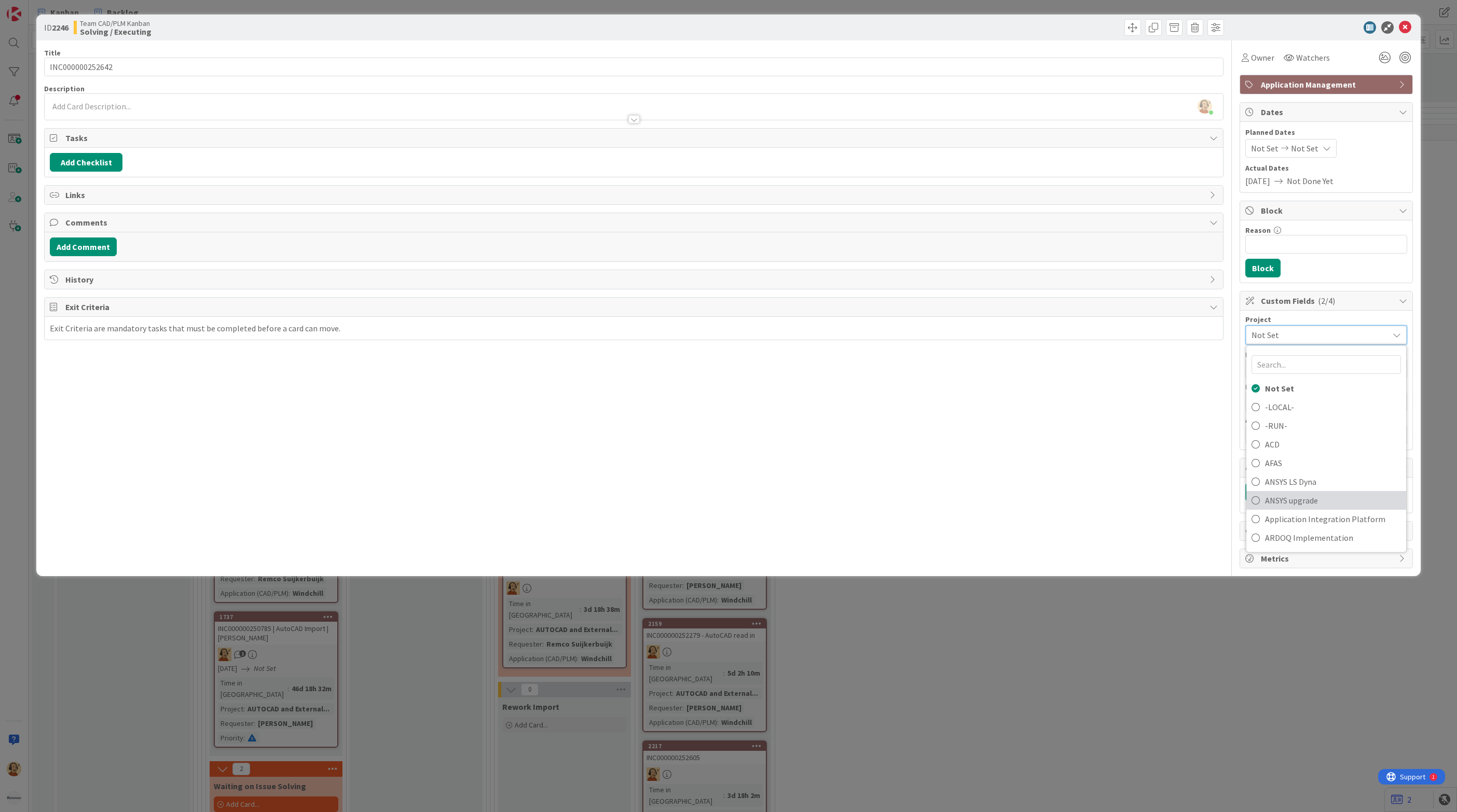
scroll to position [78, 0]
click at [1312, 505] on span "AUTOCAD and External Work import" at bounding box center [1332, 497] width 136 height 15
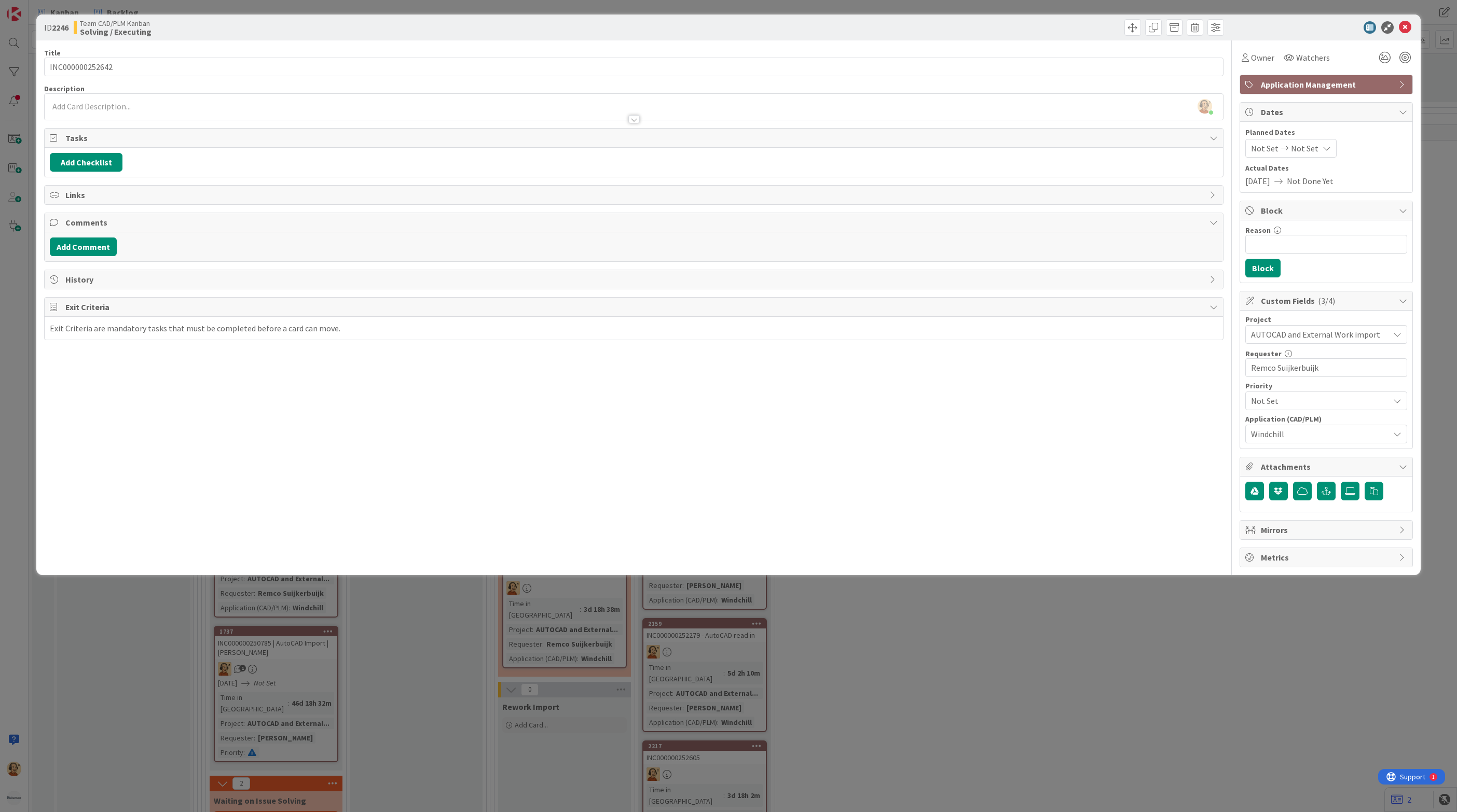
click at [122, 105] on div "[PERSON_NAME] just joined" at bounding box center [634, 107] width 1178 height 26
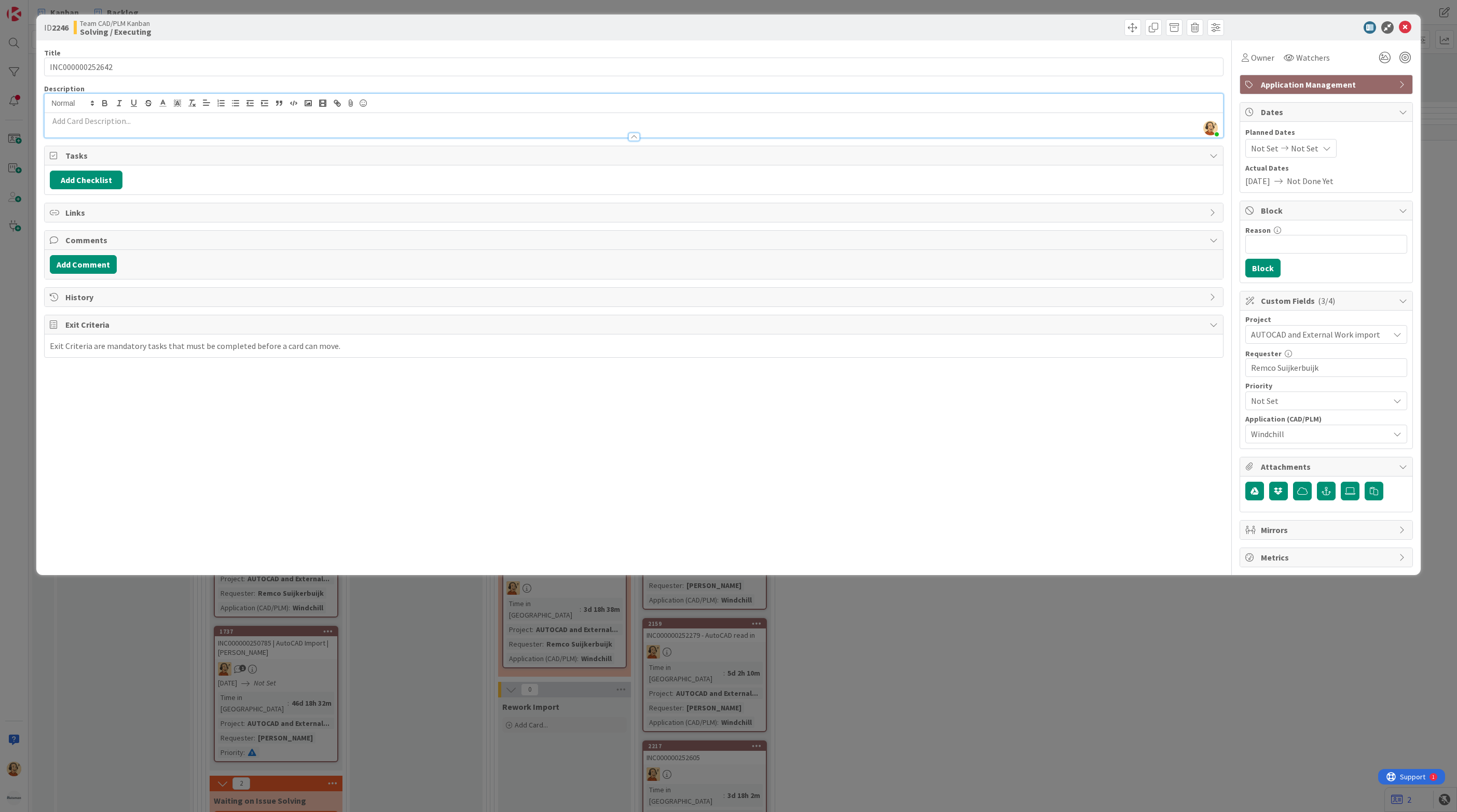
click at [106, 125] on p at bounding box center [634, 121] width 1168 height 12
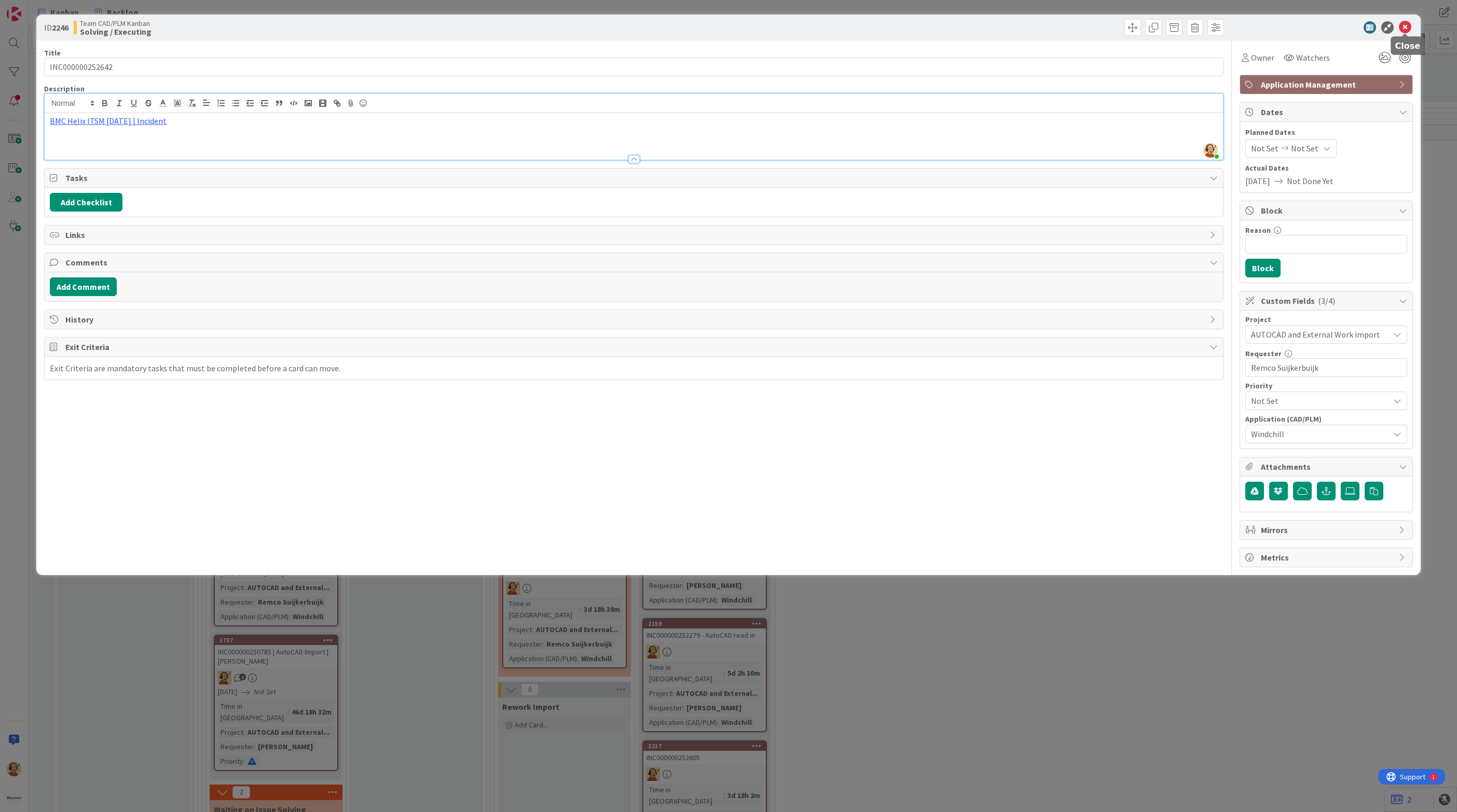
click at [1406, 23] on icon at bounding box center [1404, 27] width 12 height 12
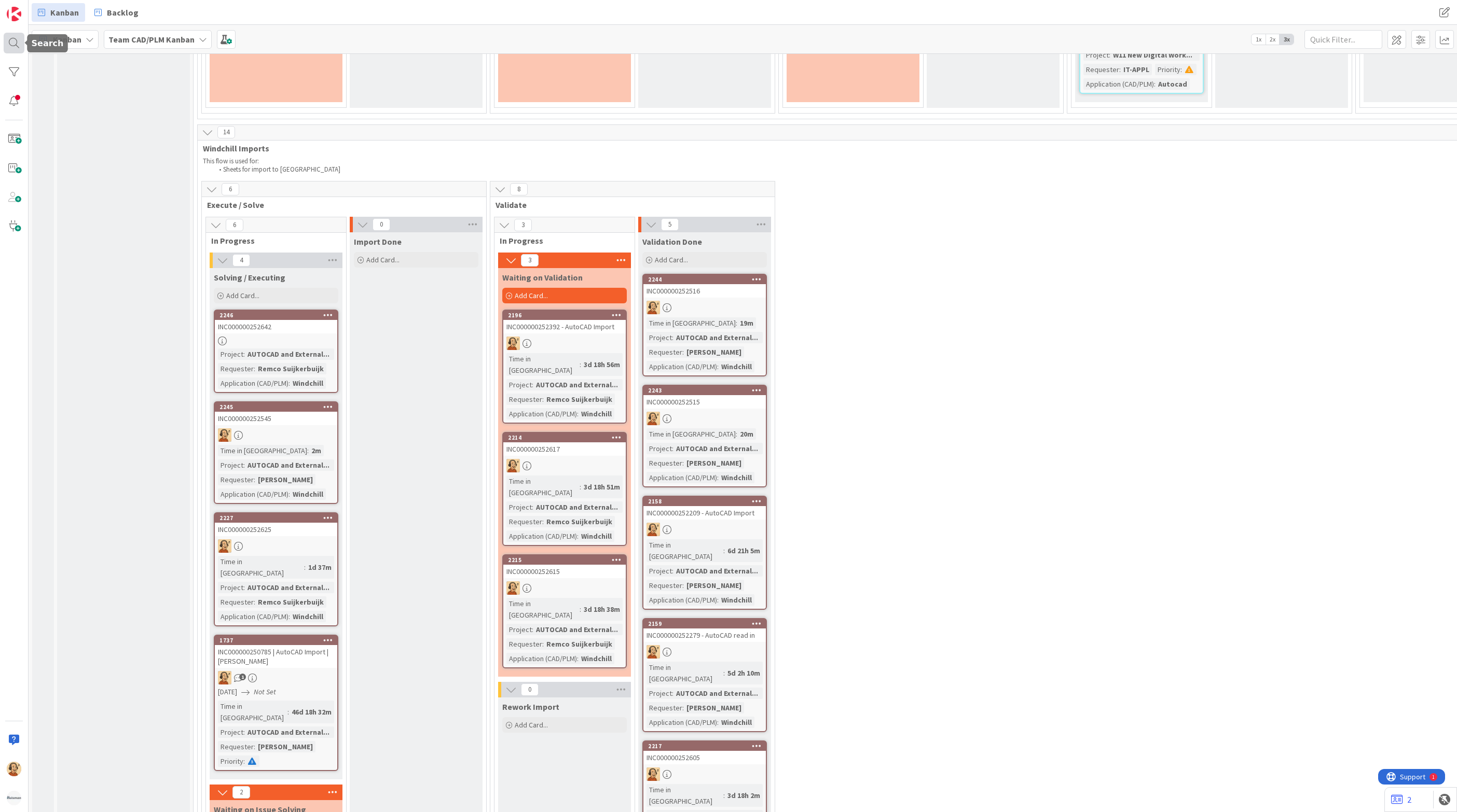
click at [8, 47] on div at bounding box center [14, 43] width 21 height 21
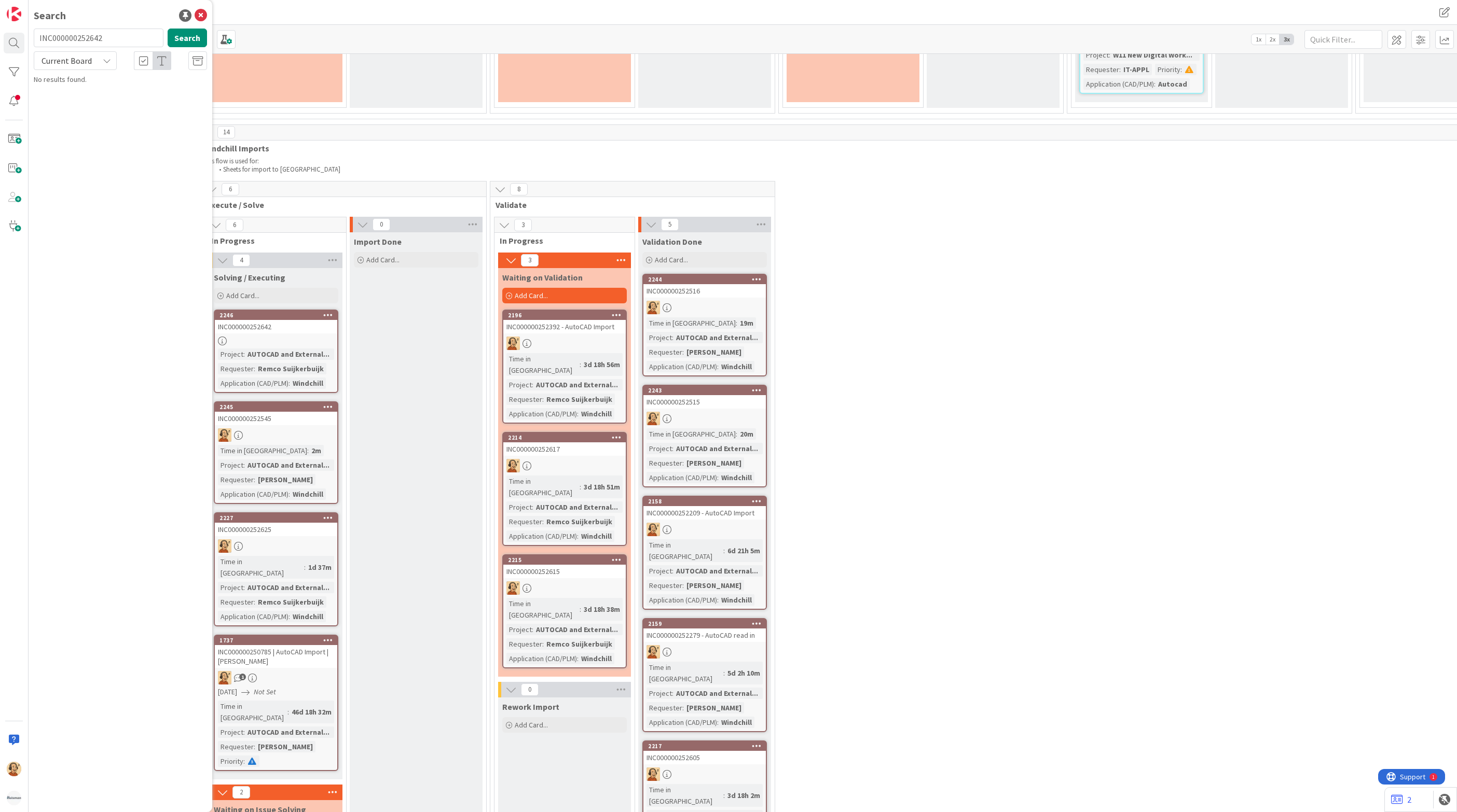
click at [74, 41] on input "INC000000252642" at bounding box center [98, 37] width 130 height 19
type input "INC000000252638"
click at [181, 39] on button "Search" at bounding box center [187, 37] width 39 height 19
click at [204, 14] on icon at bounding box center [200, 15] width 12 height 12
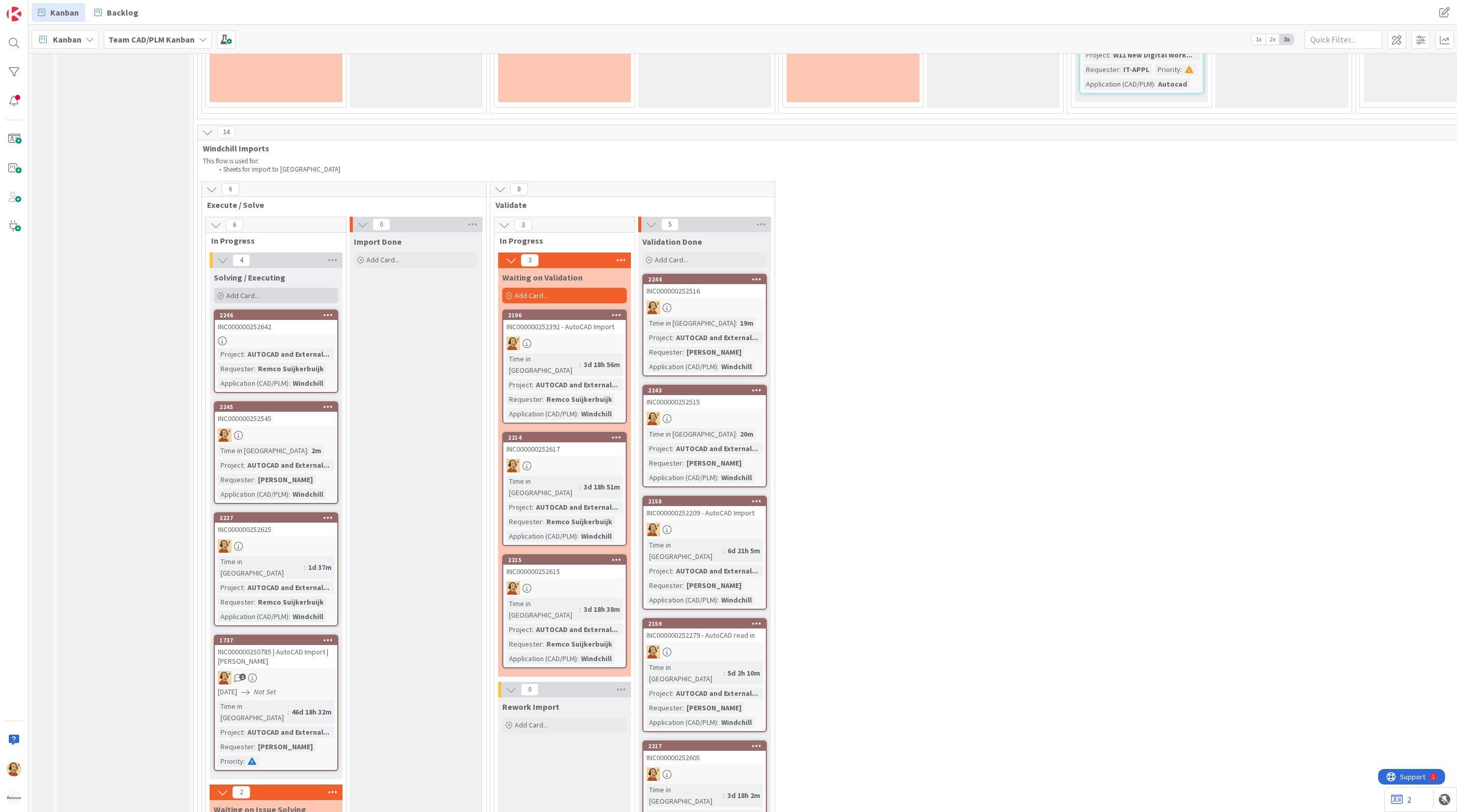
click at [238, 291] on span "Add Card..." at bounding box center [243, 295] width 33 height 10
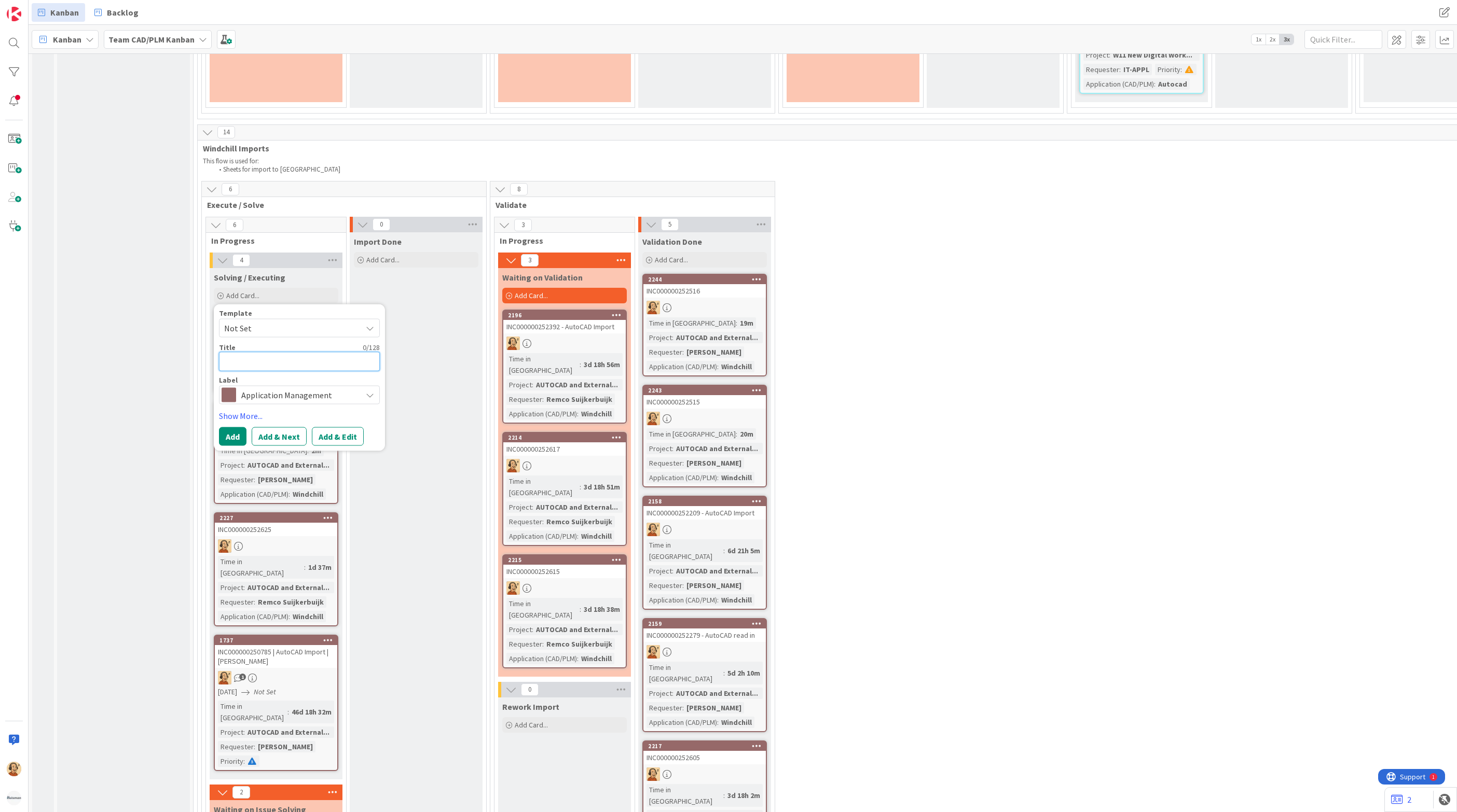
click at [243, 352] on textarea at bounding box center [299, 362] width 161 height 19
paste textarea "INC000000252638"
type textarea "x"
type textarea "INC000000252638"
click at [339, 428] on button "Add & Edit" at bounding box center [338, 437] width 52 height 19
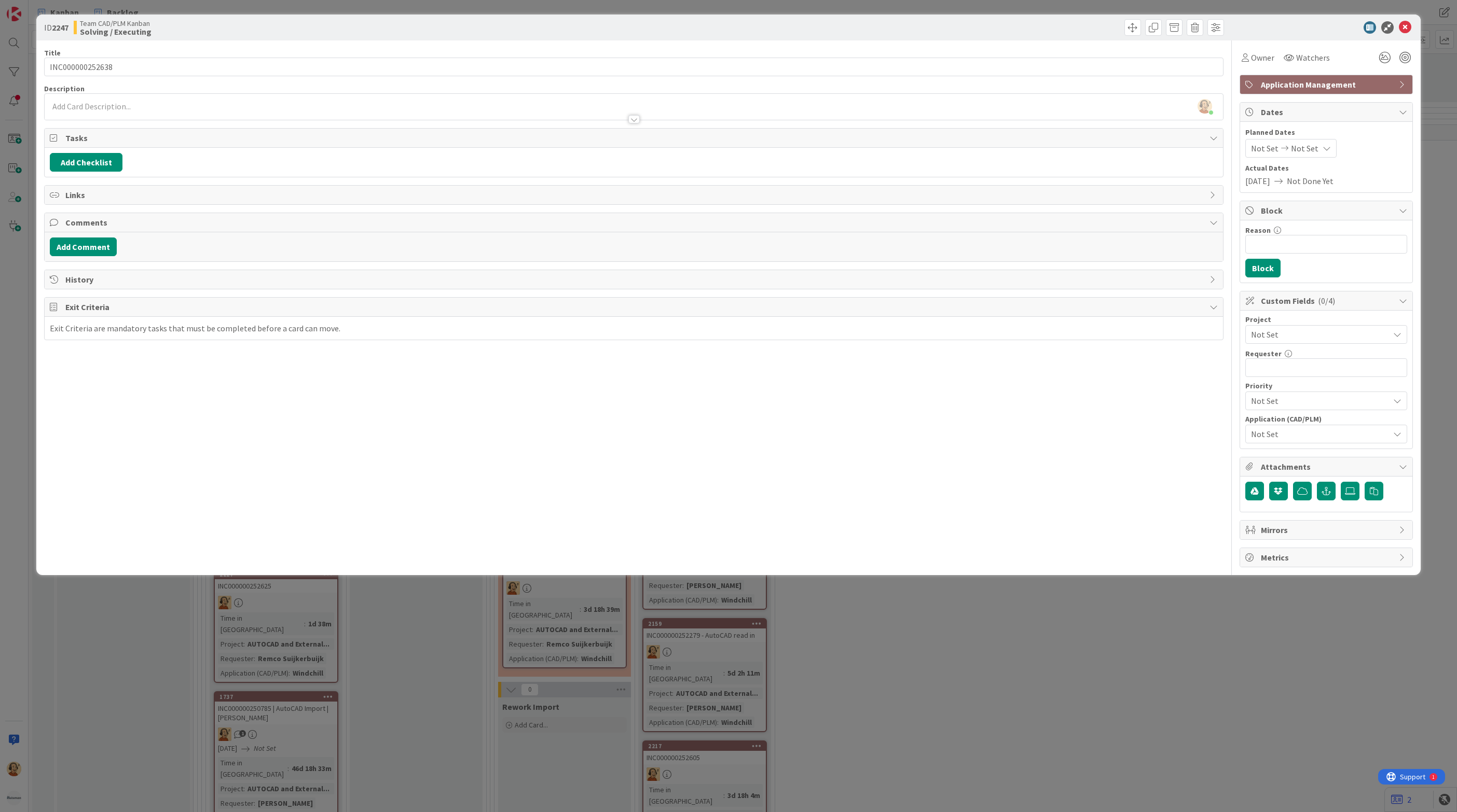
click at [129, 104] on div "[PERSON_NAME] just joined" at bounding box center [634, 107] width 1178 height 26
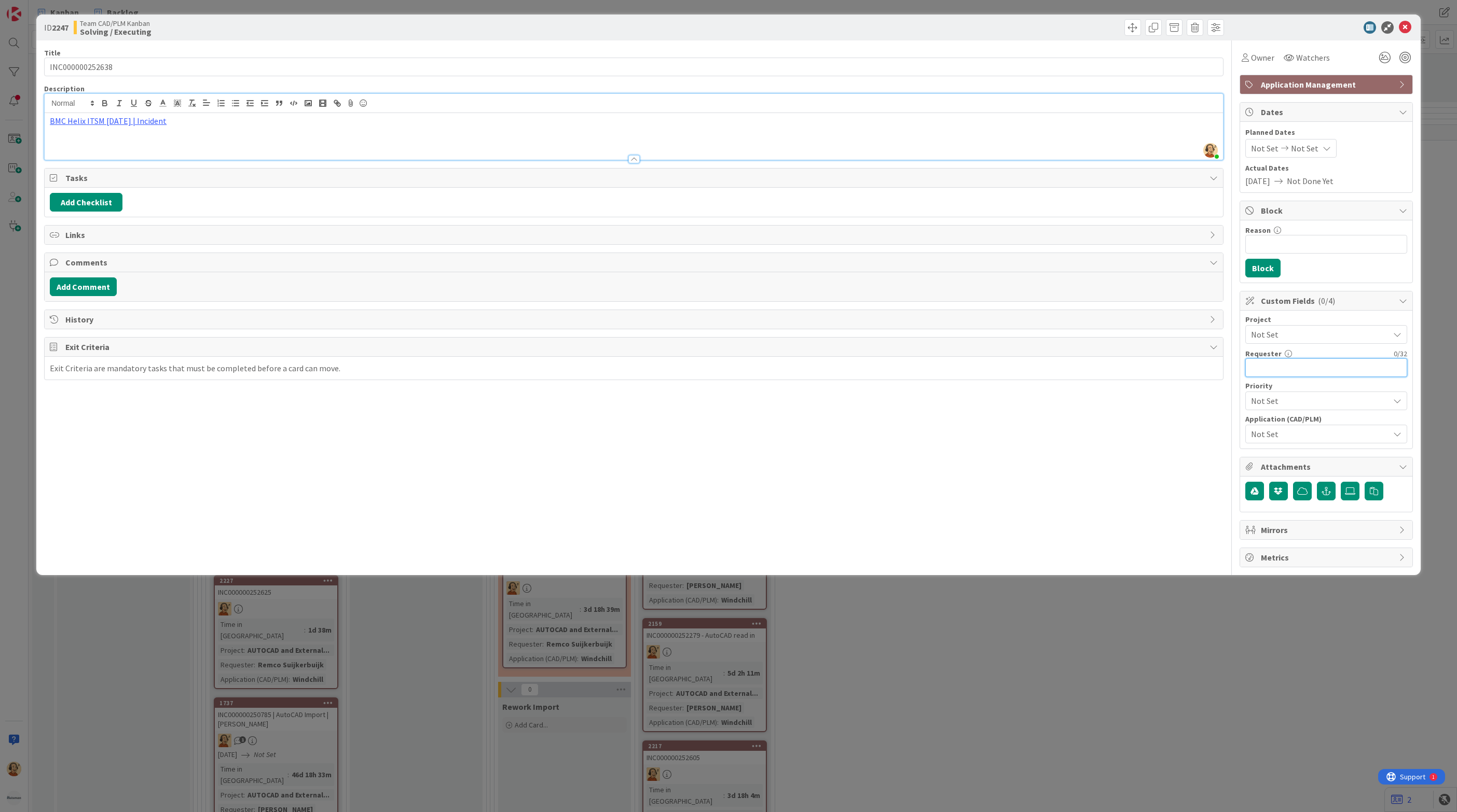
click at [1284, 372] on input "text" at bounding box center [1326, 367] width 162 height 19
paste input "[PERSON_NAME]"
type input "[PERSON_NAME]"
click at [1323, 332] on span "Not Set" at bounding box center [1317, 334] width 133 height 15
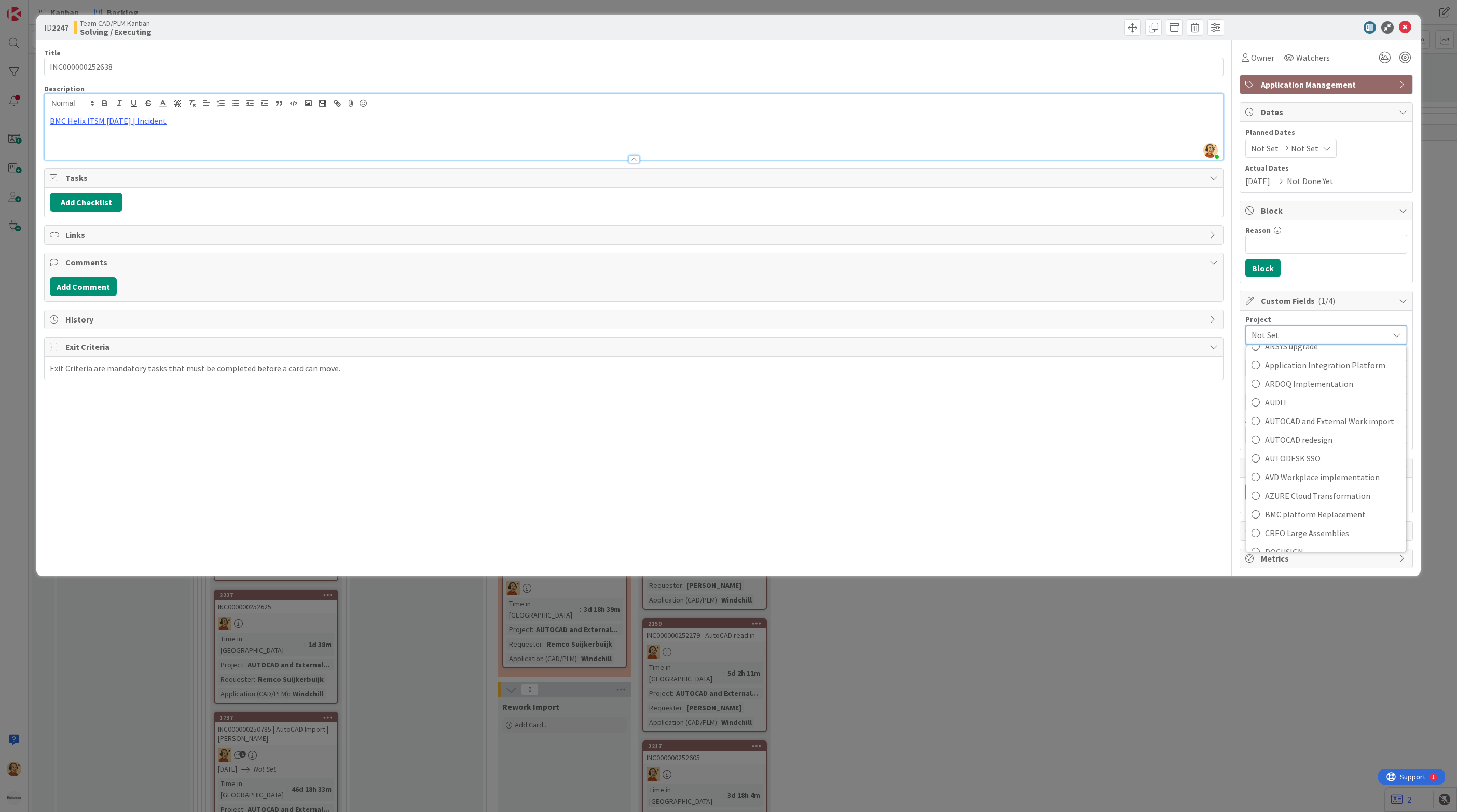
scroll to position [156, 0]
click at [1324, 428] on span "AUTOCAD and External Work import" at bounding box center [1332, 419] width 136 height 15
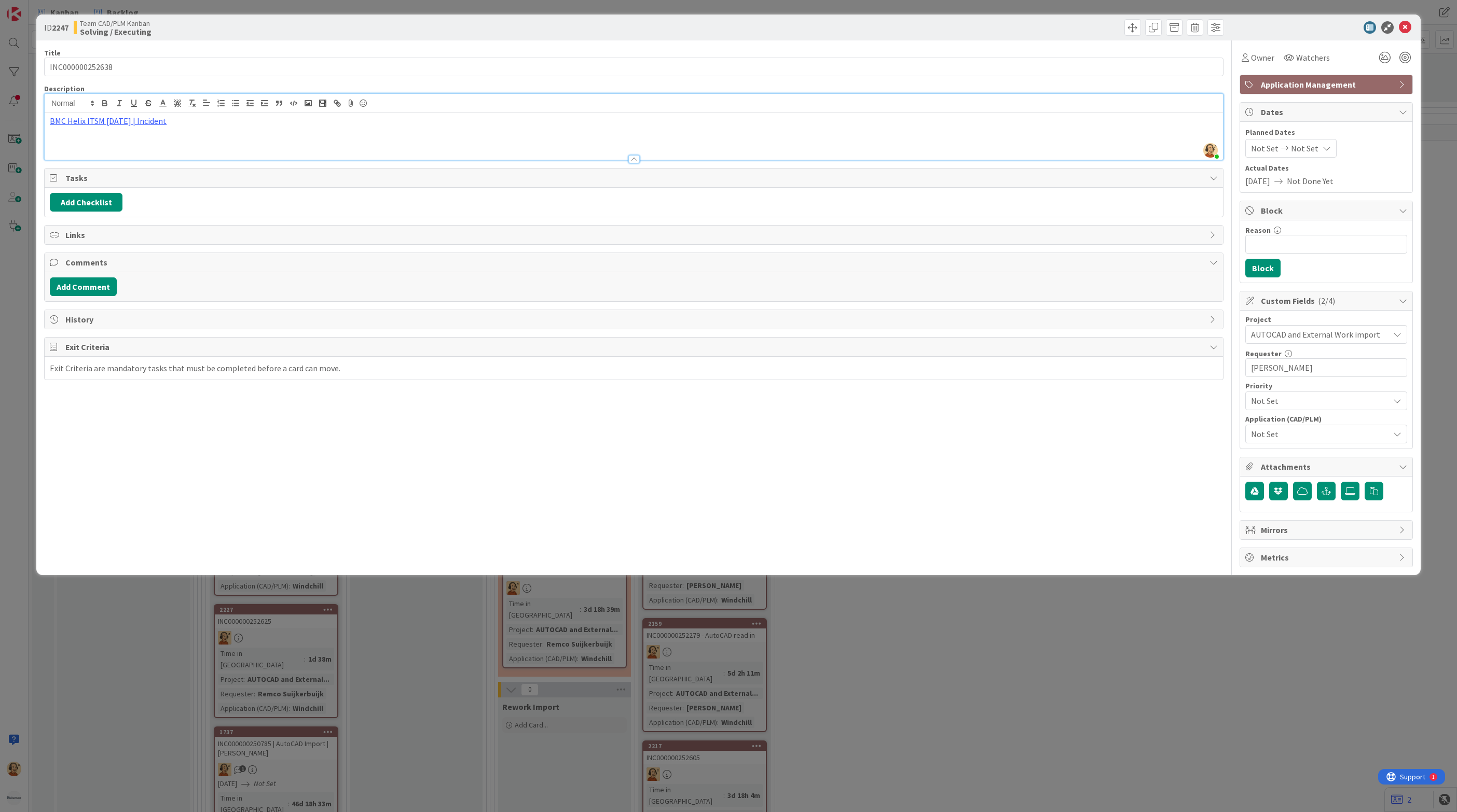
click at [1308, 438] on span "Not Set" at bounding box center [1320, 433] width 138 height 12
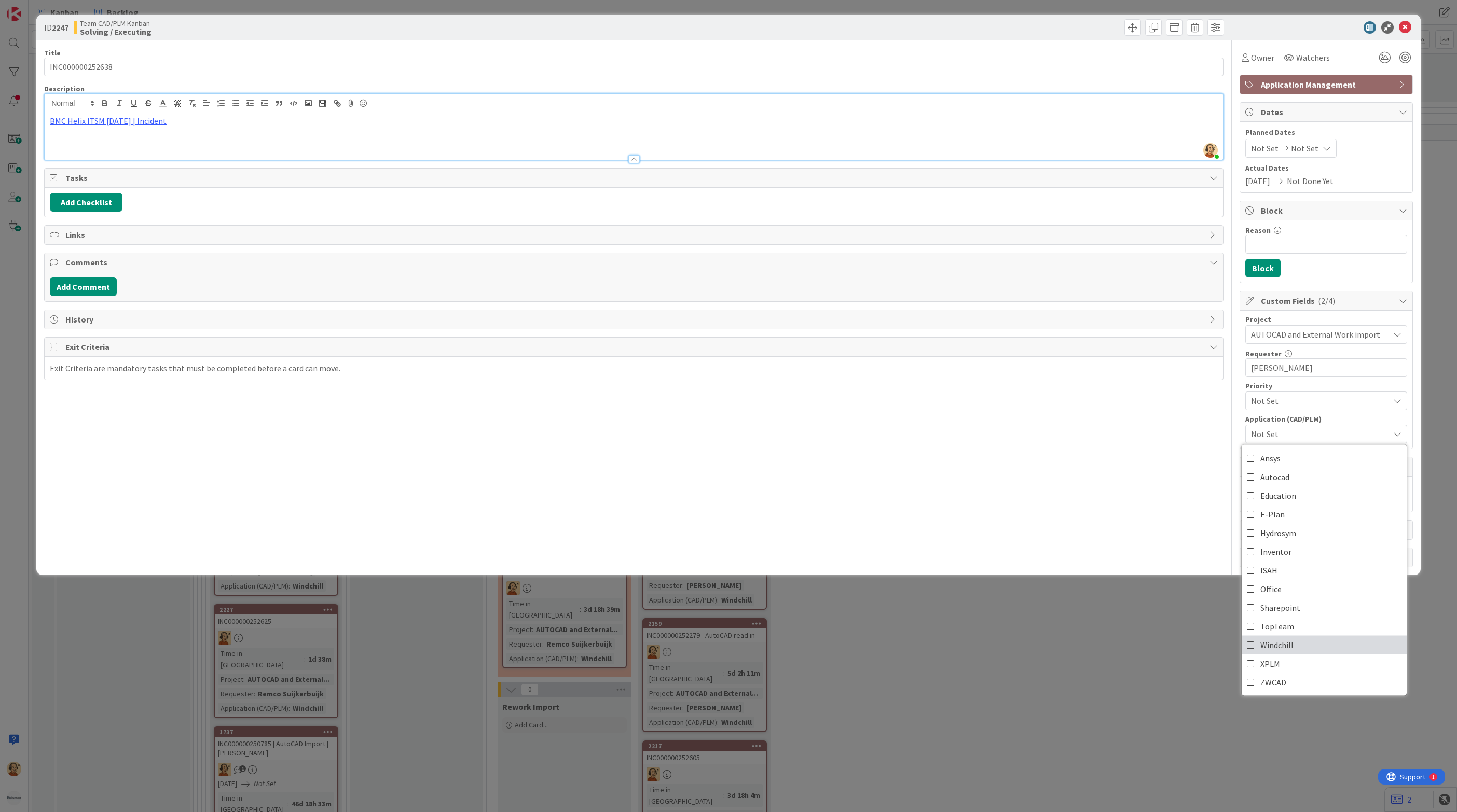
click at [1300, 653] on link "Windchill" at bounding box center [1324, 645] width 165 height 19
click at [983, 445] on div "Title 15 / 128 INC000000252638 Description [PERSON_NAME] just joined BMC Helix …" at bounding box center [634, 303] width 1179 height 527
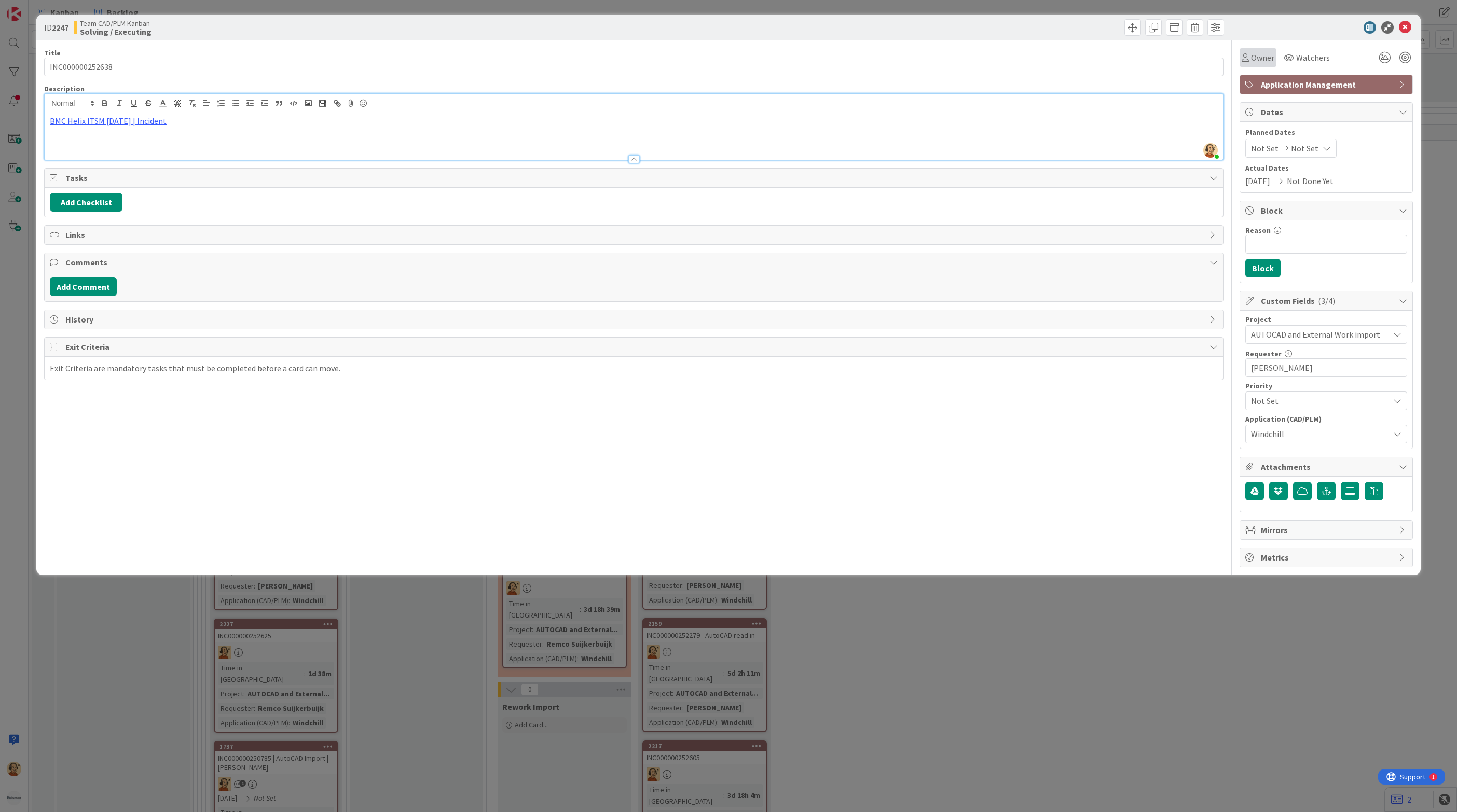
click at [1249, 53] on div "Owner" at bounding box center [1258, 57] width 33 height 12
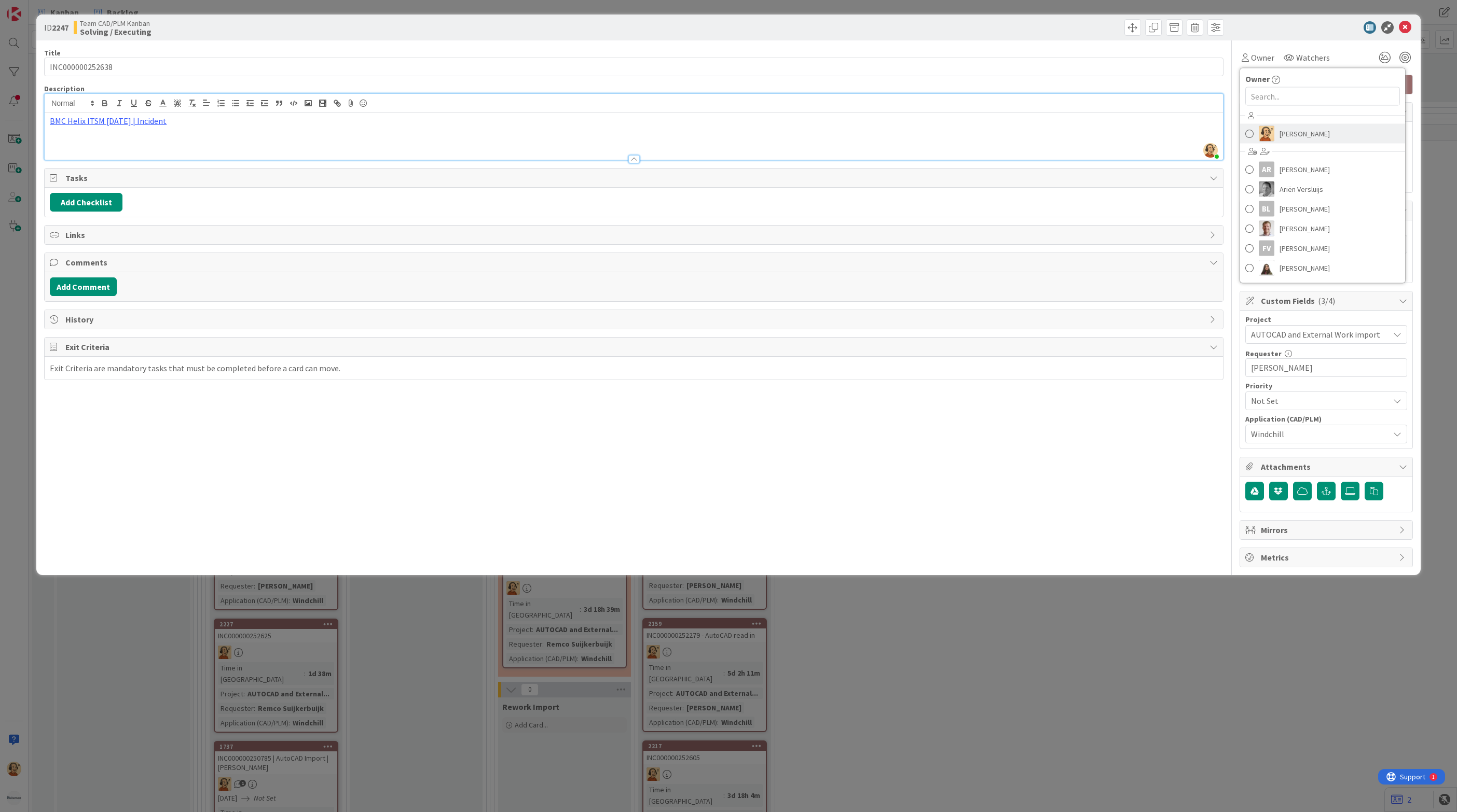
click at [1285, 134] on span "[PERSON_NAME]" at bounding box center [1305, 134] width 50 height 15
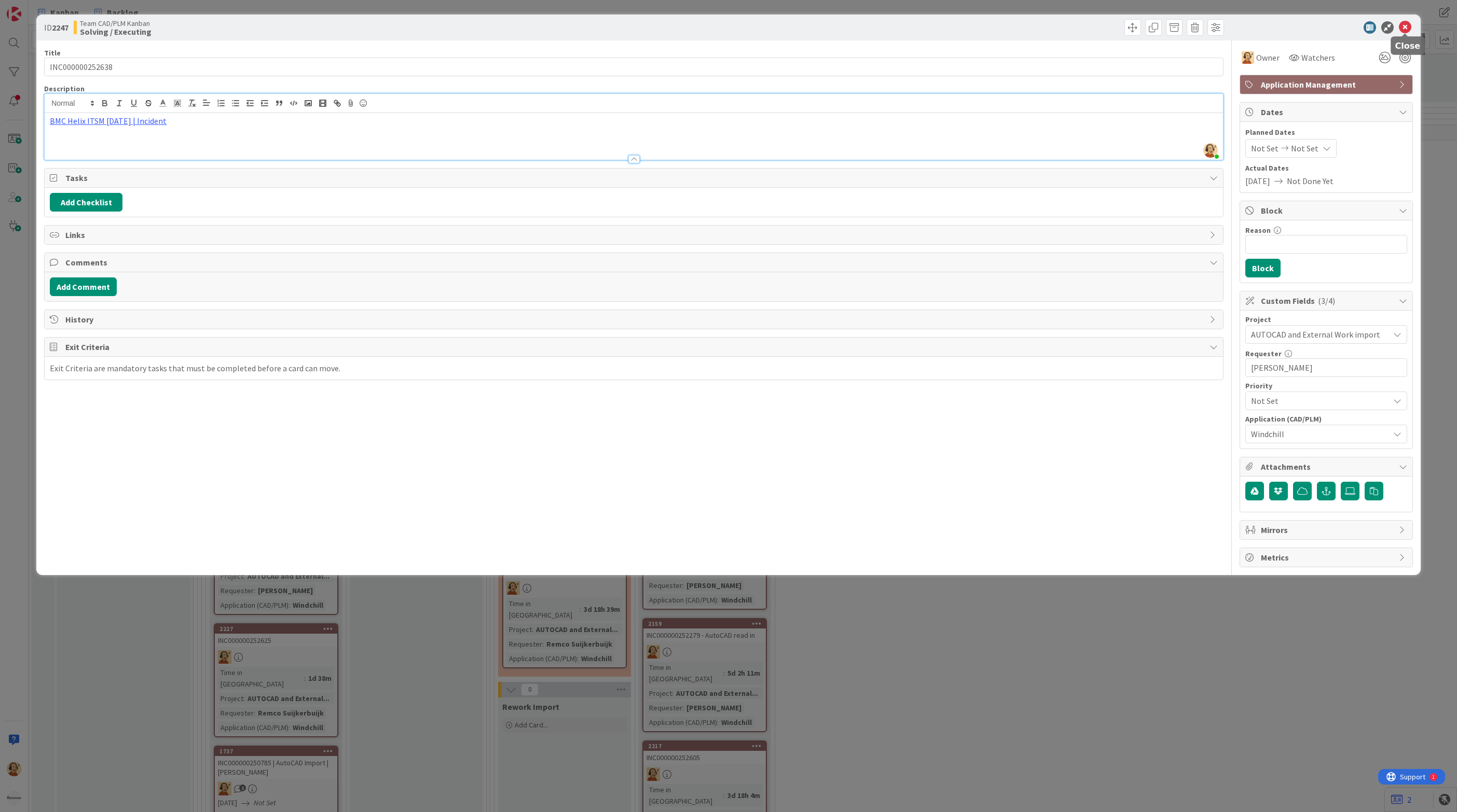
click at [1409, 26] on icon at bounding box center [1404, 27] width 12 height 12
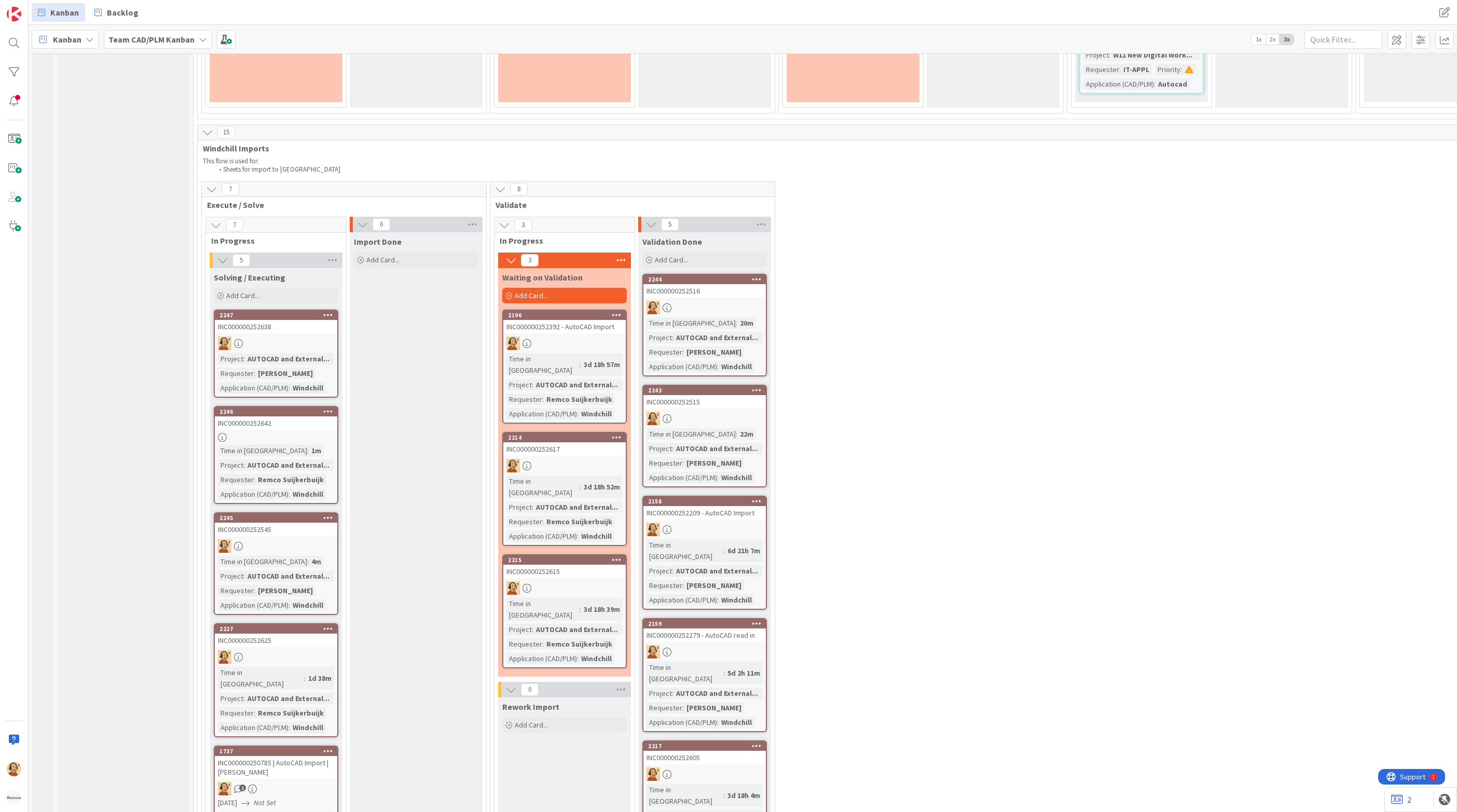
click at [243, 417] on div "INC000000252642" at bounding box center [276, 423] width 122 height 14
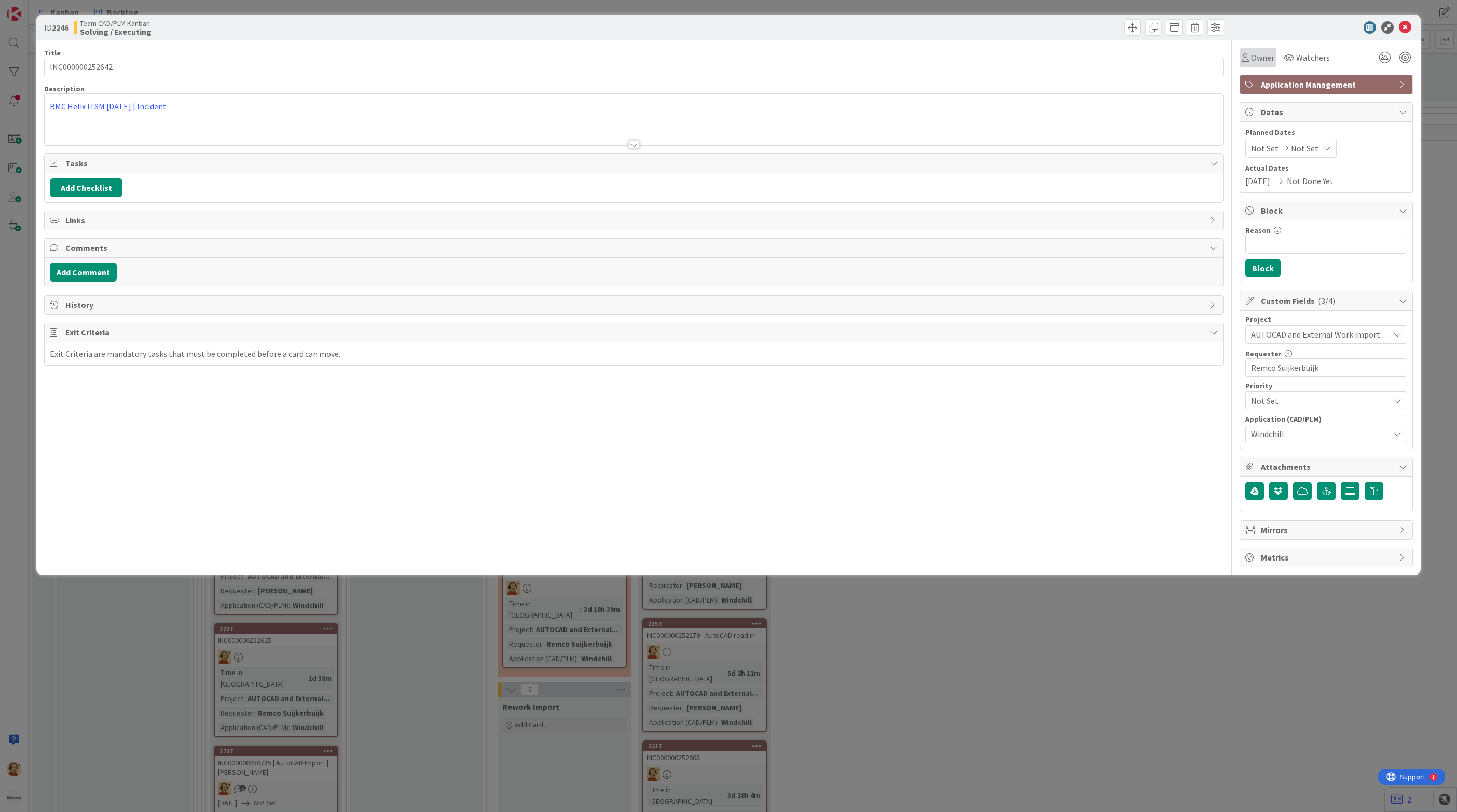
click at [1254, 57] on span "Owner" at bounding box center [1263, 57] width 23 height 12
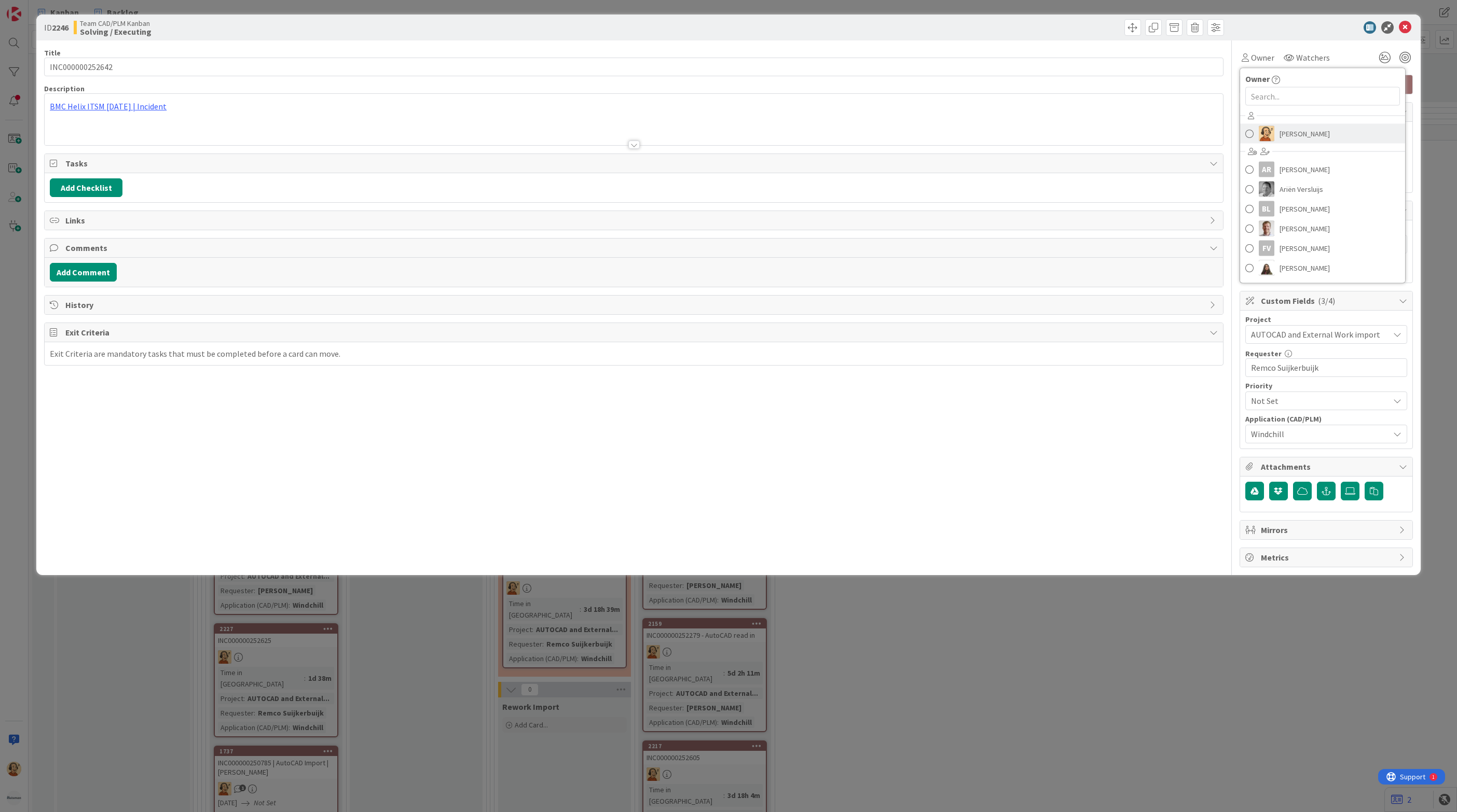
click at [1260, 141] on img at bounding box center [1267, 134] width 15 height 15
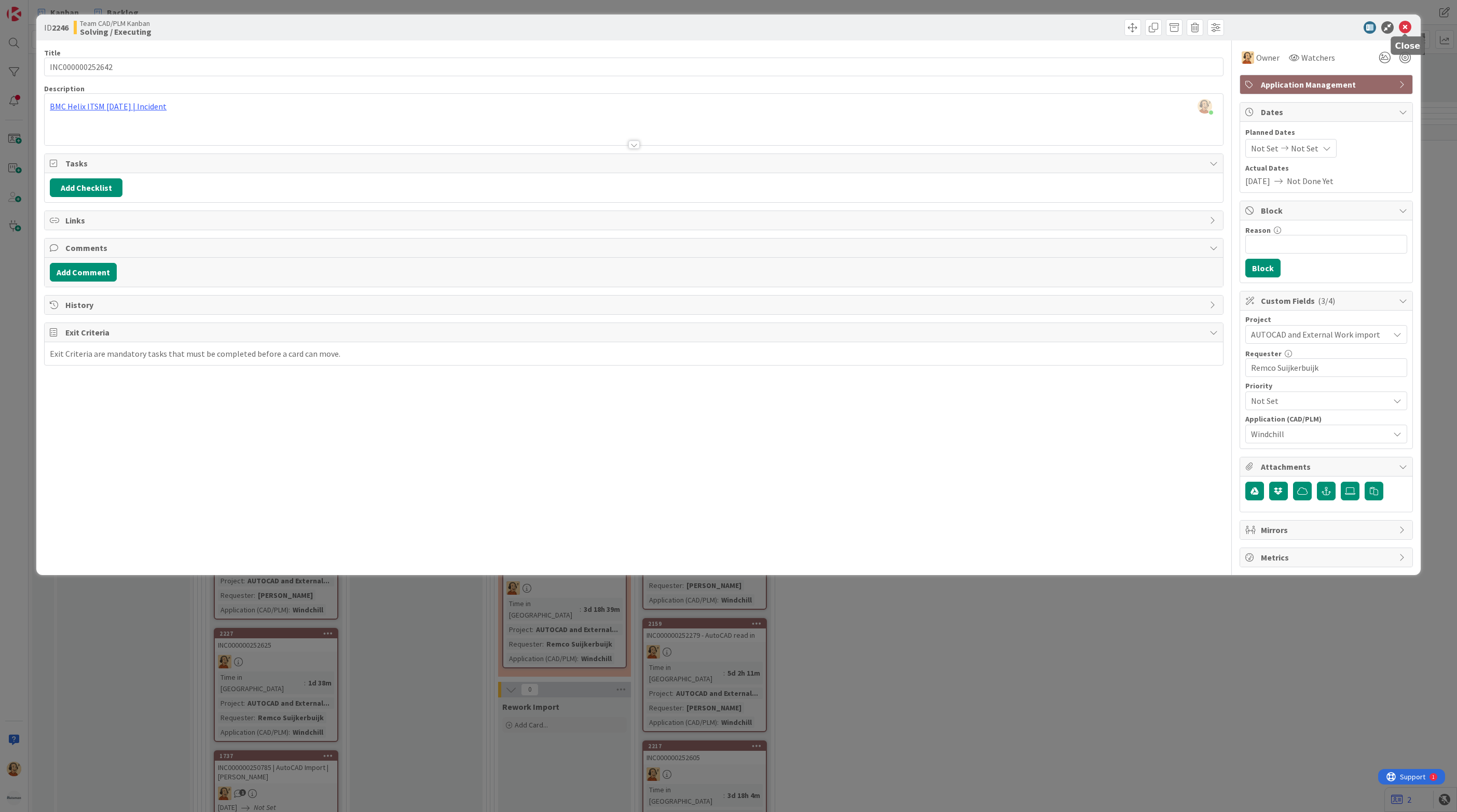
click at [1404, 23] on icon at bounding box center [1404, 27] width 12 height 12
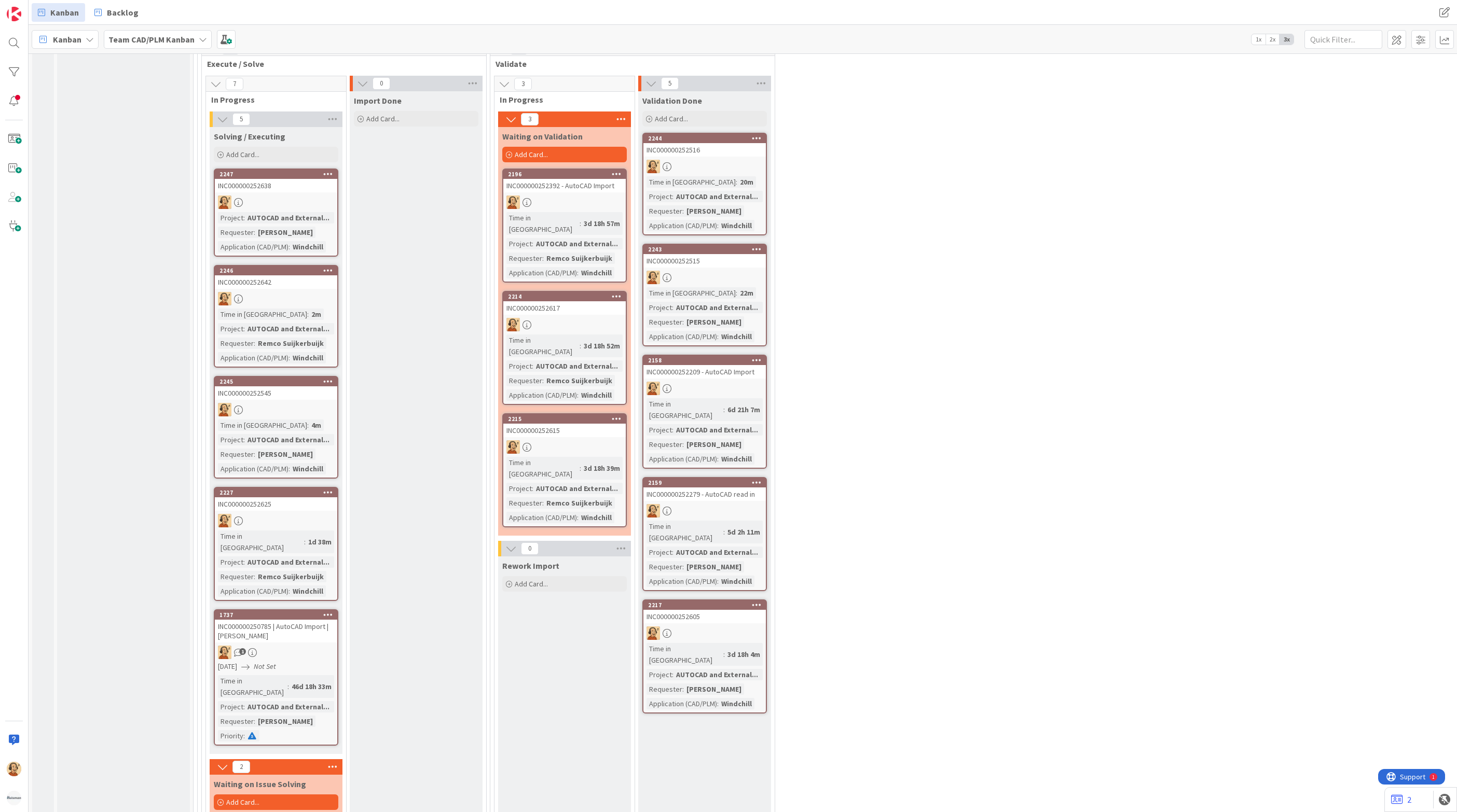
scroll to position [2510, 0]
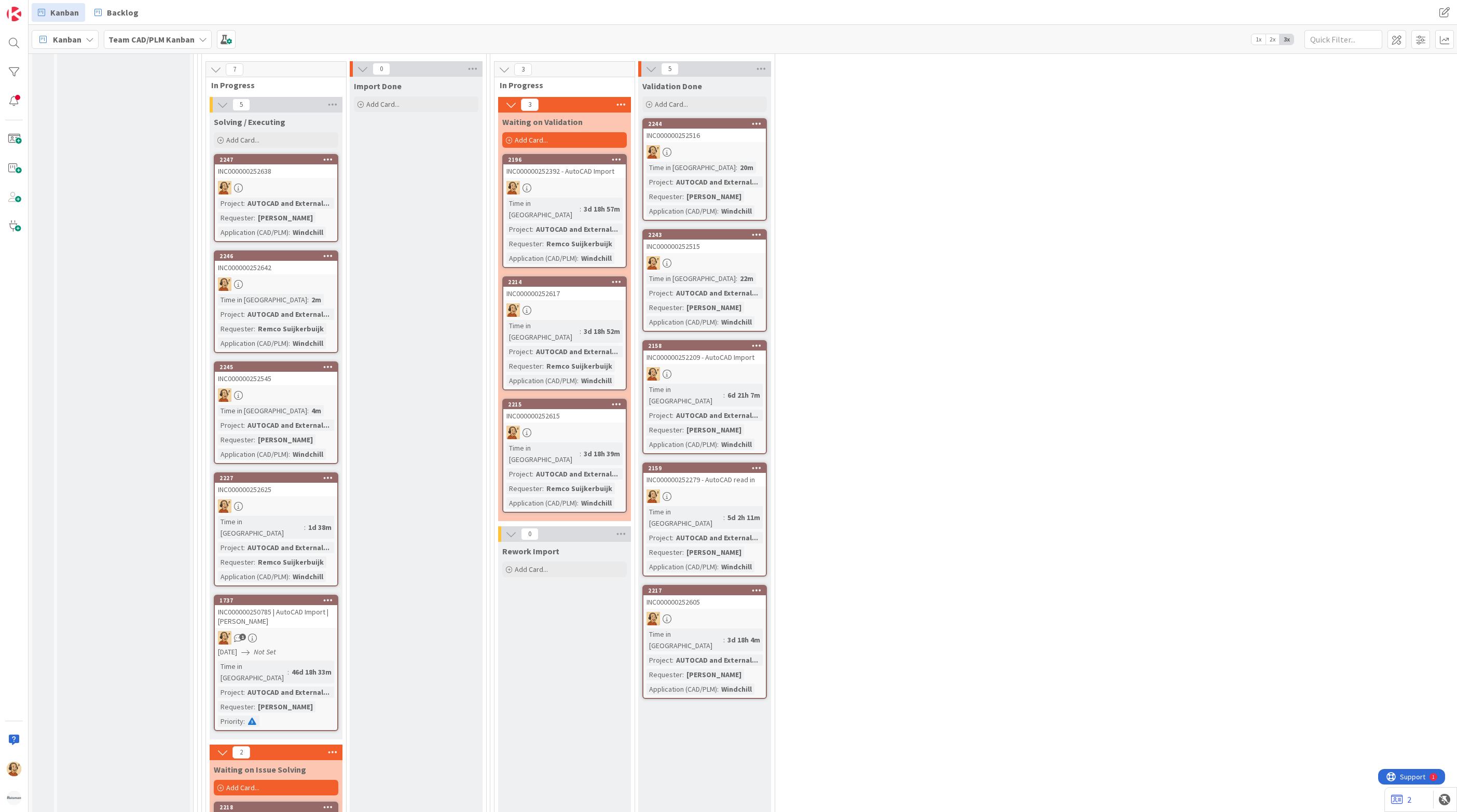
click at [100, 406] on div "Input Buffer During the Replenishment Meeting the team & Team Manager will sele…" at bounding box center [124, 235] width 133 height 5346
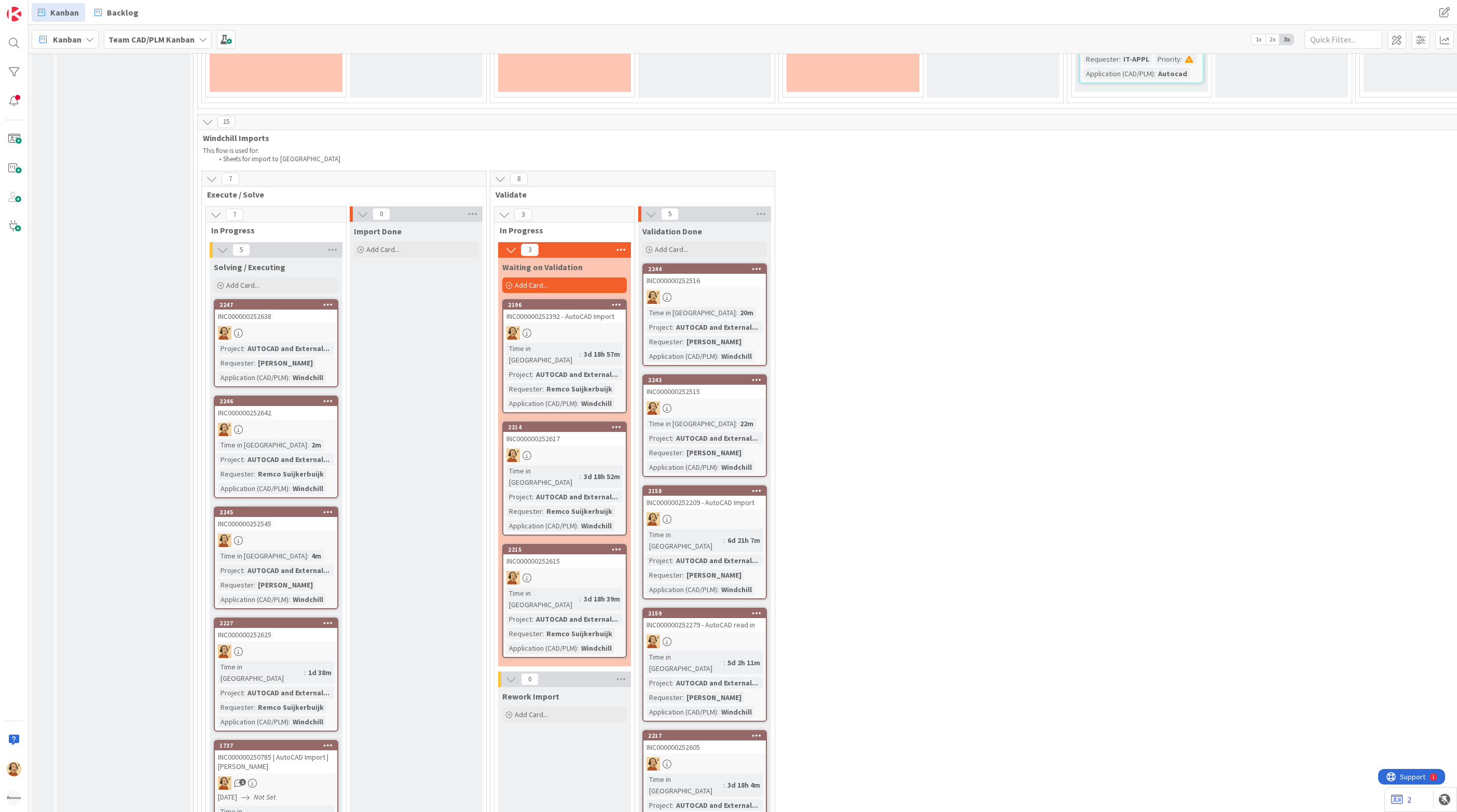
scroll to position [2354, 0]
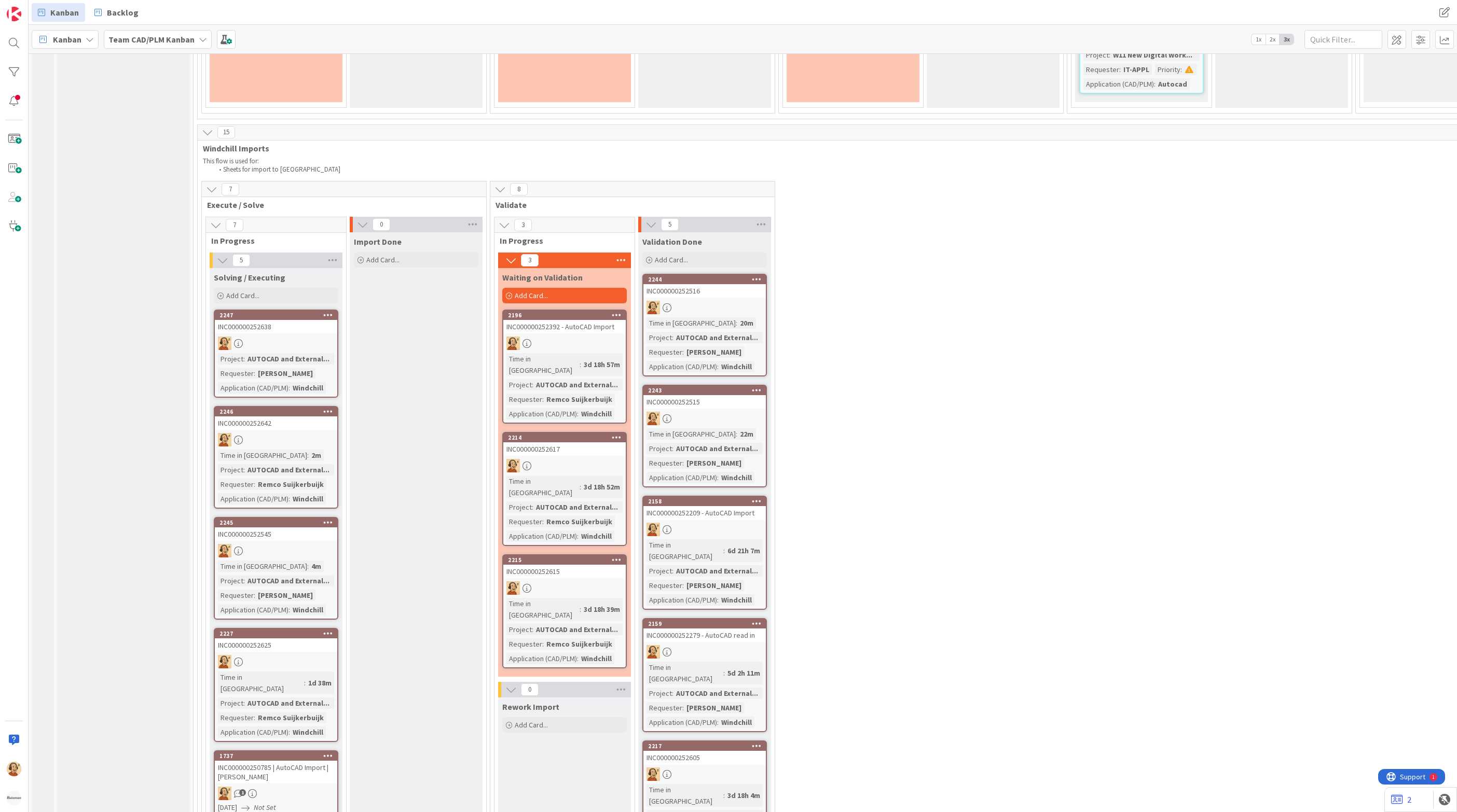
click at [277, 368] on div "[PERSON_NAME]" at bounding box center [286, 374] width 60 height 12
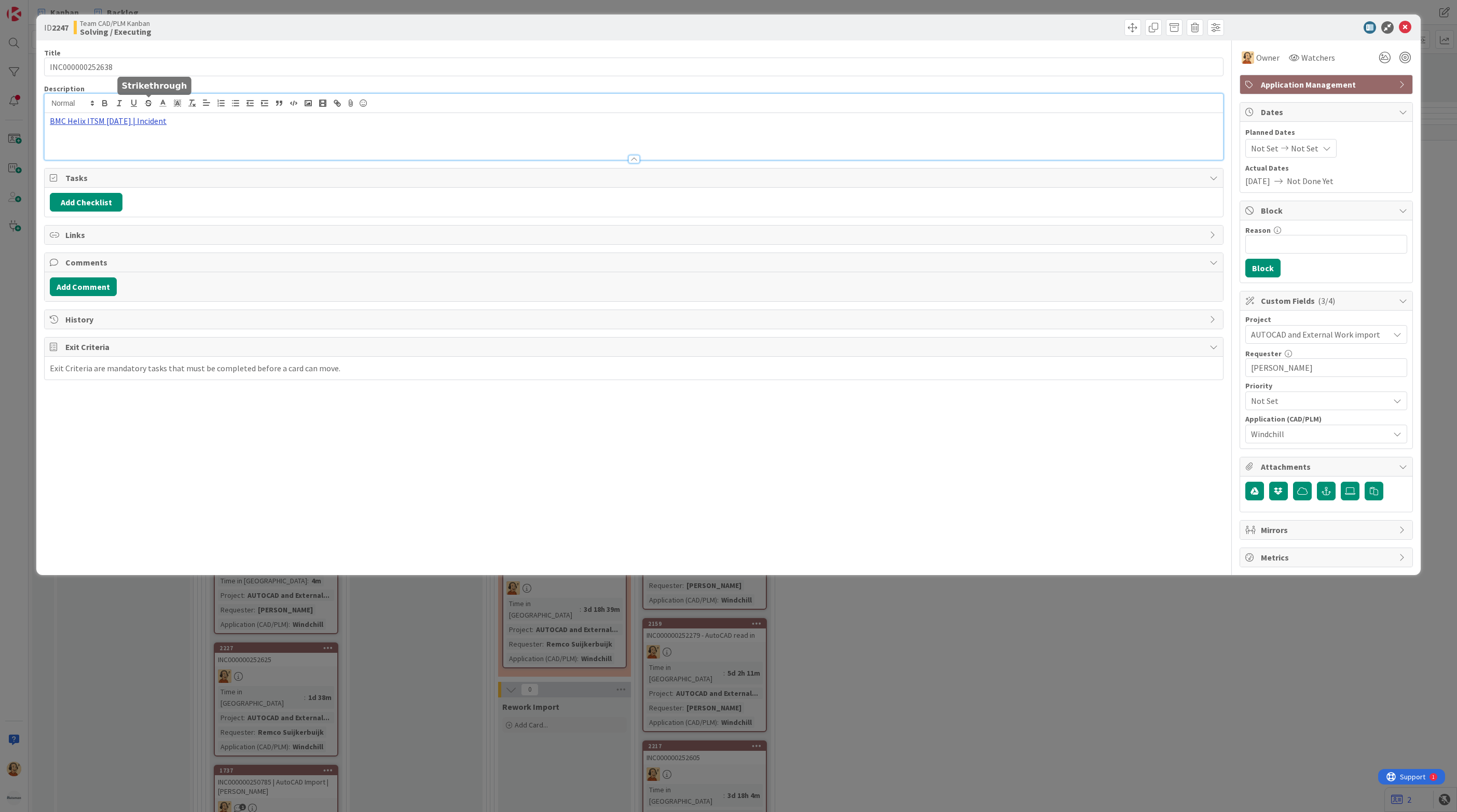
click at [142, 106] on div "BMC Helix ITSM [DATE] | Incident" at bounding box center [634, 127] width 1178 height 66
click at [127, 145] on link "[URL][PERSON_NAME][DOMAIN_NAME]" at bounding box center [96, 141] width 104 height 14
click at [1409, 24] on icon at bounding box center [1404, 27] width 12 height 12
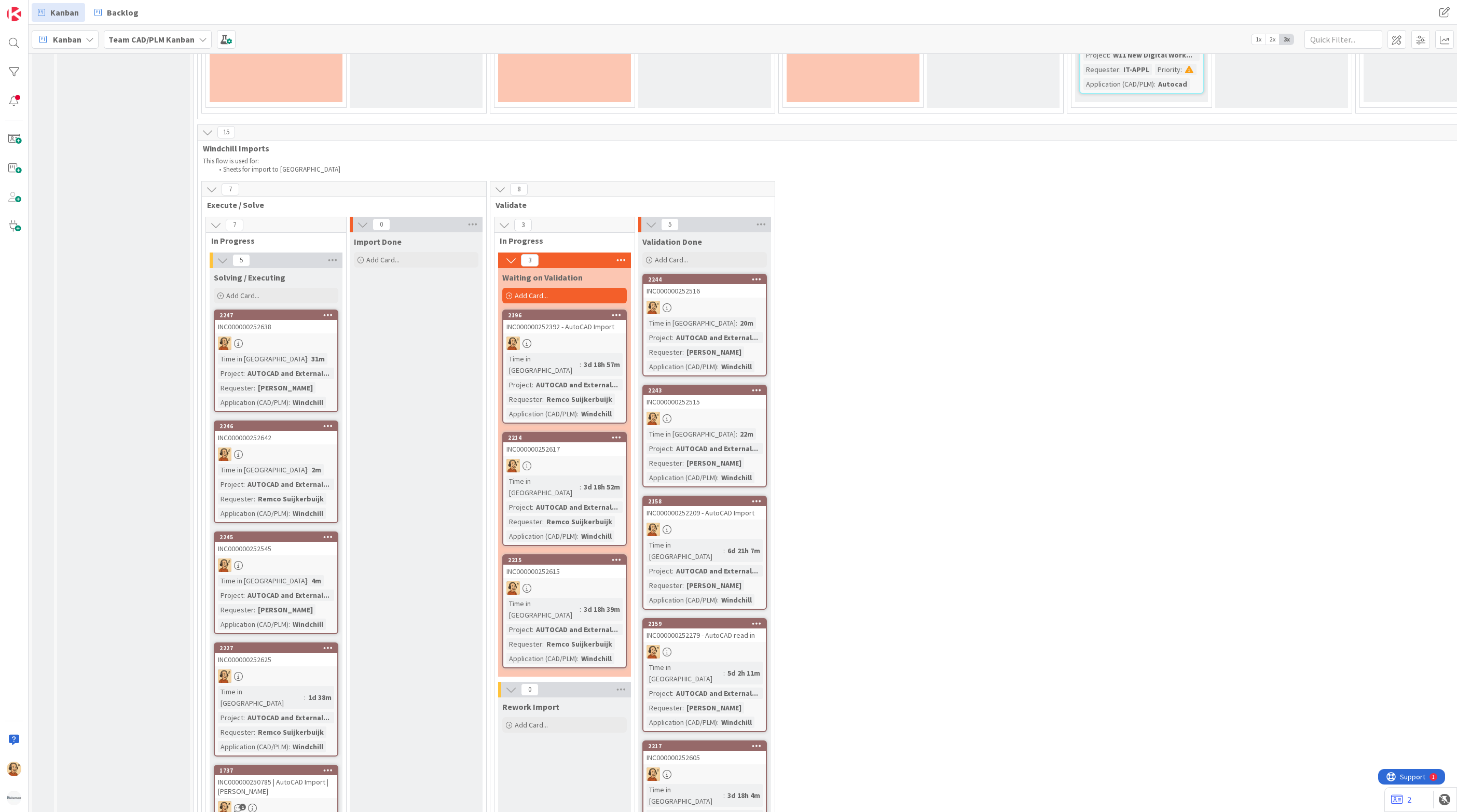
click at [315, 542] on div "INC000000252545" at bounding box center [276, 548] width 122 height 14
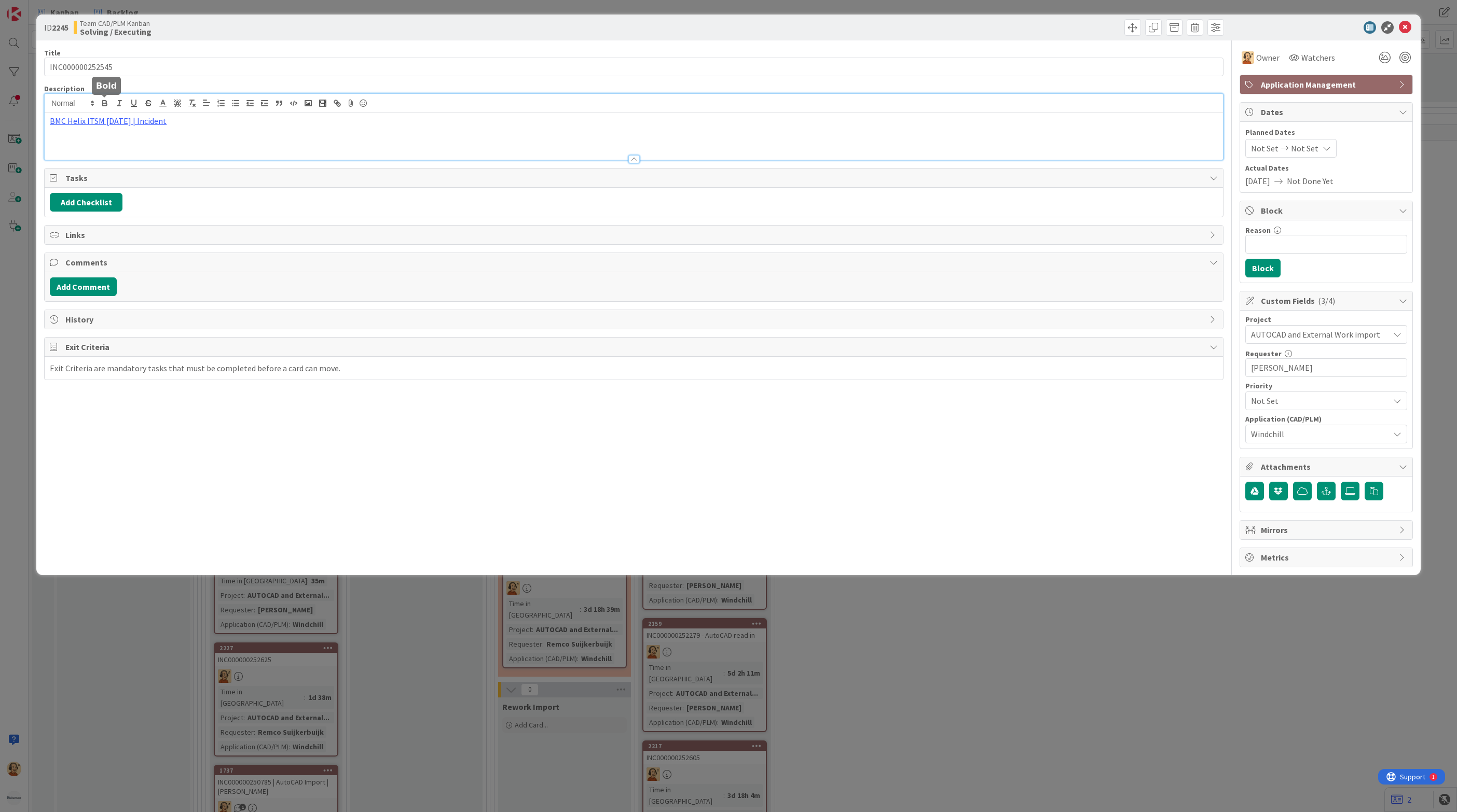
click at [98, 109] on div "BMC Helix ITSM [DATE] | Incident" at bounding box center [634, 127] width 1178 height 66
click at [103, 119] on link "BMC Helix ITSM [DATE] | Incident" at bounding box center [107, 121] width 116 height 10
click at [98, 136] on link "[URL][PERSON_NAME][DOMAIN_NAME]" at bounding box center [96, 141] width 104 height 14
